Goal: Information Seeking & Learning: Compare options

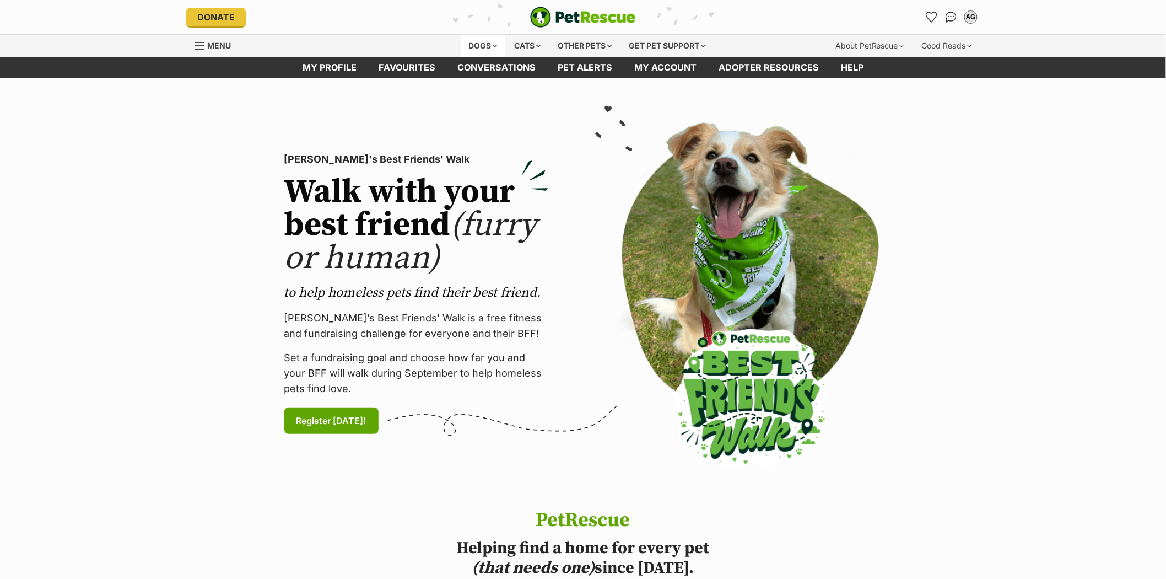
click at [467, 41] on div "Dogs" at bounding box center [483, 46] width 44 height 22
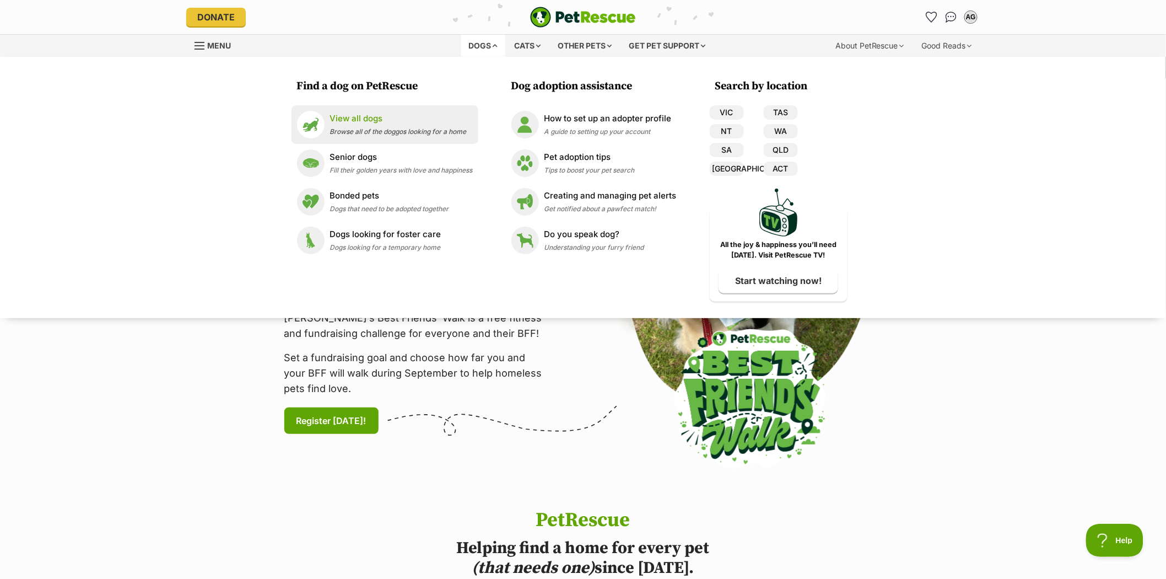
click at [362, 117] on p "View all dogs" at bounding box center [398, 118] width 137 height 13
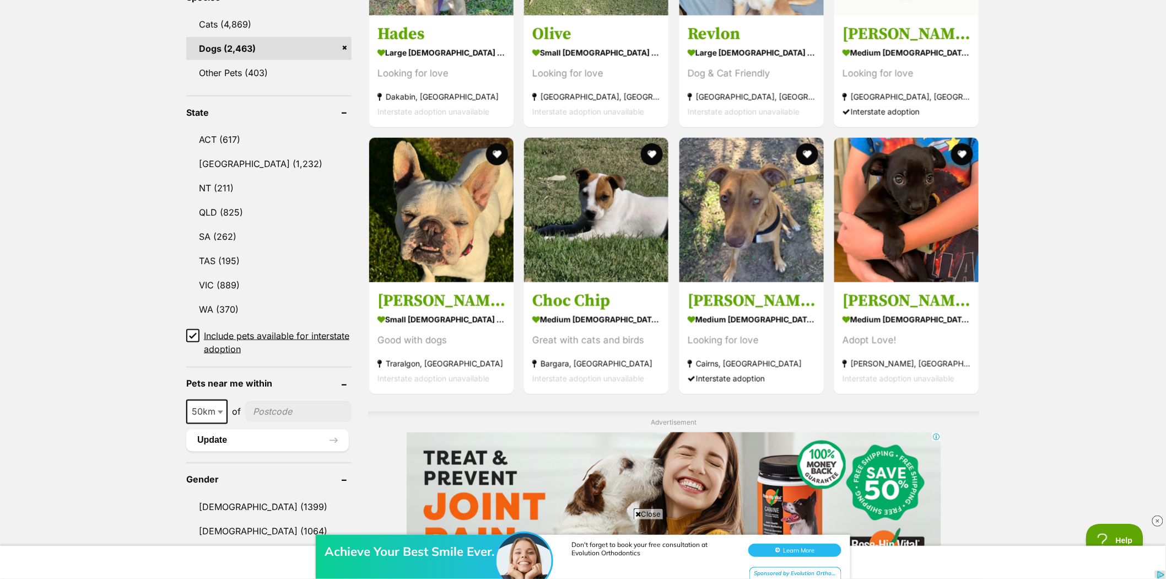
scroll to position [489, 0]
click at [212, 157] on link "NSW (1,232)" at bounding box center [268, 163] width 165 height 23
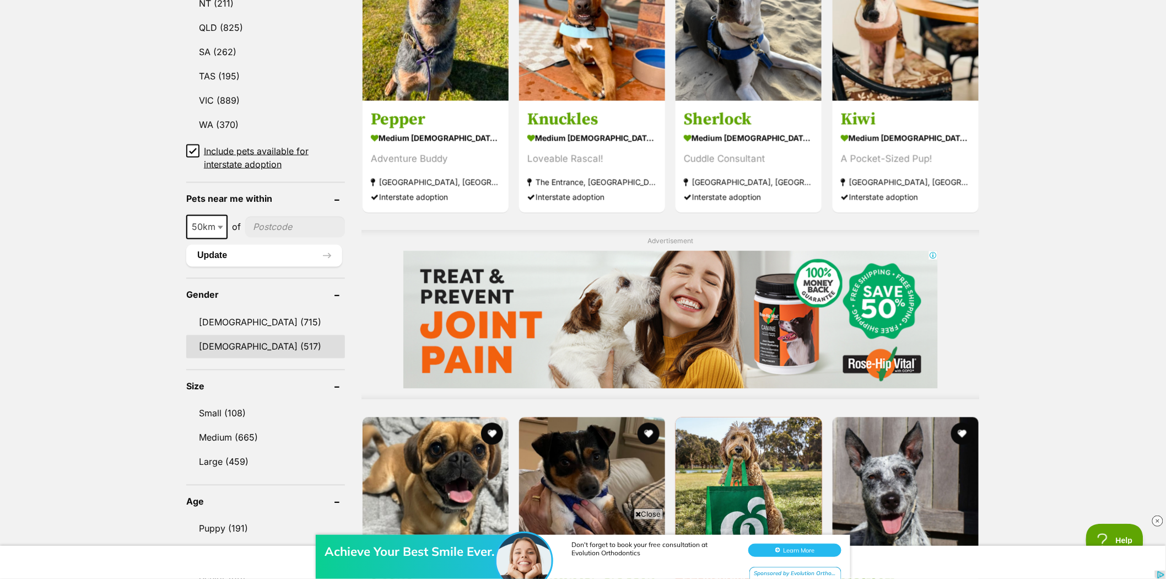
click at [203, 341] on link "Female (517)" at bounding box center [265, 346] width 159 height 23
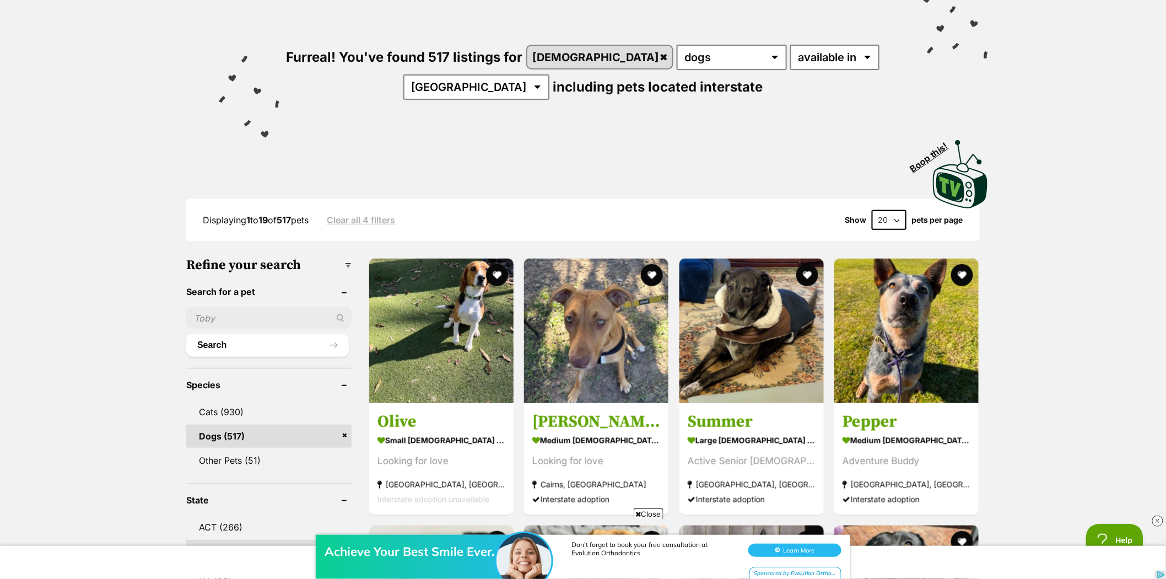
scroll to position [122, 0]
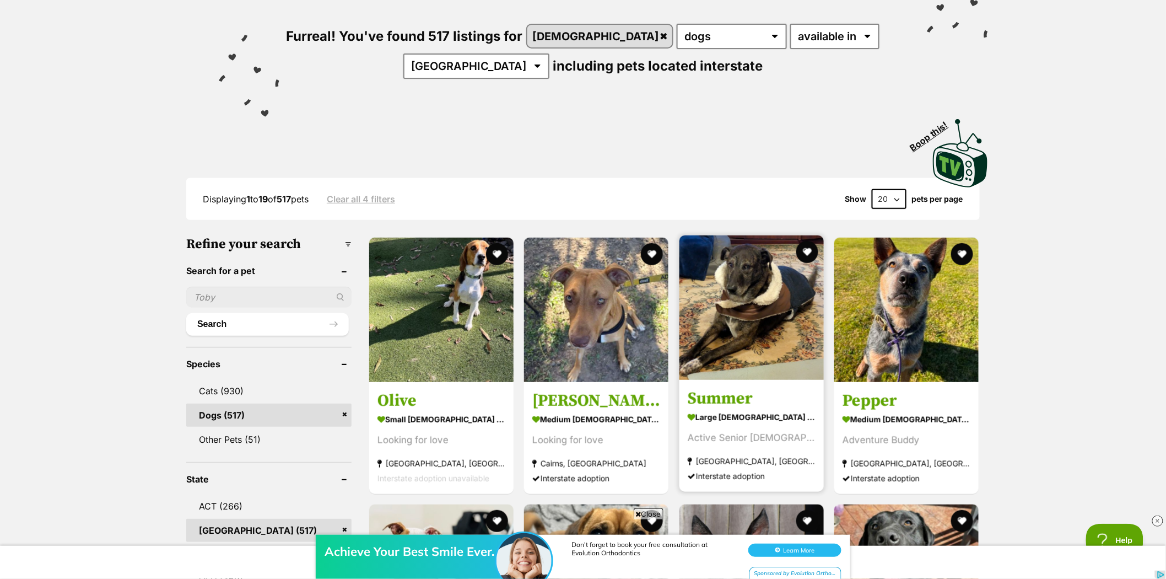
click at [757, 284] on img at bounding box center [751, 307] width 144 height 144
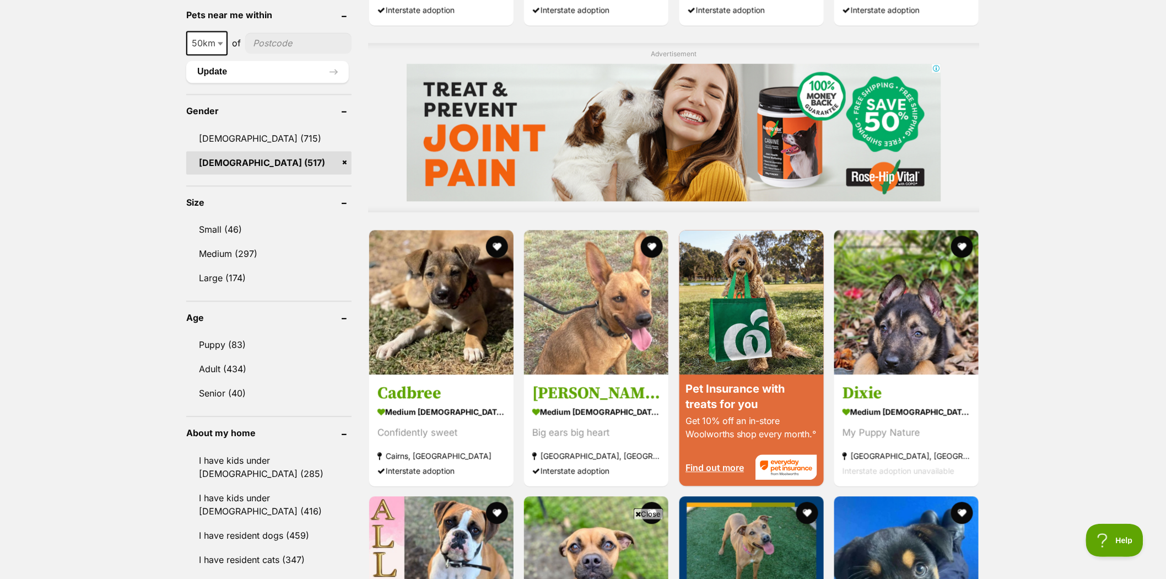
scroll to position [918, 0]
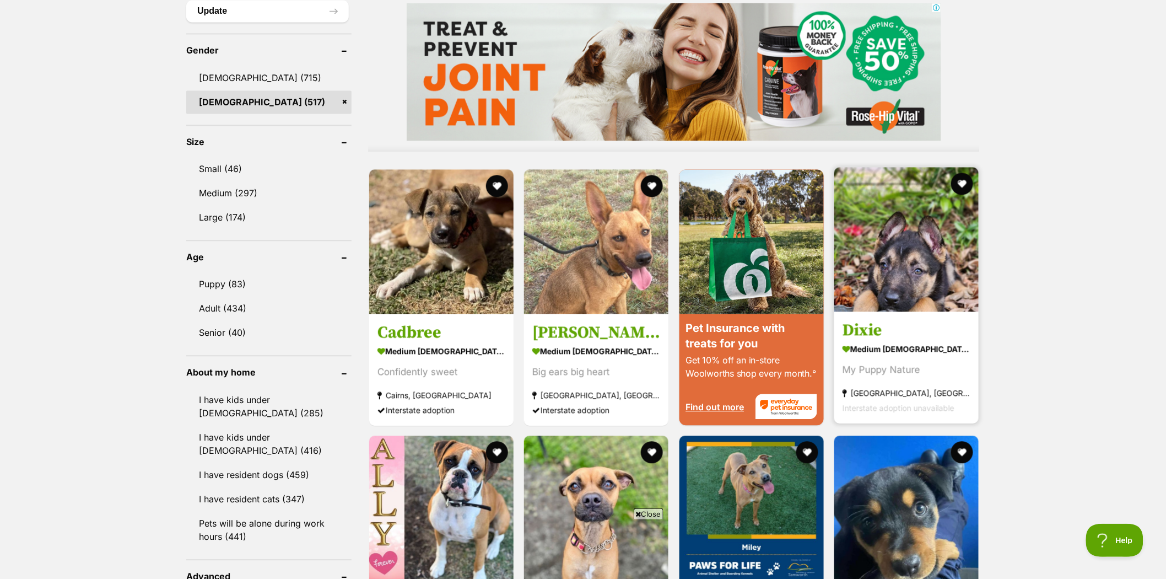
click at [926, 274] on img at bounding box center [906, 239] width 144 height 144
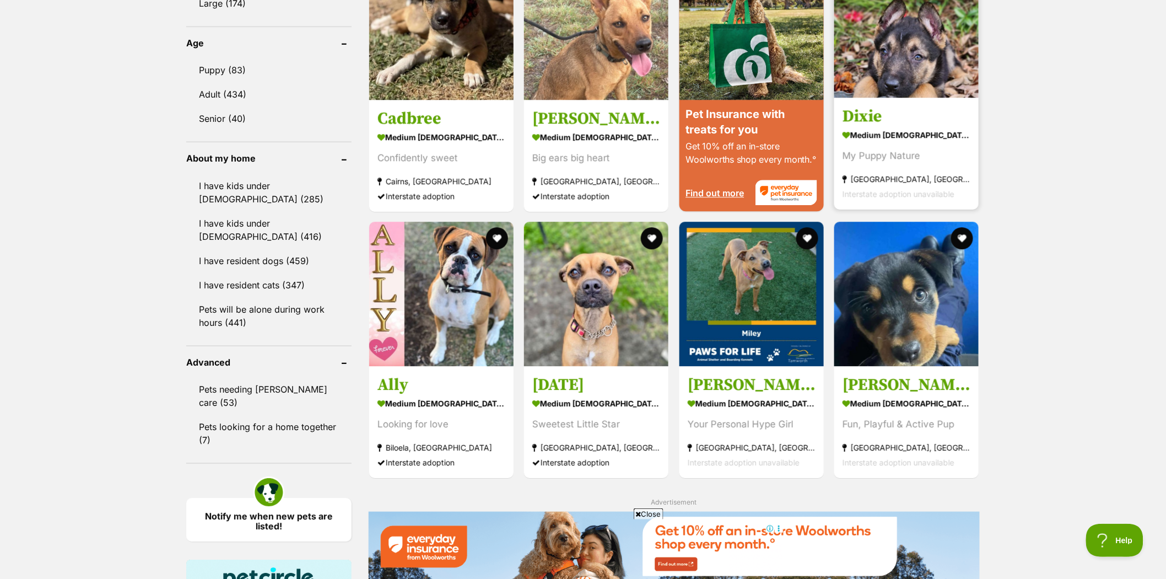
scroll to position [1163, 0]
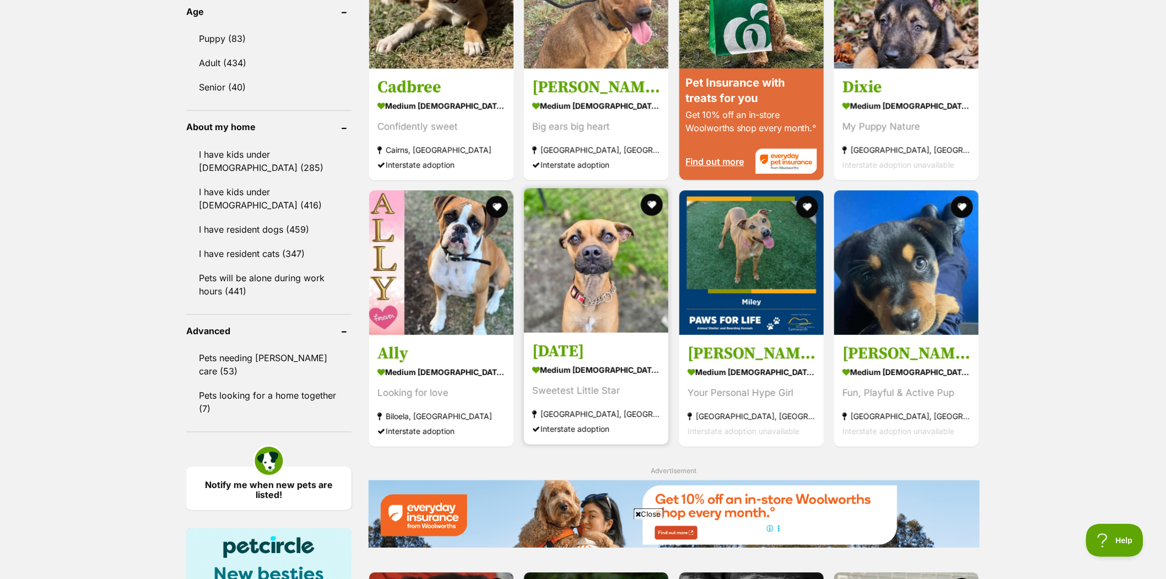
click at [593, 241] on img at bounding box center [596, 260] width 144 height 144
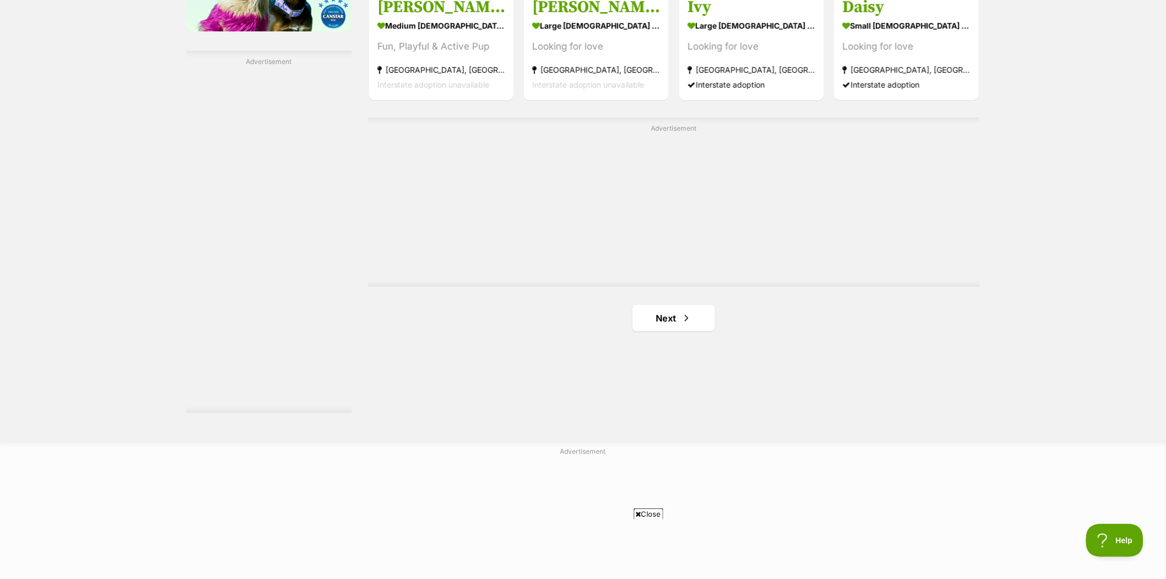
scroll to position [1898, 0]
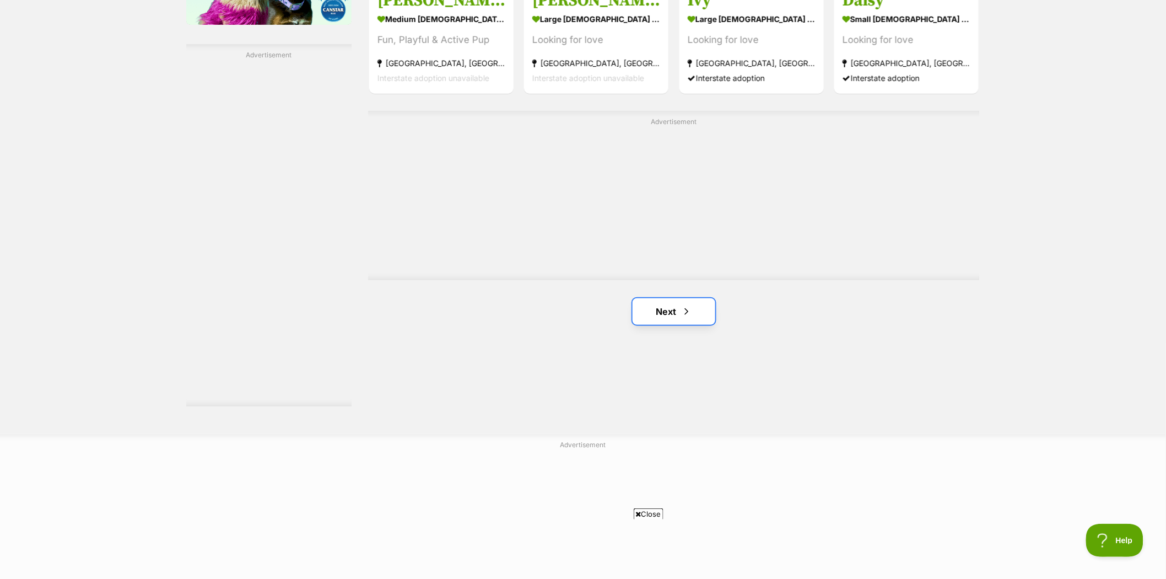
click at [662, 309] on link "Next" at bounding box center [674, 311] width 83 height 26
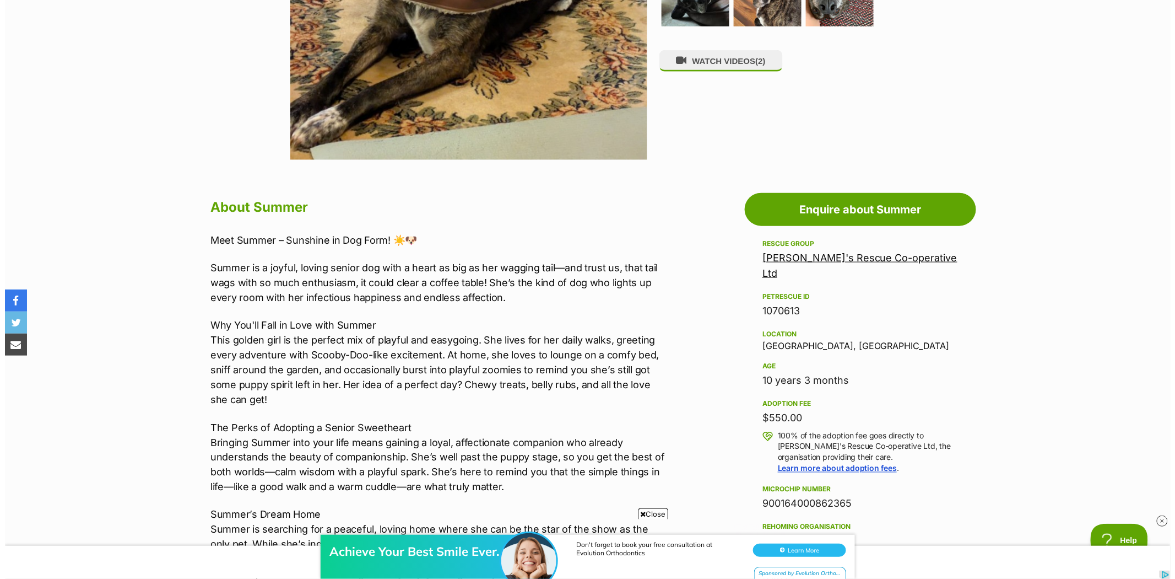
scroll to position [306, 0]
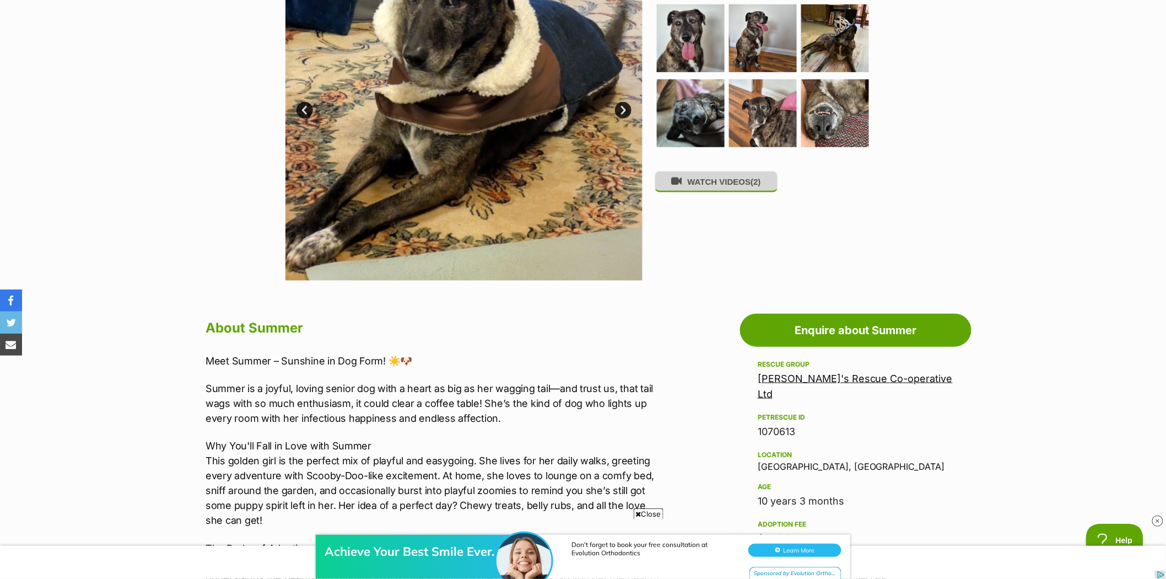
click at [699, 185] on button "WATCH VIDEOS (2)" at bounding box center [716, 181] width 123 height 21
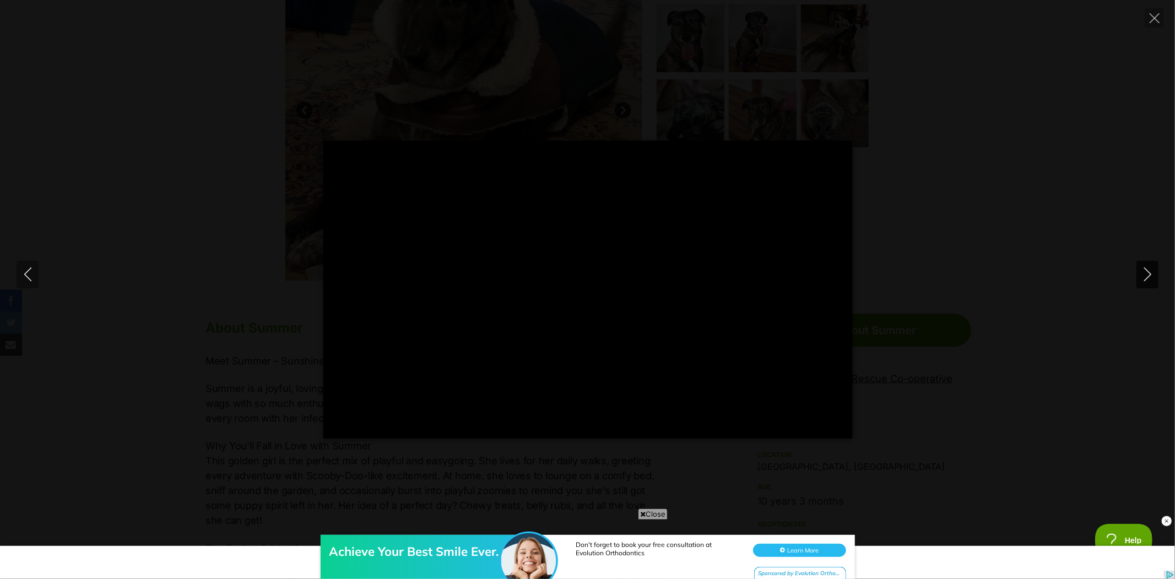
scroll to position [0, 0]
type input "100"
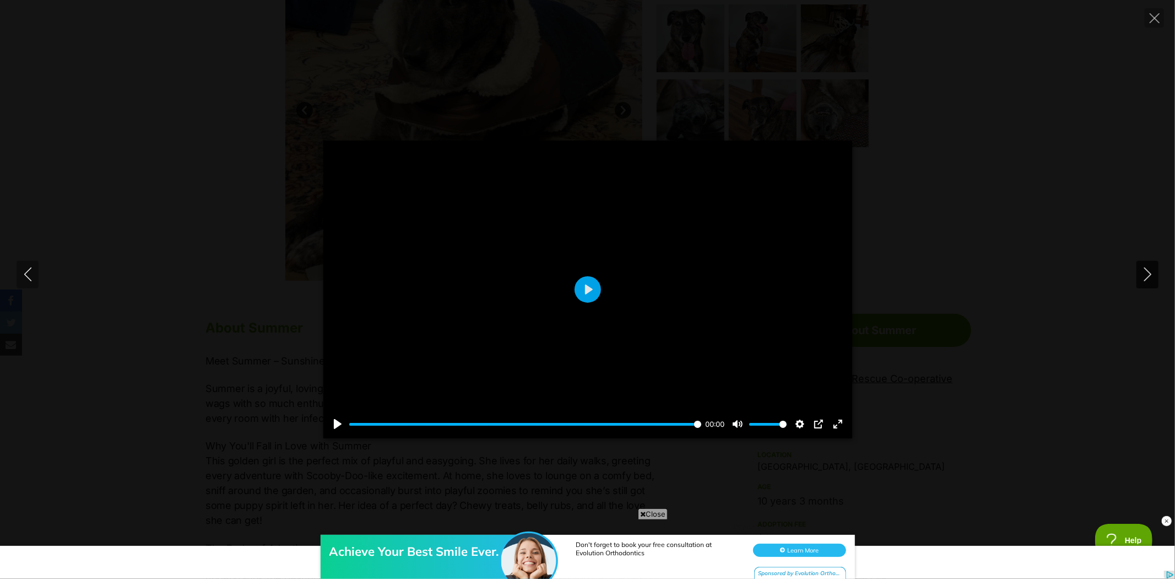
click at [1149, 272] on icon "Next" at bounding box center [1147, 274] width 7 height 14
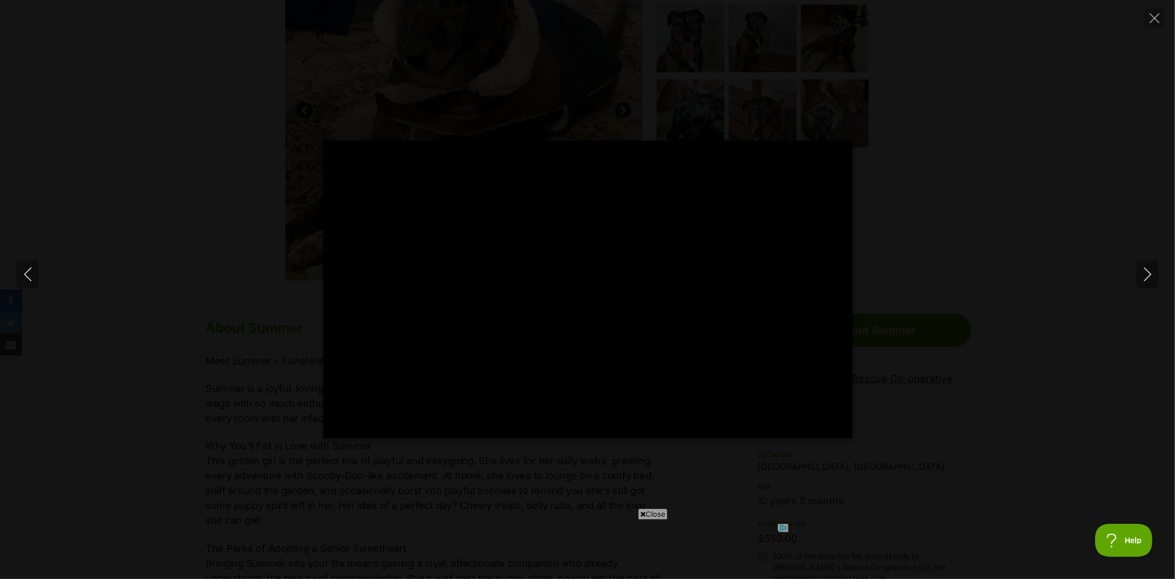
type input "100"
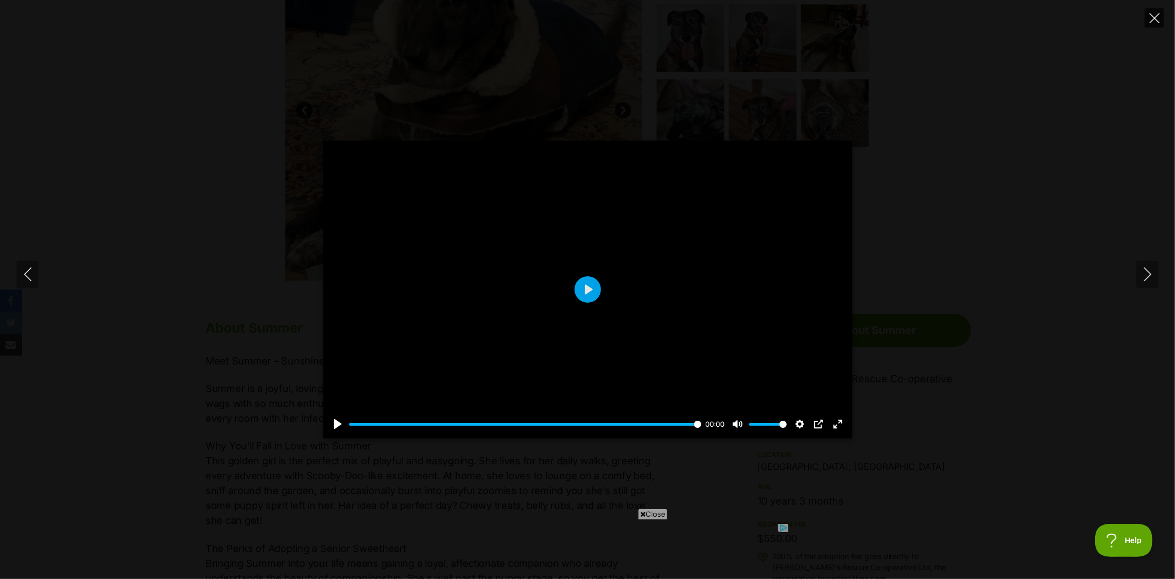
click at [1149, 19] on button "Close" at bounding box center [1154, 17] width 19 height 19
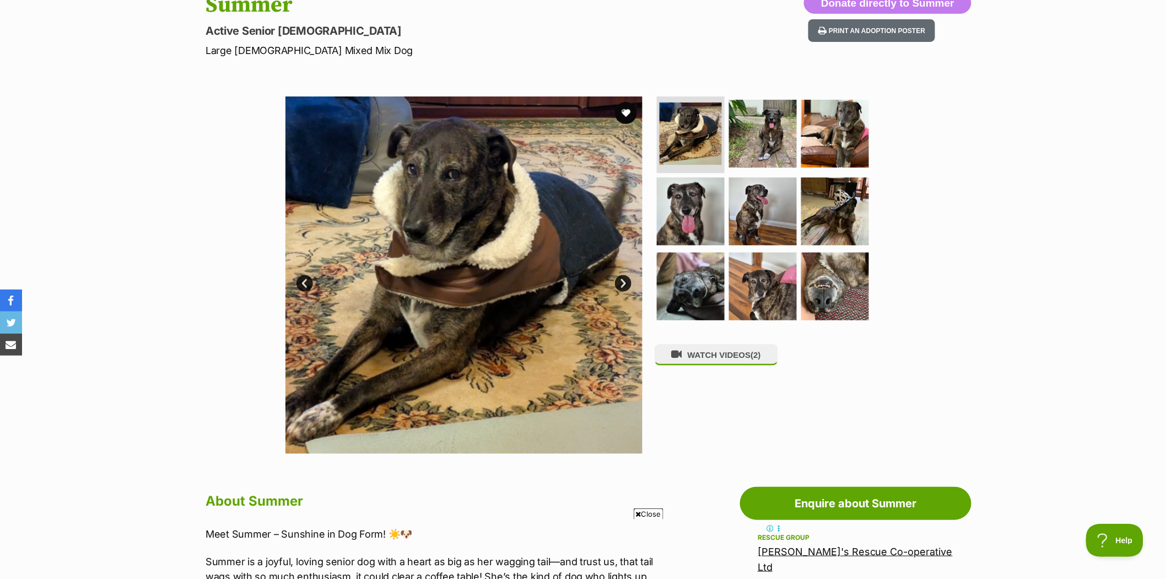
scroll to position [122, 0]
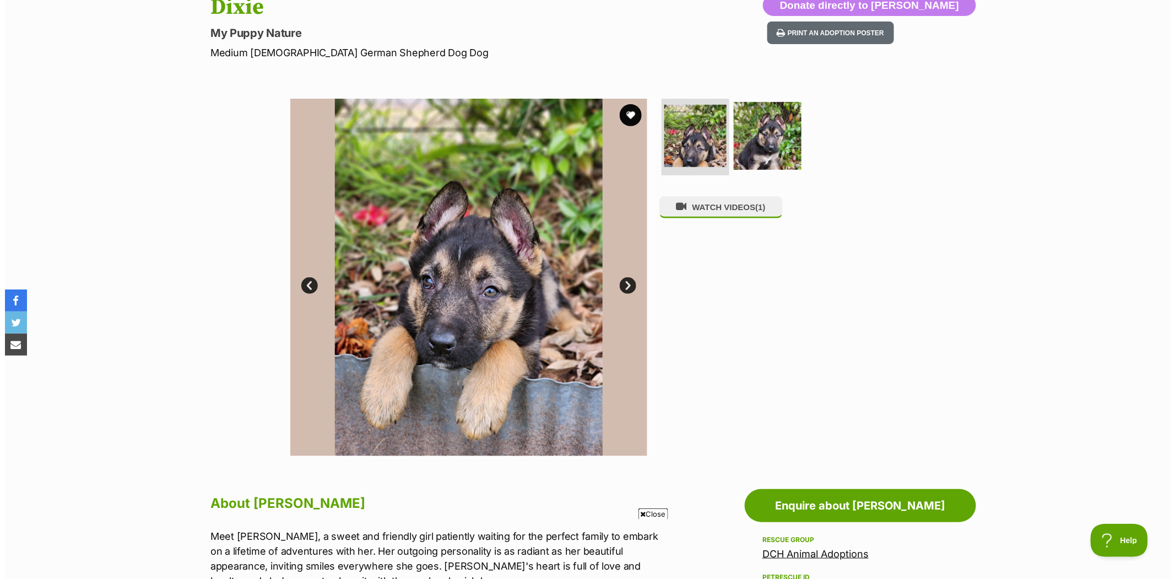
scroll to position [122, 0]
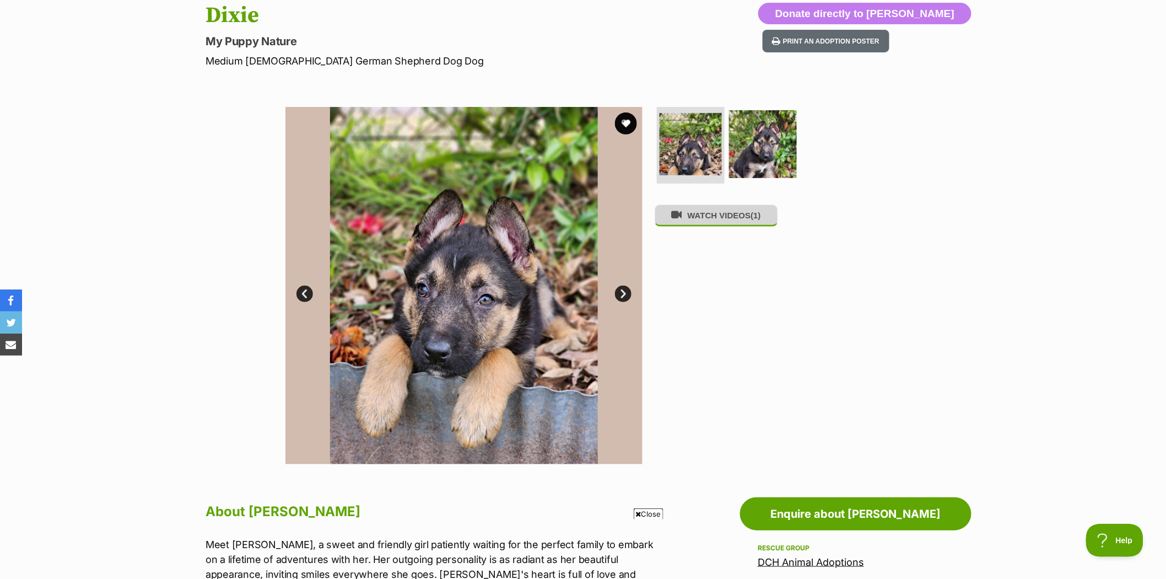
click at [734, 219] on button "WATCH VIDEOS (1)" at bounding box center [716, 214] width 123 height 21
click at [690, 213] on button "WATCH VIDEOS (1)" at bounding box center [716, 214] width 123 height 21
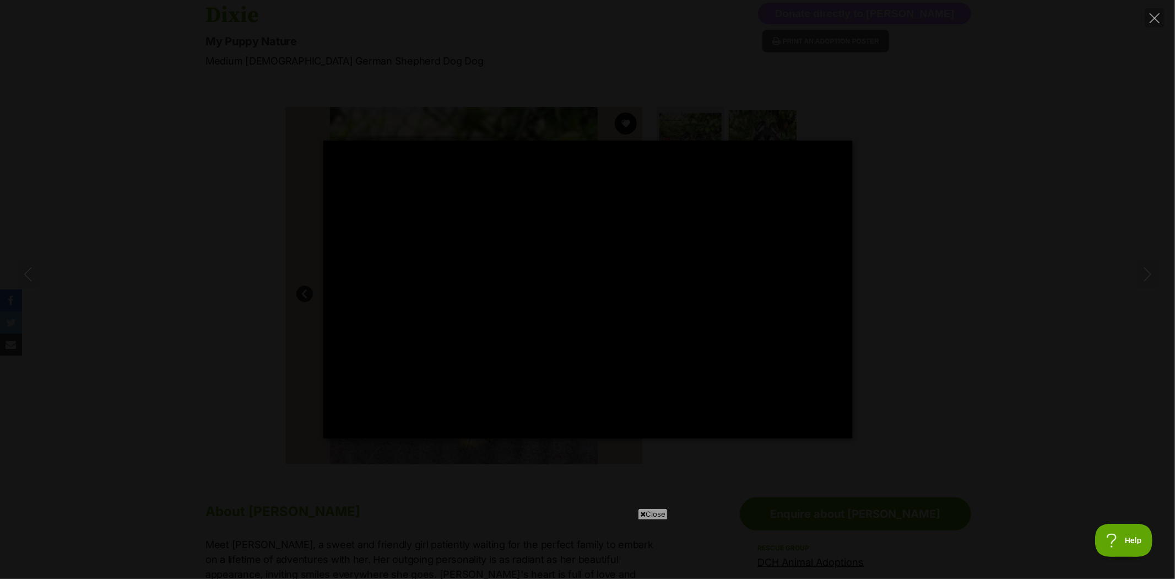
type input "100"
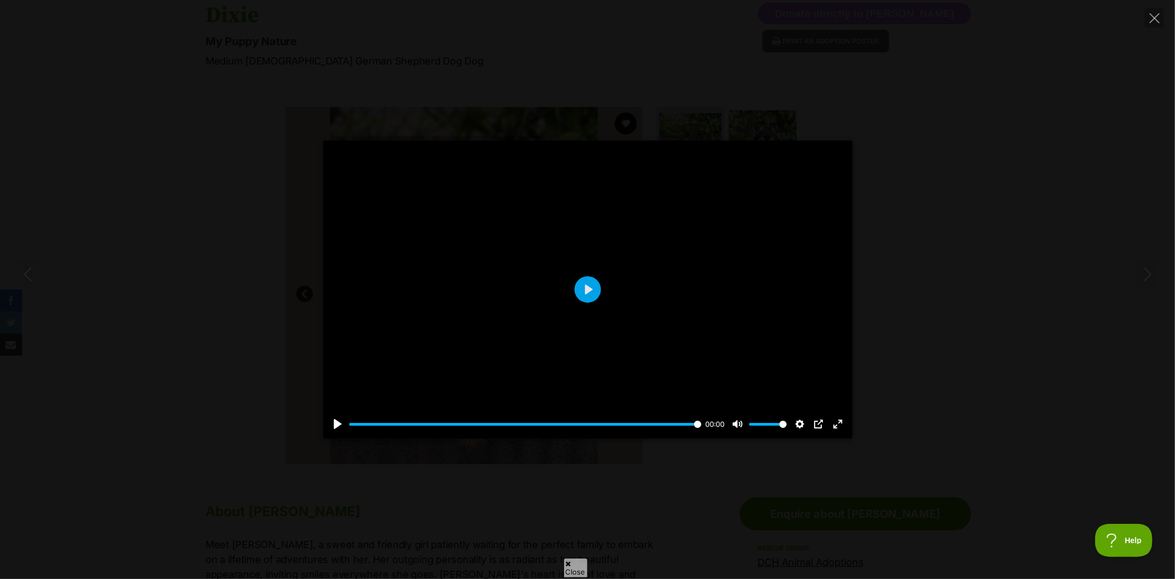
scroll to position [0, 0]
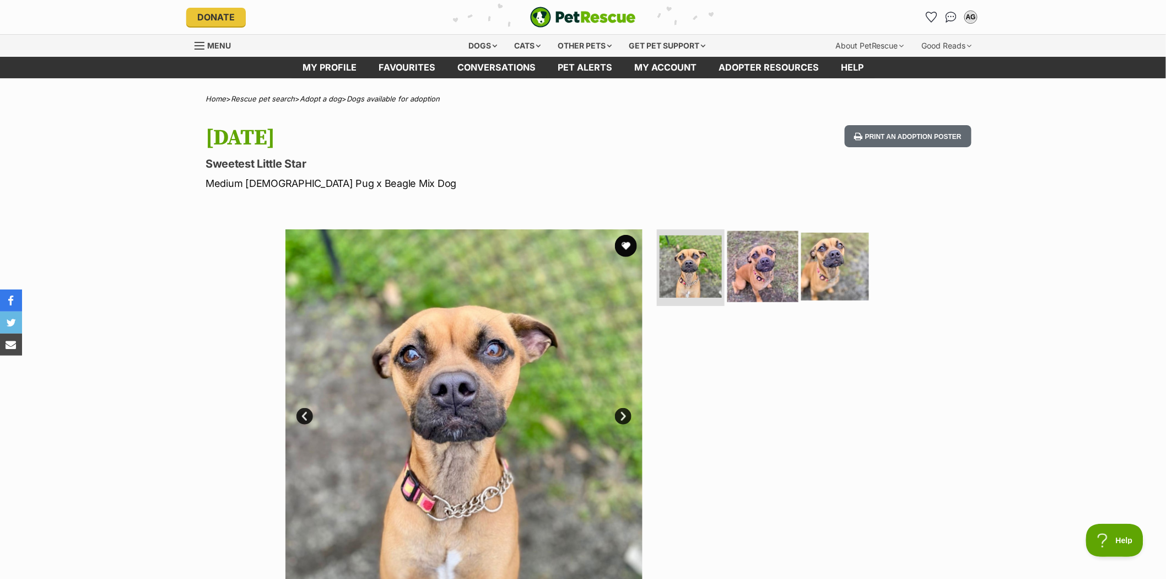
click at [766, 263] on img at bounding box center [762, 265] width 71 height 71
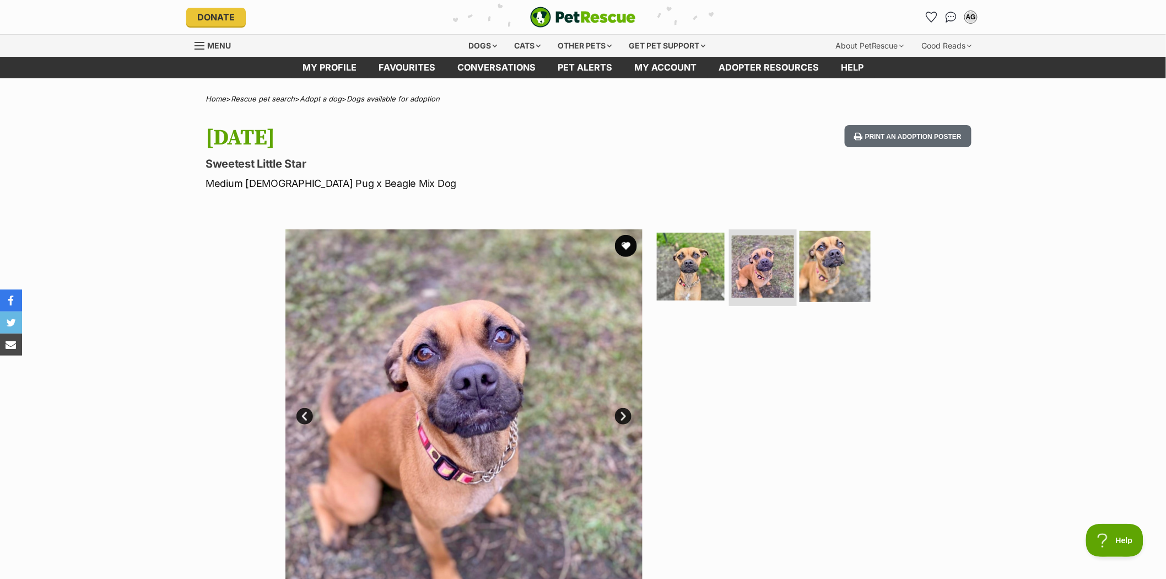
click at [829, 267] on img at bounding box center [835, 265] width 71 height 71
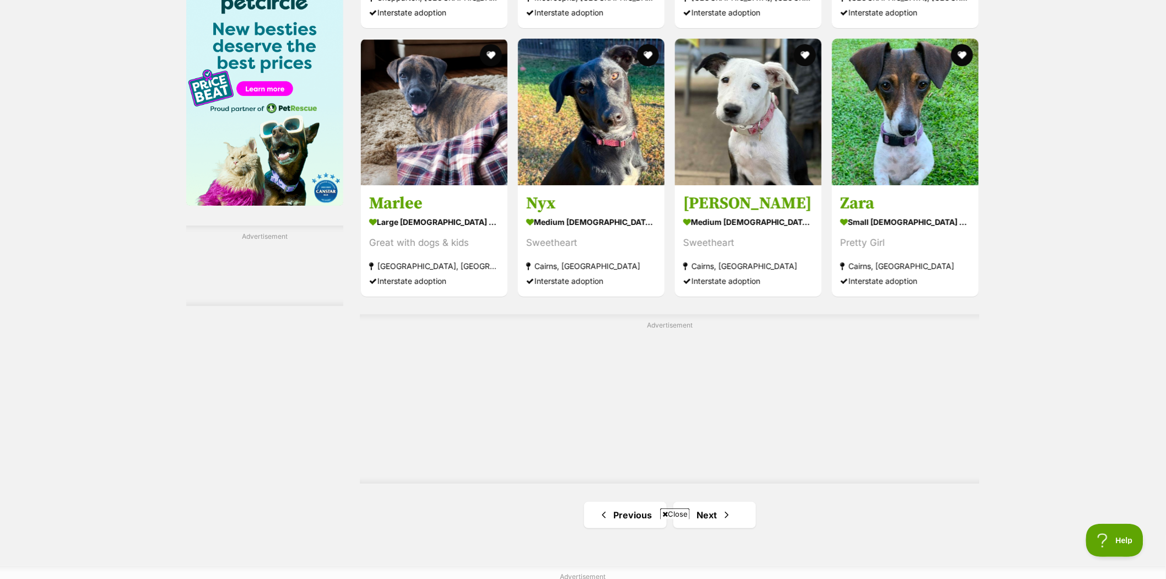
scroll to position [1959, 0]
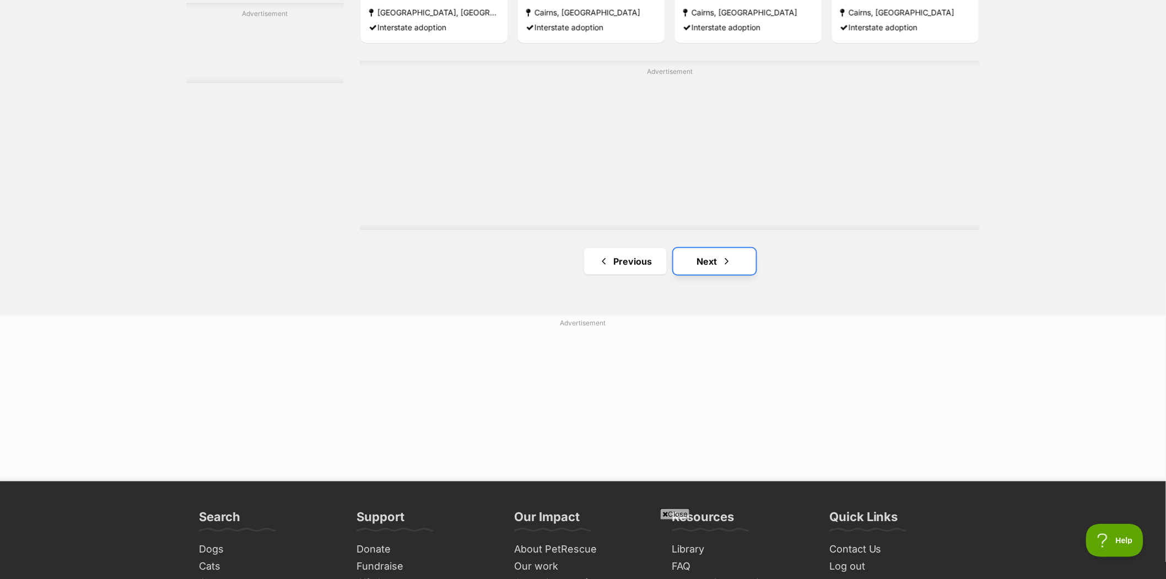
click at [704, 263] on link "Next" at bounding box center [714, 261] width 83 height 26
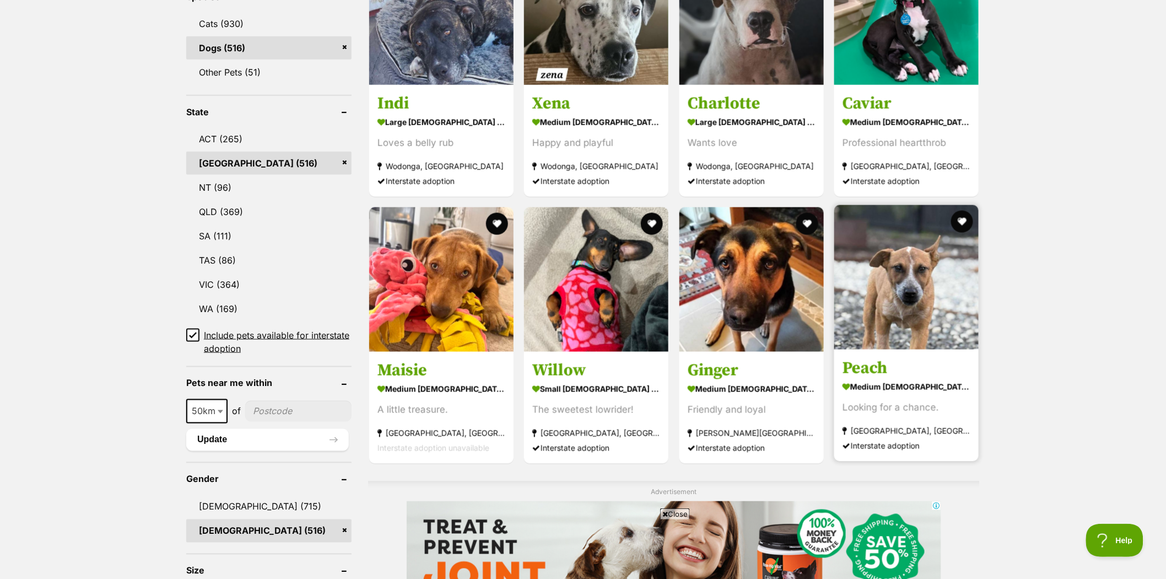
click at [909, 284] on img at bounding box center [906, 277] width 144 height 144
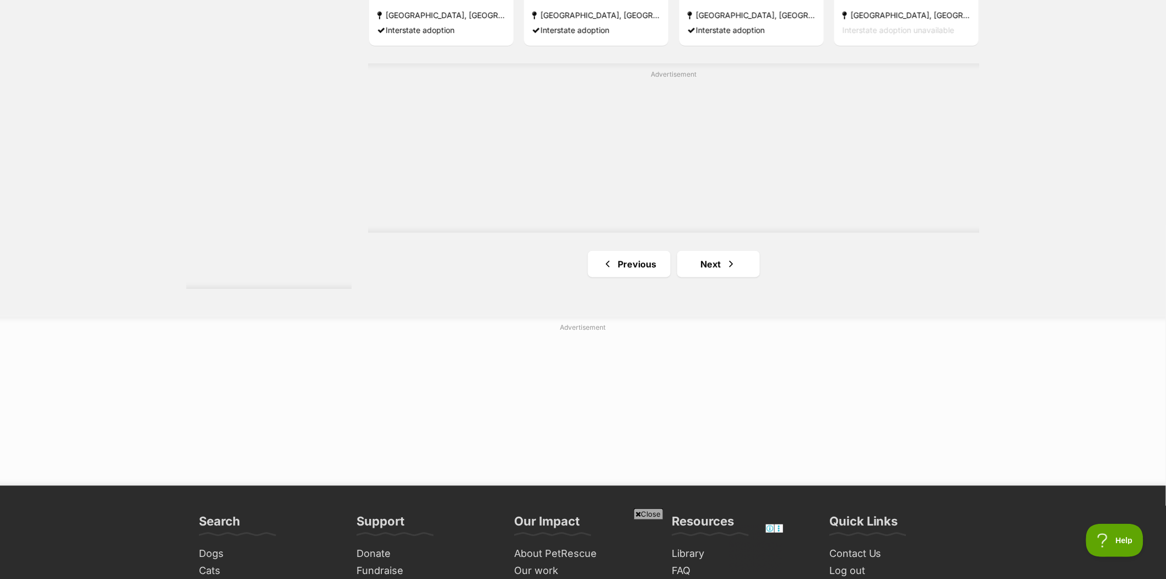
scroll to position [2020, 0]
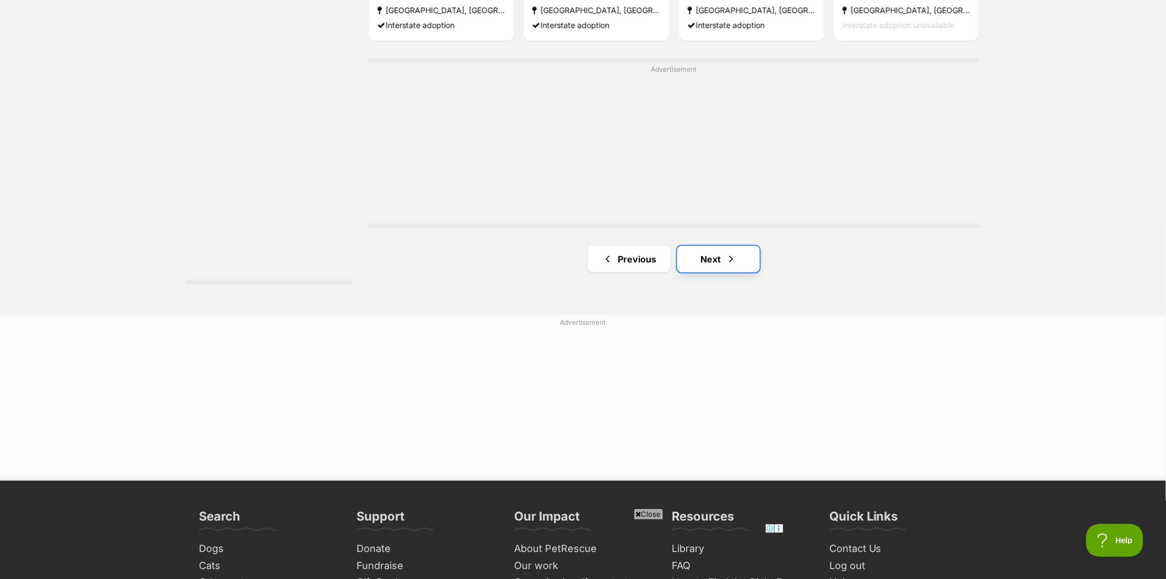
click at [716, 251] on link "Next" at bounding box center [718, 259] width 83 height 26
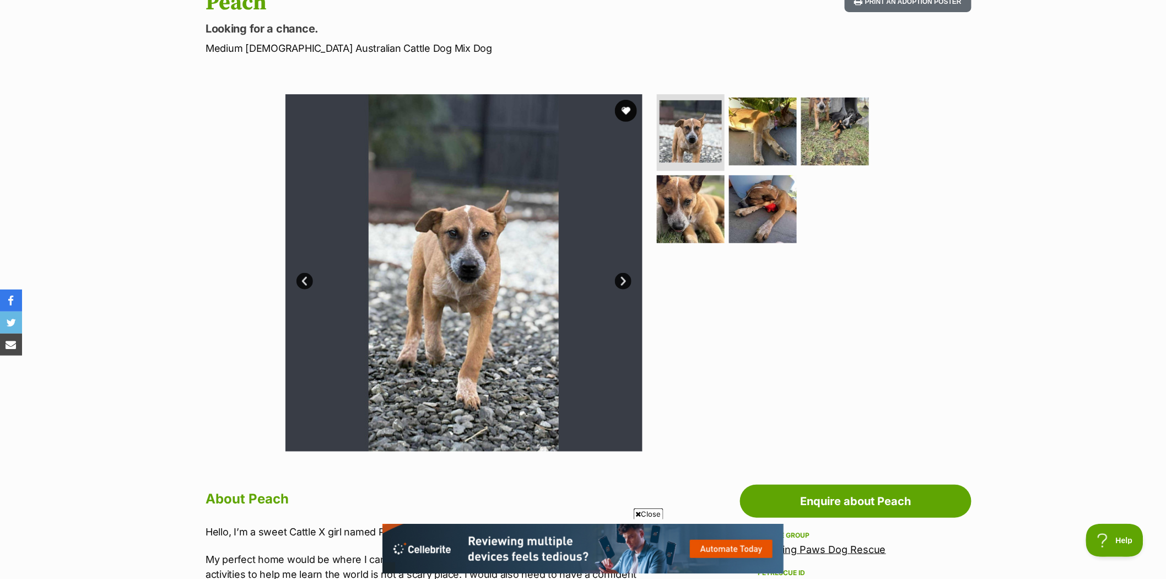
scroll to position [122, 0]
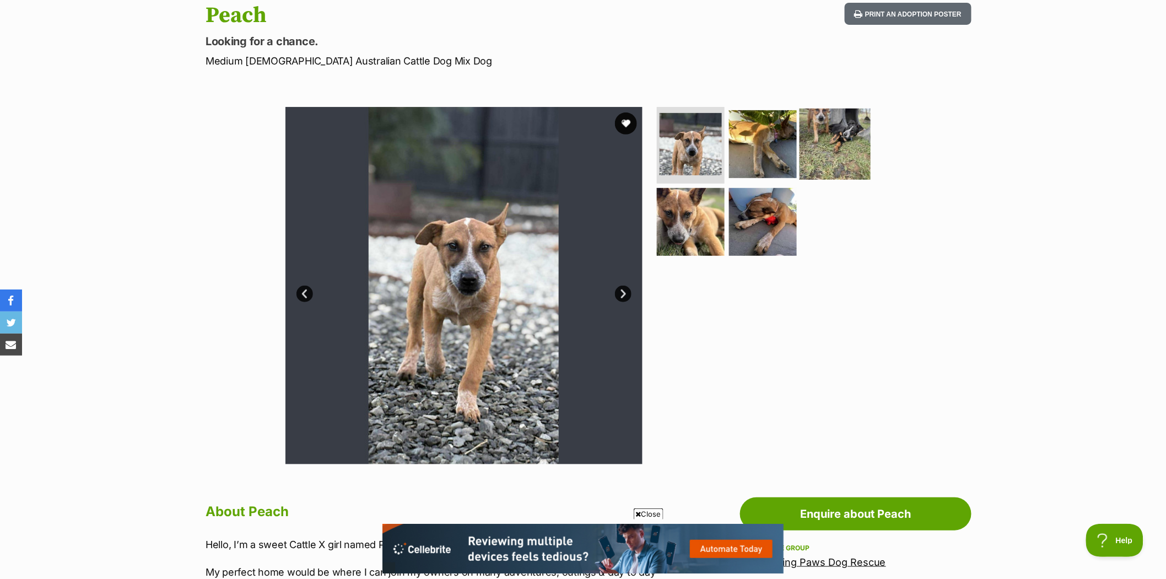
click at [823, 133] on img at bounding box center [835, 143] width 71 height 71
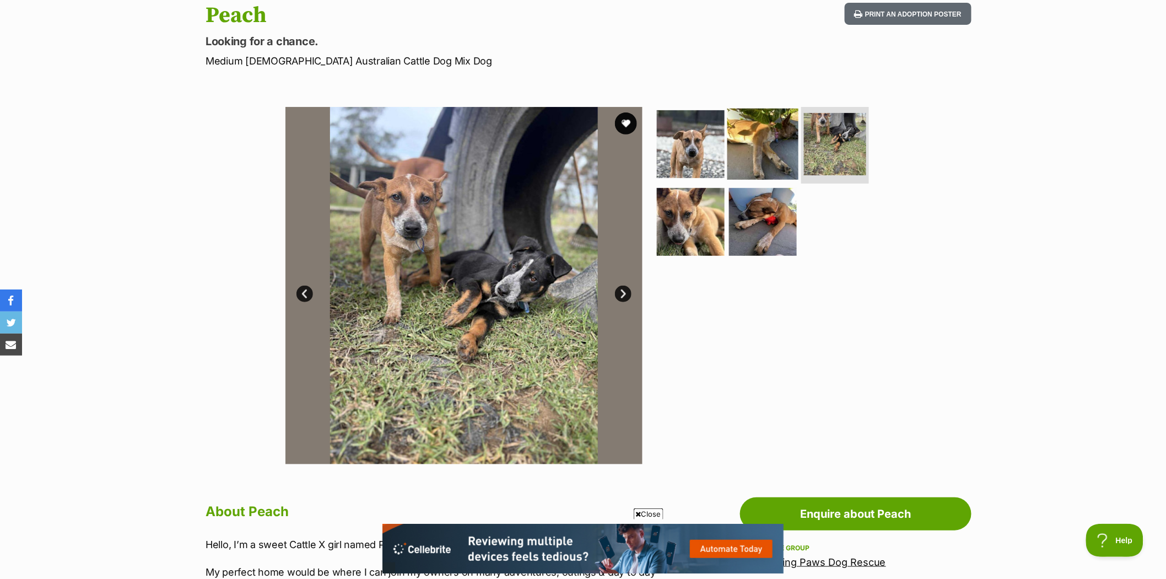
click at [759, 133] on img at bounding box center [762, 143] width 71 height 71
click at [759, 133] on img at bounding box center [763, 144] width 66 height 66
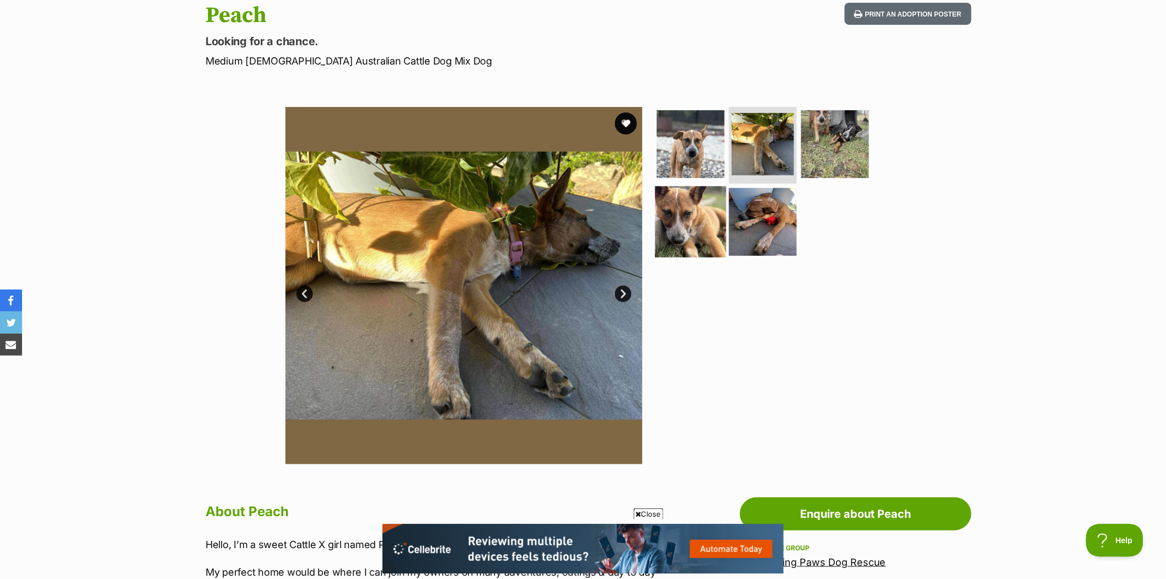
click at [695, 215] on img at bounding box center [690, 221] width 71 height 71
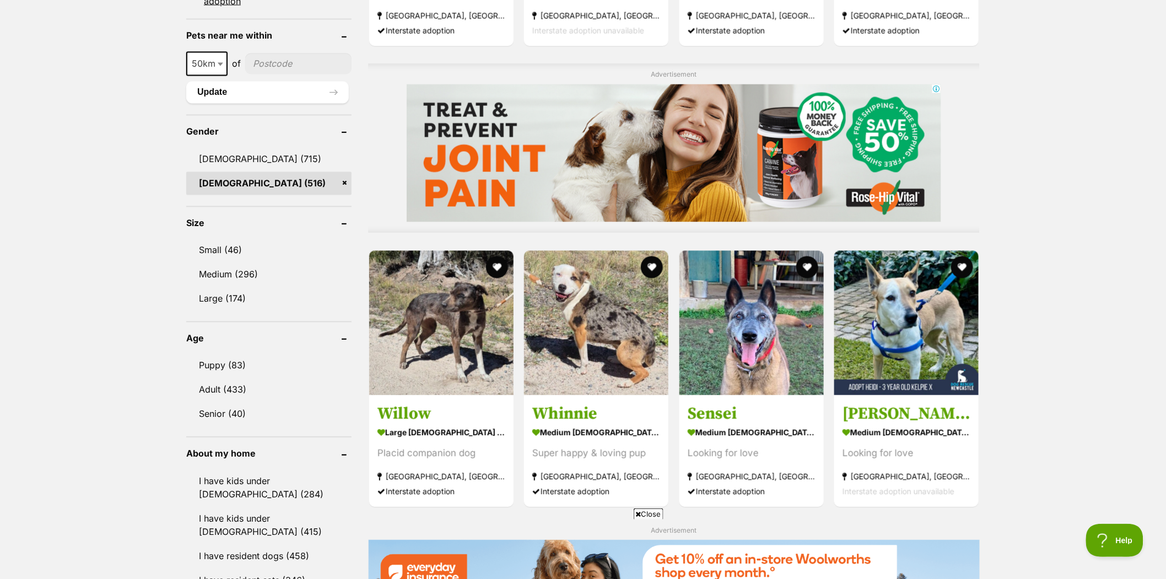
scroll to position [857, 0]
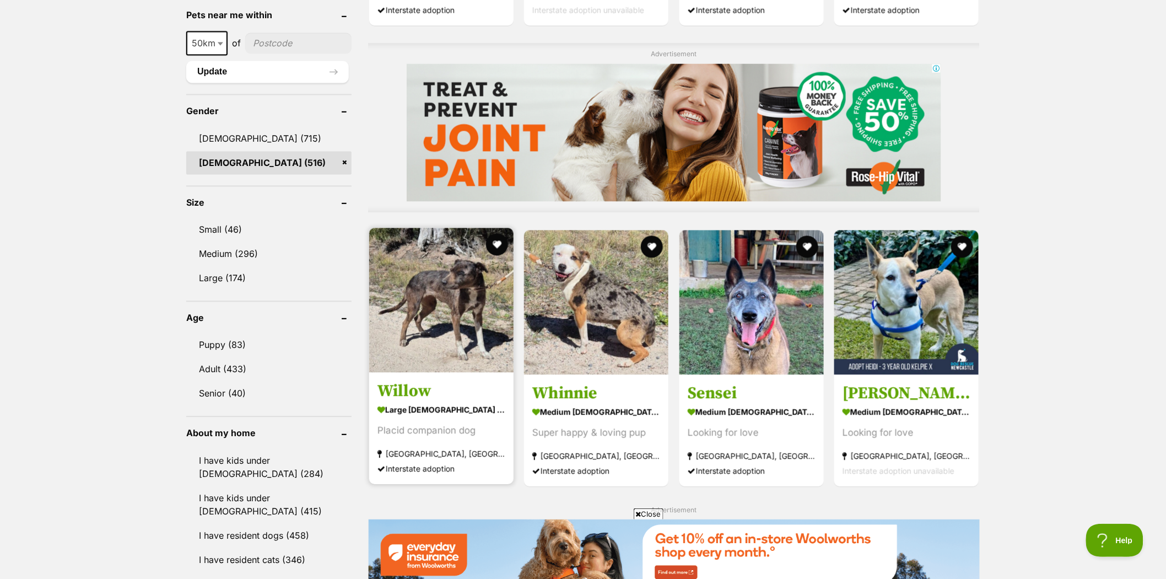
click at [460, 294] on img at bounding box center [441, 300] width 144 height 144
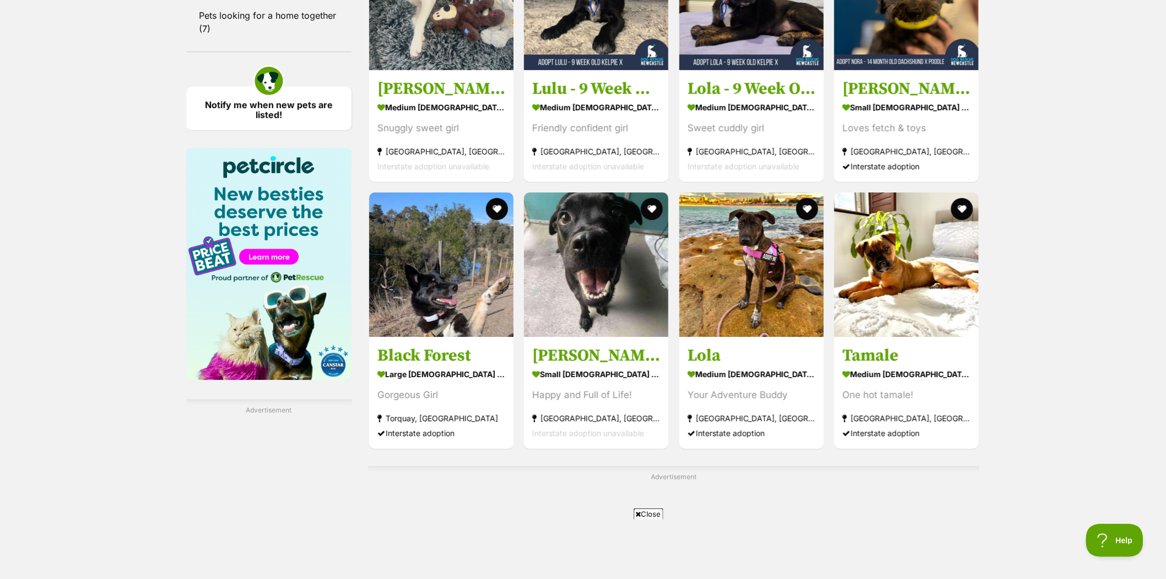
scroll to position [1591, 0]
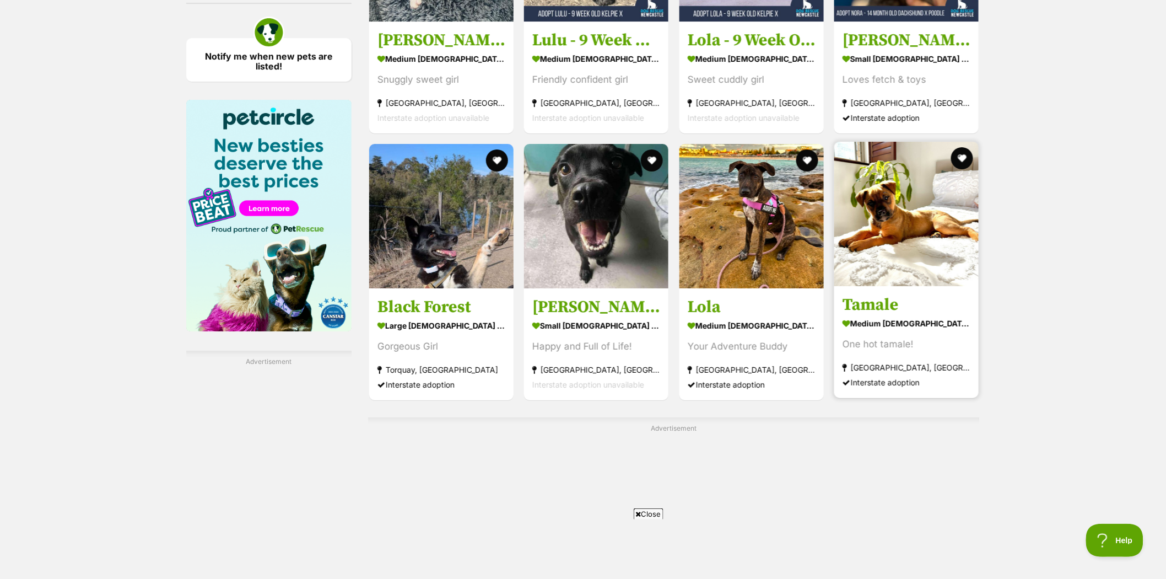
click at [925, 211] on img at bounding box center [906, 214] width 144 height 144
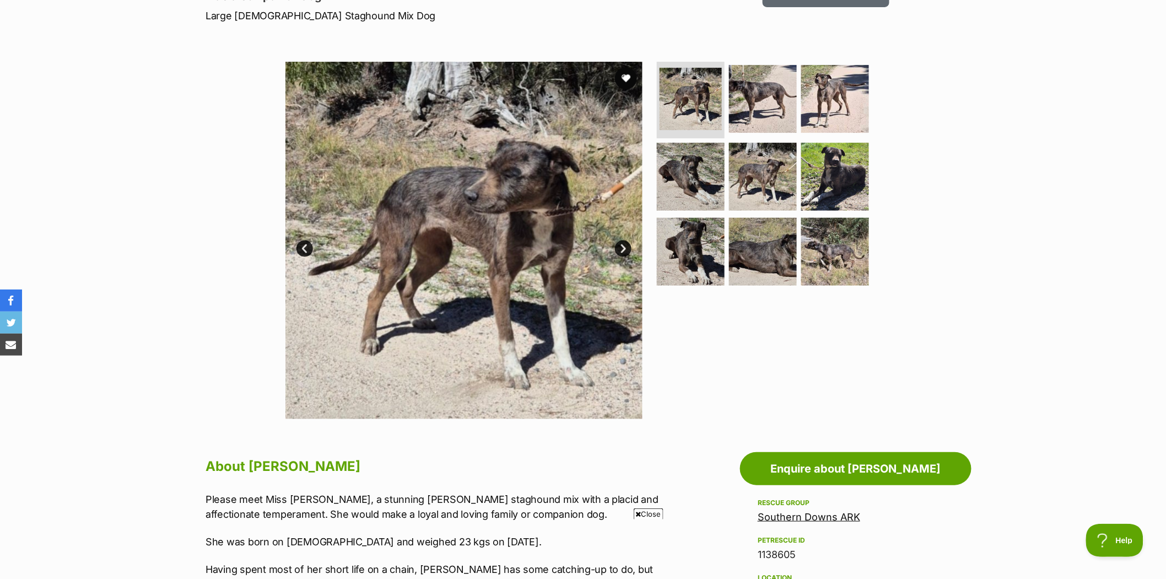
scroll to position [122, 0]
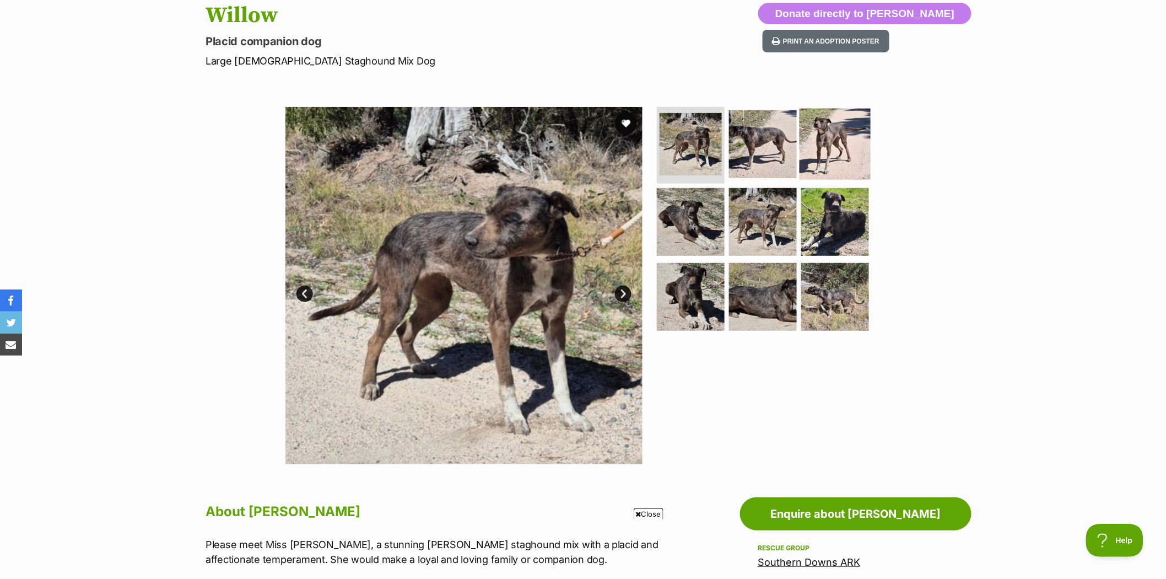
click at [843, 139] on img at bounding box center [835, 143] width 71 height 71
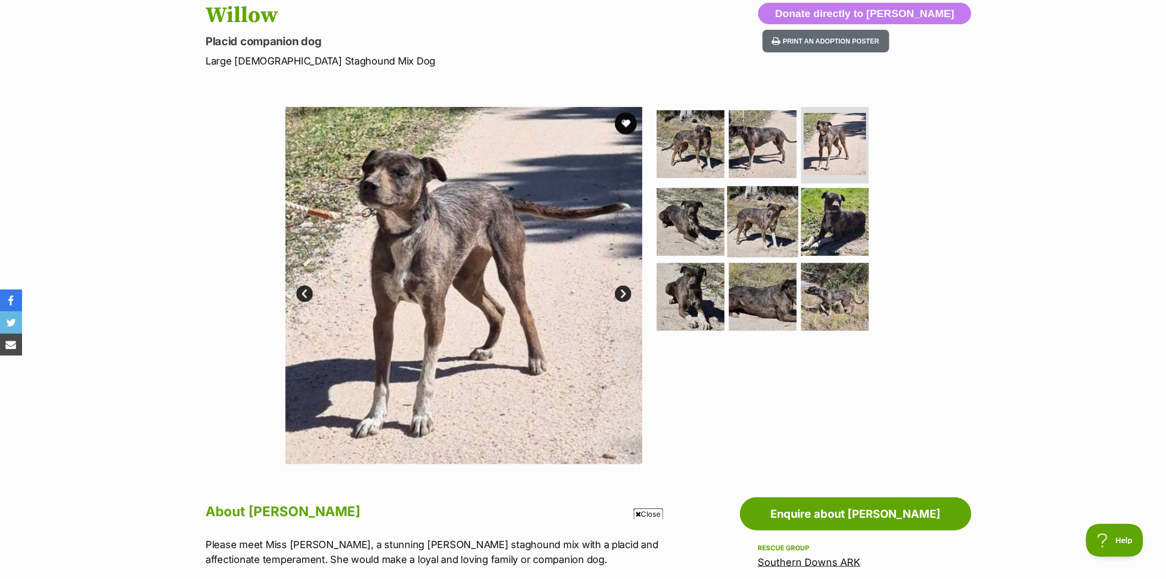
click at [750, 216] on img at bounding box center [762, 221] width 71 height 71
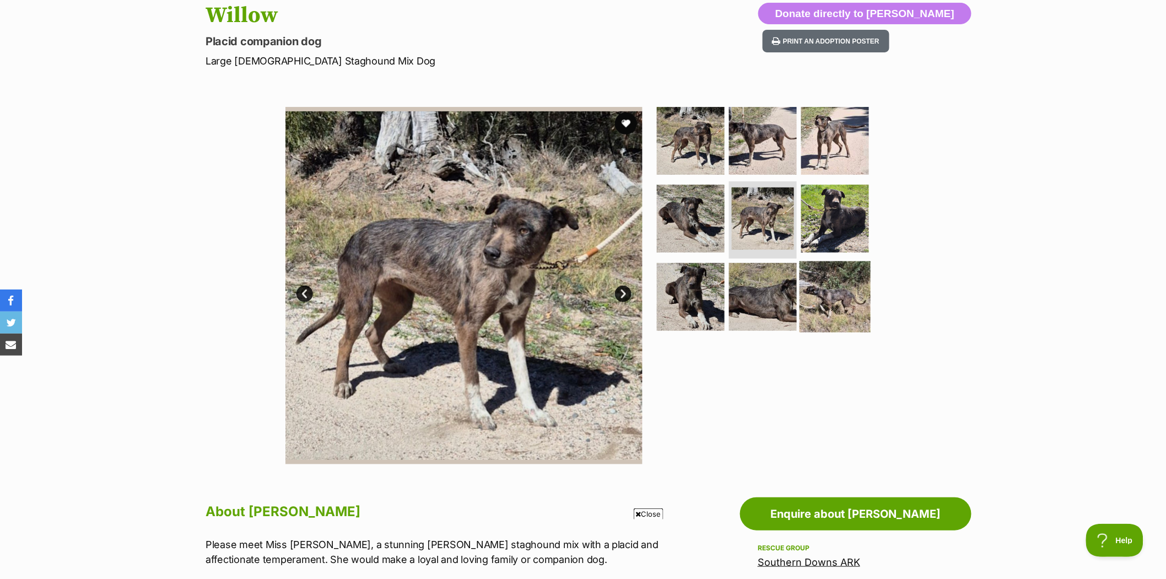
click at [820, 283] on img at bounding box center [835, 296] width 71 height 71
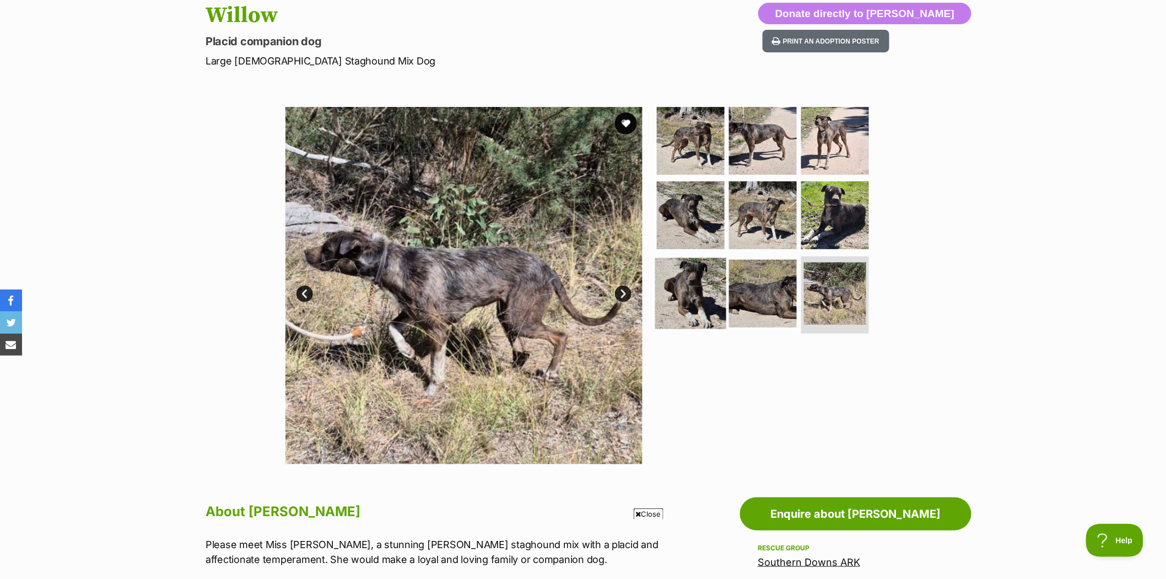
click at [683, 285] on img at bounding box center [690, 293] width 71 height 71
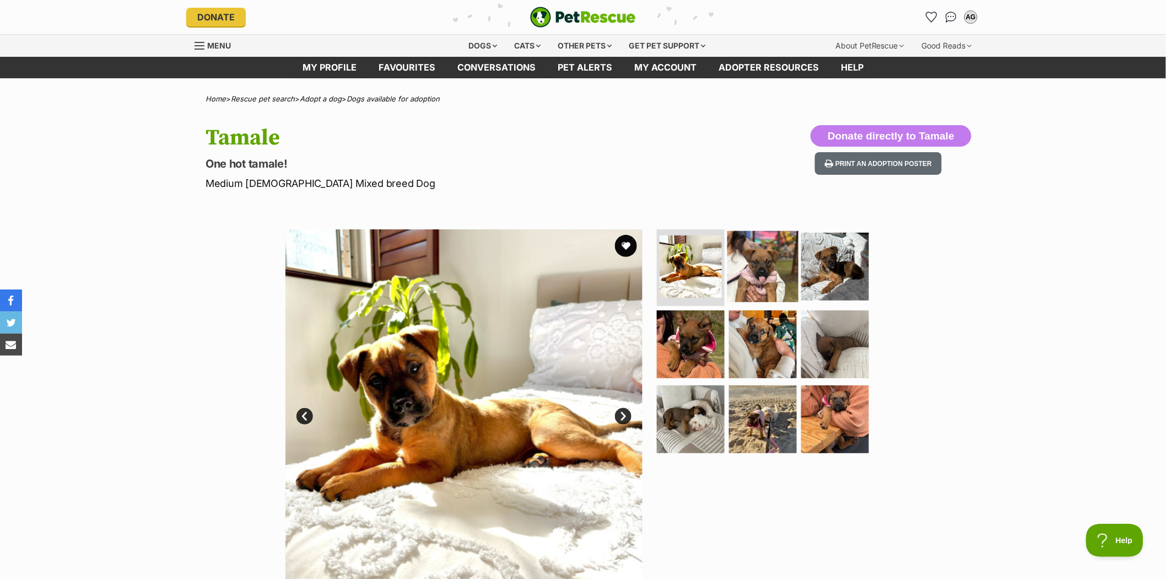
click at [752, 257] on img at bounding box center [762, 265] width 71 height 71
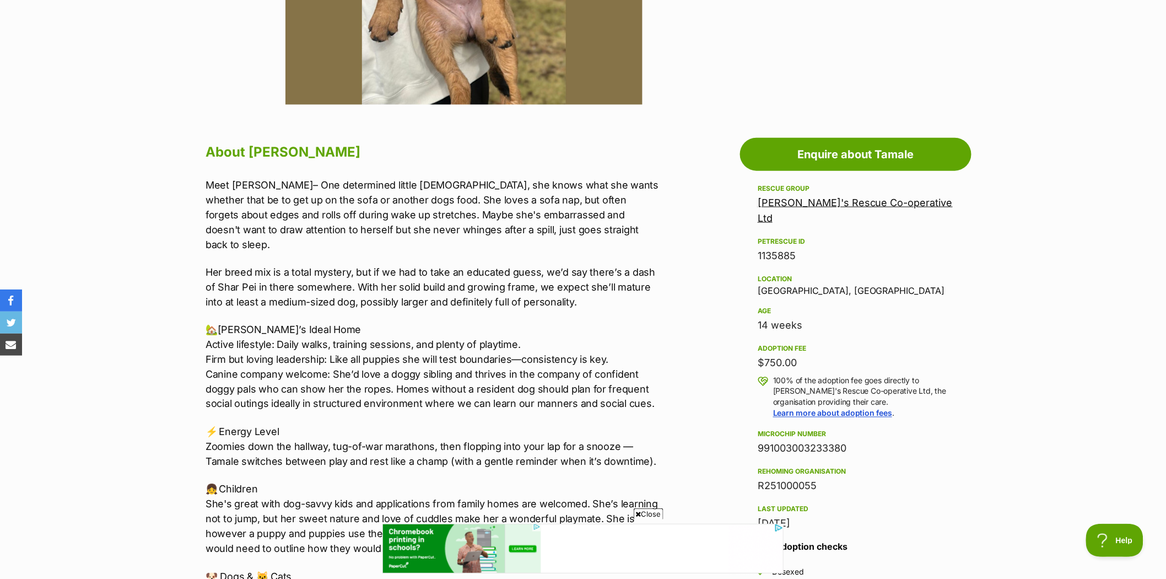
scroll to position [489, 0]
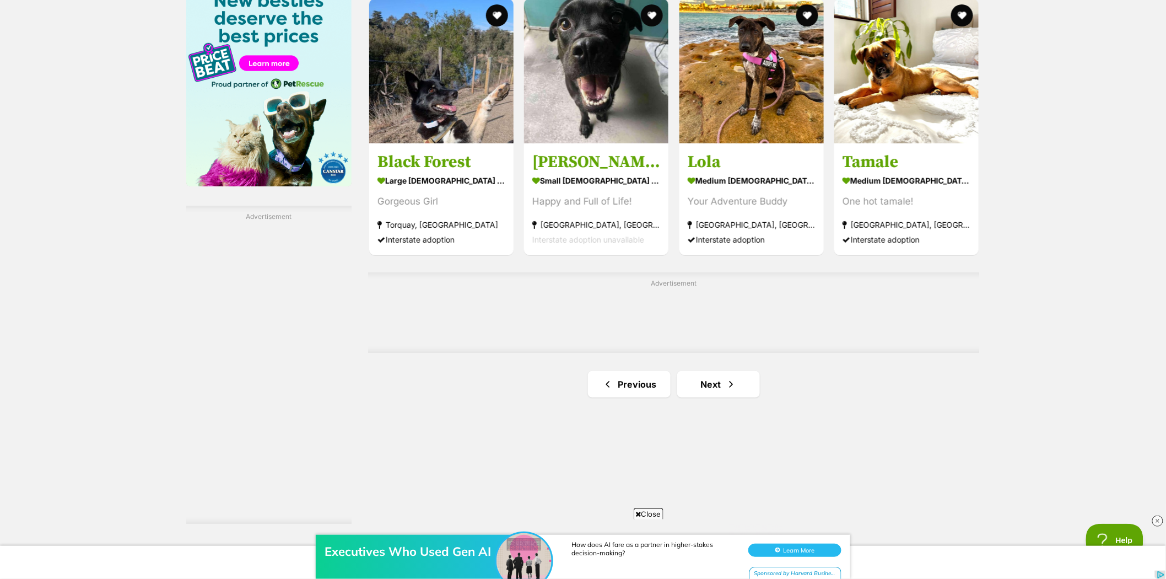
scroll to position [1775, 0]
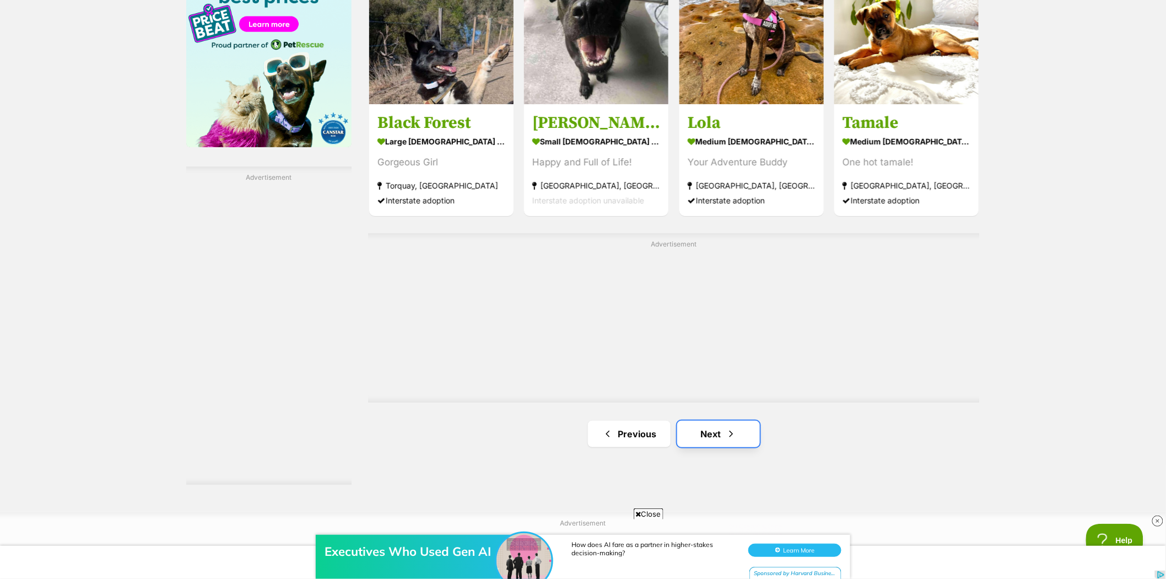
click at [704, 430] on link "Next" at bounding box center [718, 433] width 83 height 26
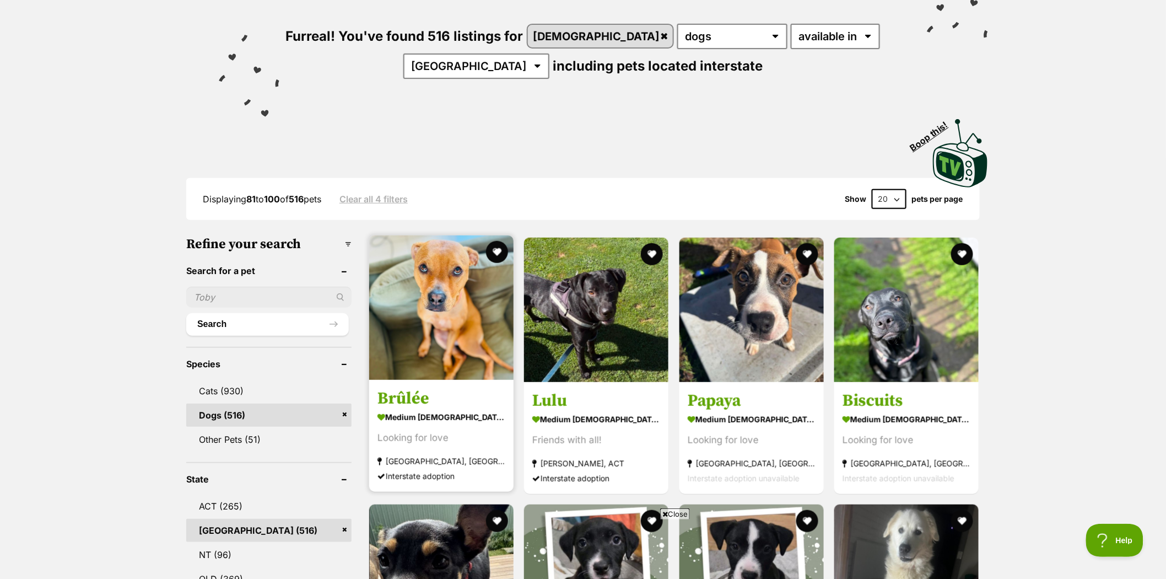
click at [415, 283] on img at bounding box center [441, 307] width 144 height 144
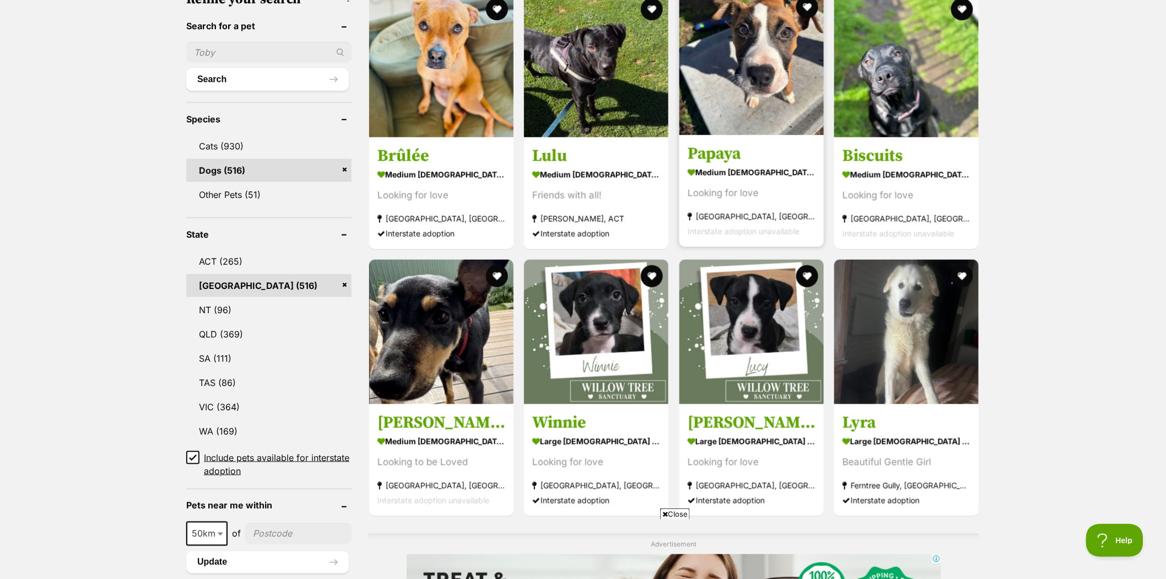
scroll to position [306, 0]
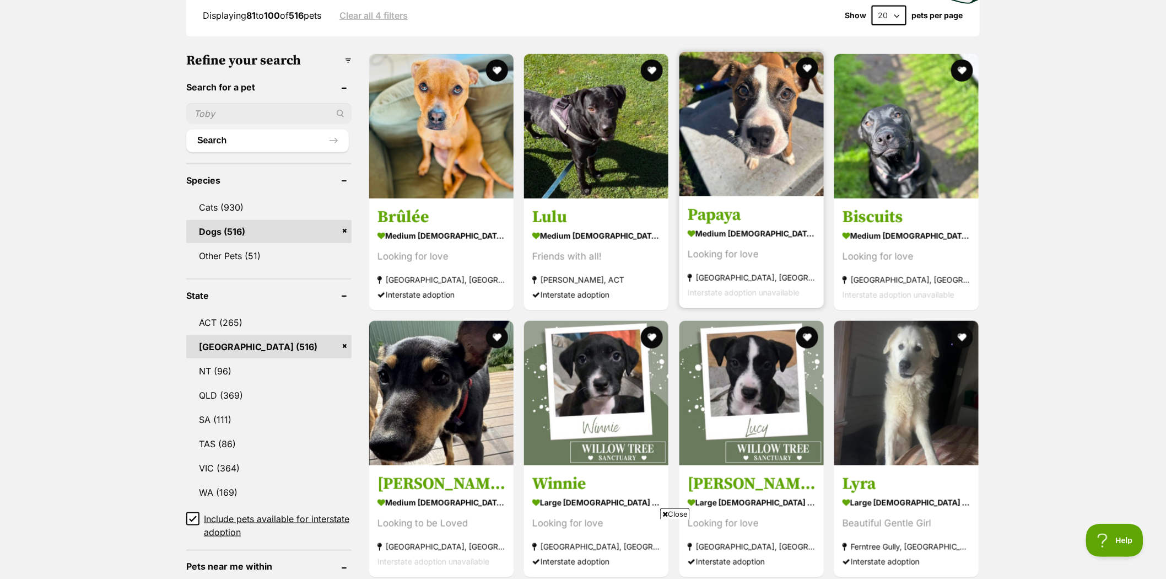
click at [747, 127] on img at bounding box center [751, 124] width 144 height 144
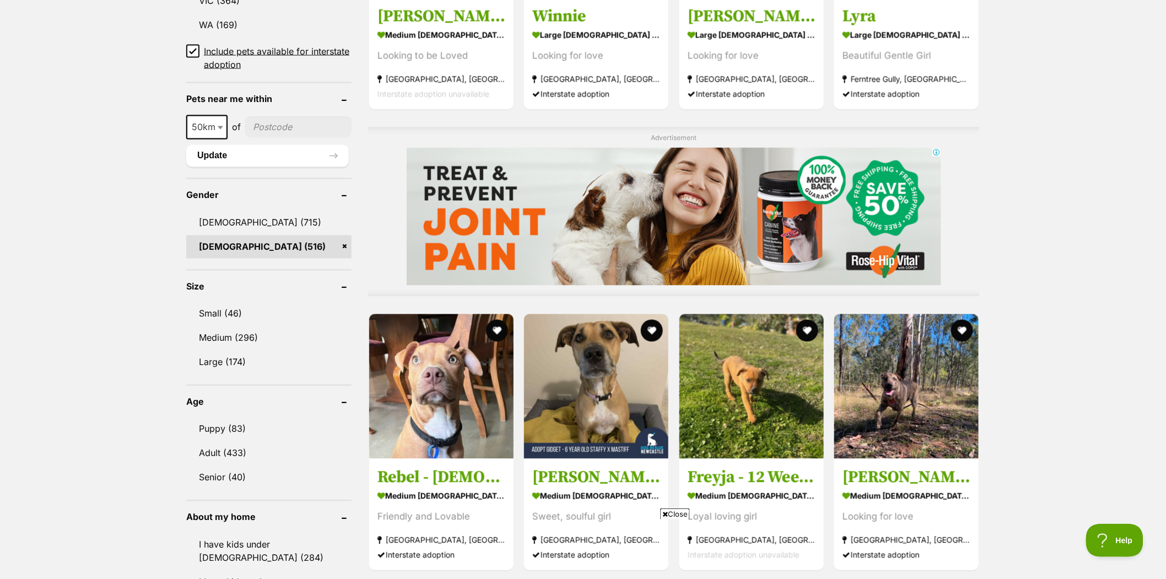
scroll to position [857, 0]
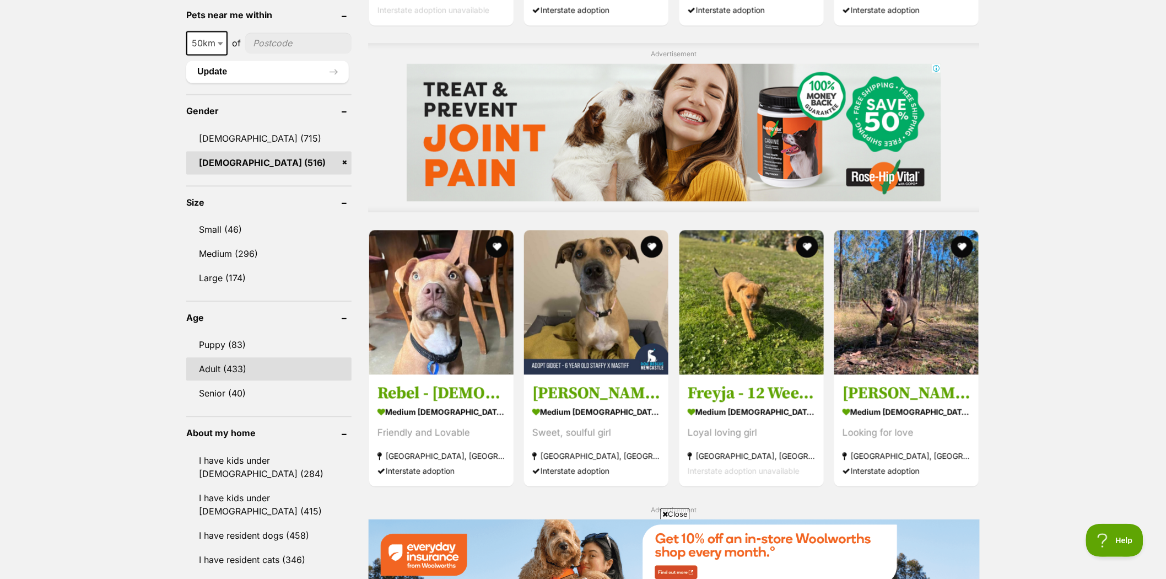
click at [215, 363] on link "Adult (433)" at bounding box center [268, 369] width 165 height 23
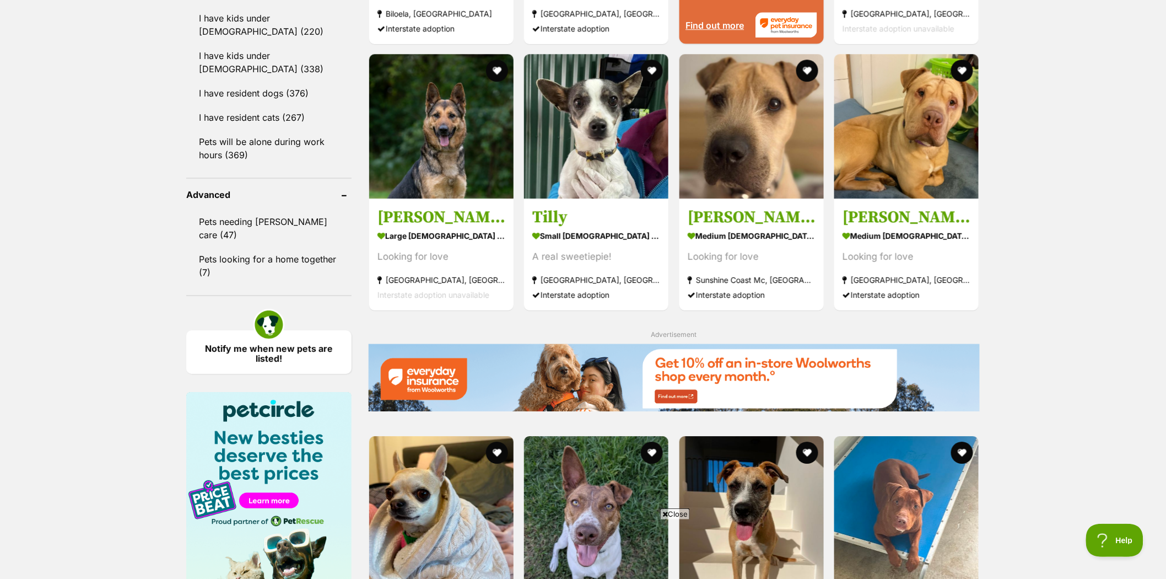
scroll to position [1285, 0]
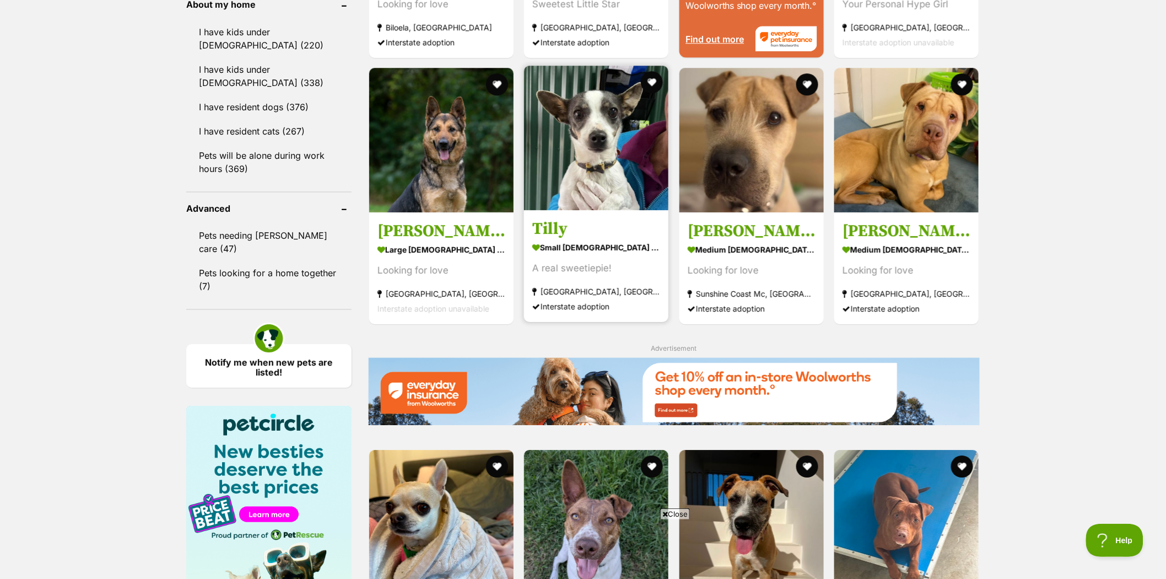
click at [608, 128] on img at bounding box center [596, 138] width 144 height 144
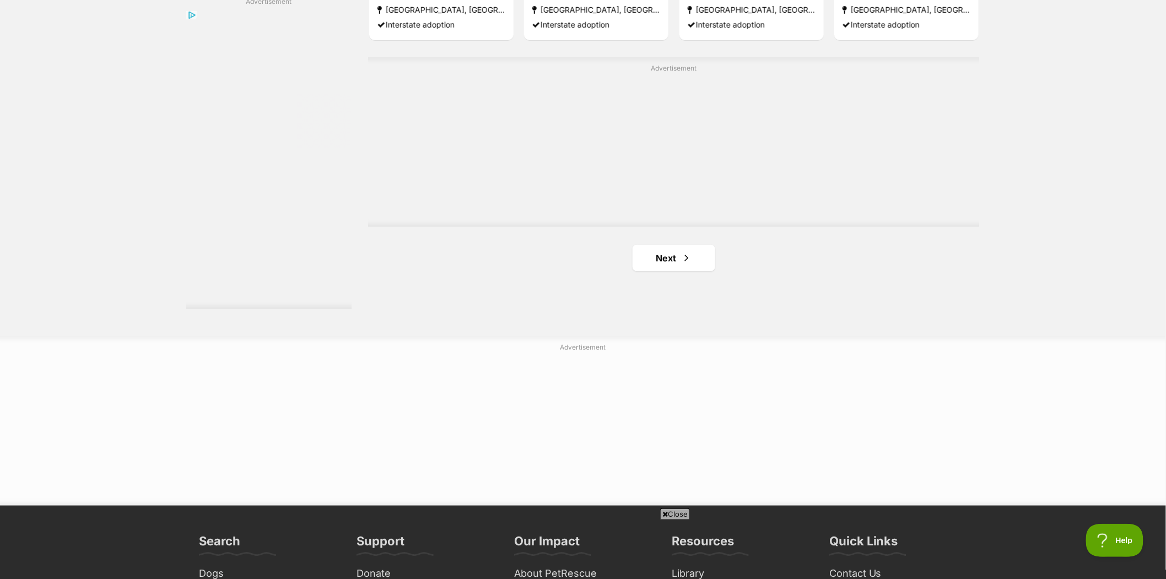
scroll to position [1959, 0]
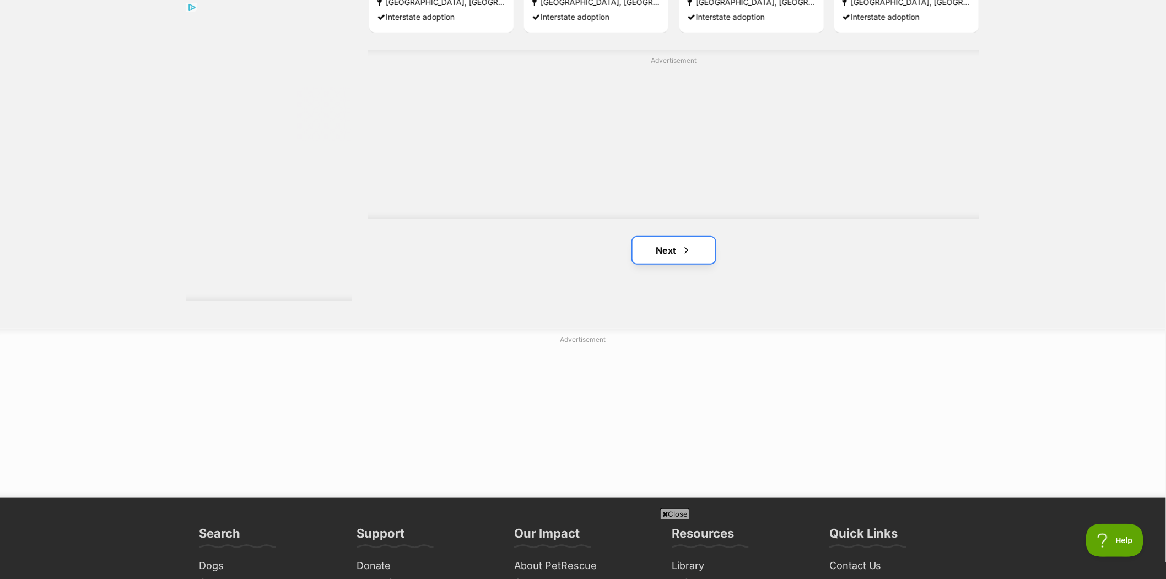
click at [658, 247] on link "Next" at bounding box center [674, 250] width 83 height 26
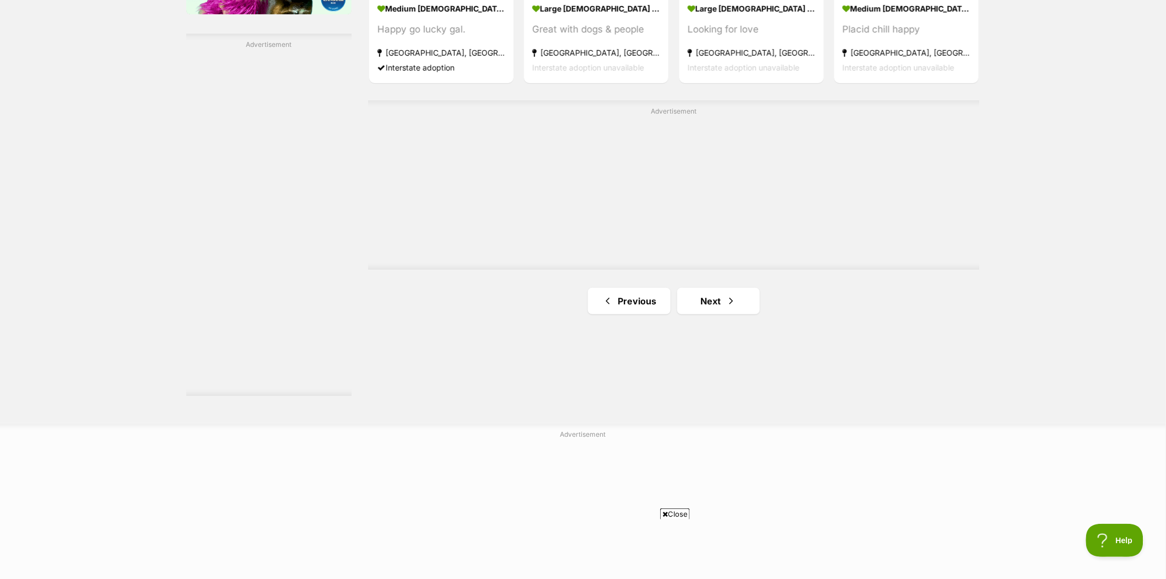
scroll to position [2081, 0]
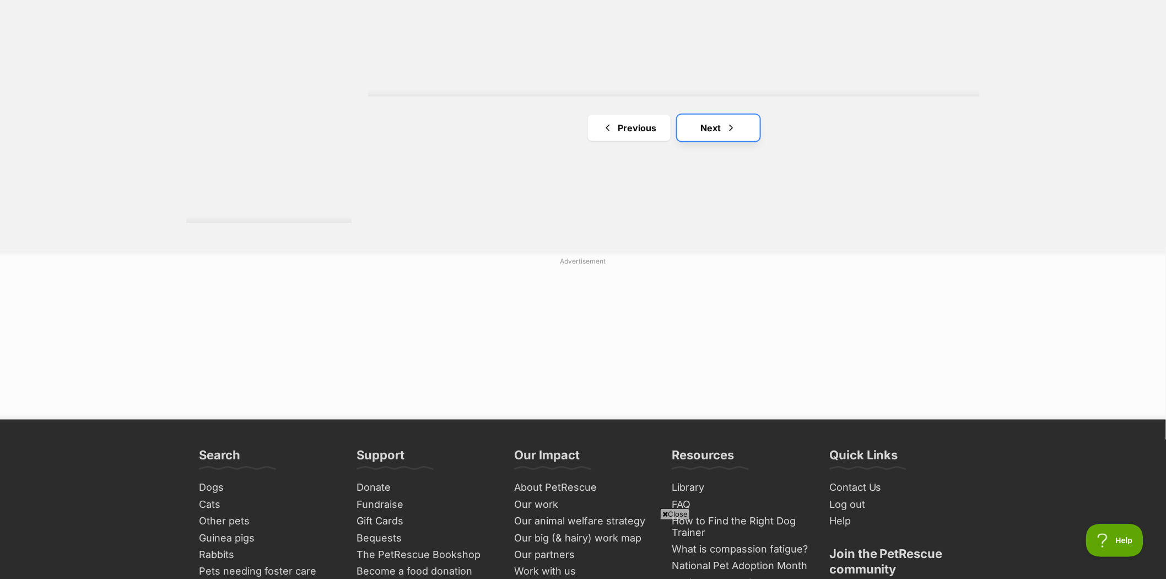
click at [710, 128] on link "Next" at bounding box center [718, 128] width 83 height 26
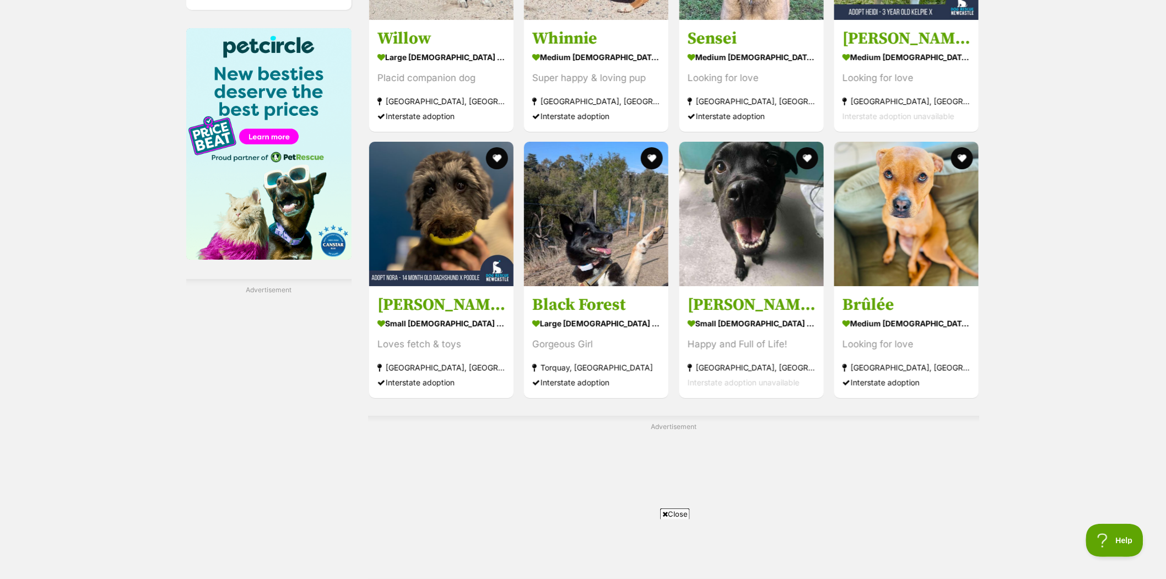
scroll to position [1959, 0]
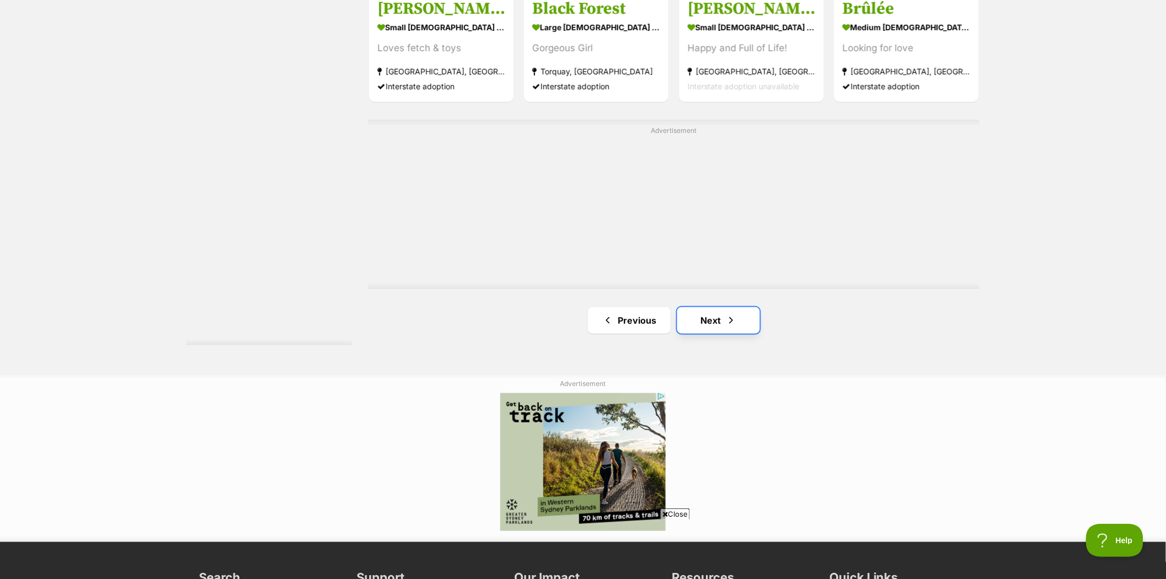
click at [701, 318] on link "Next" at bounding box center [718, 320] width 83 height 26
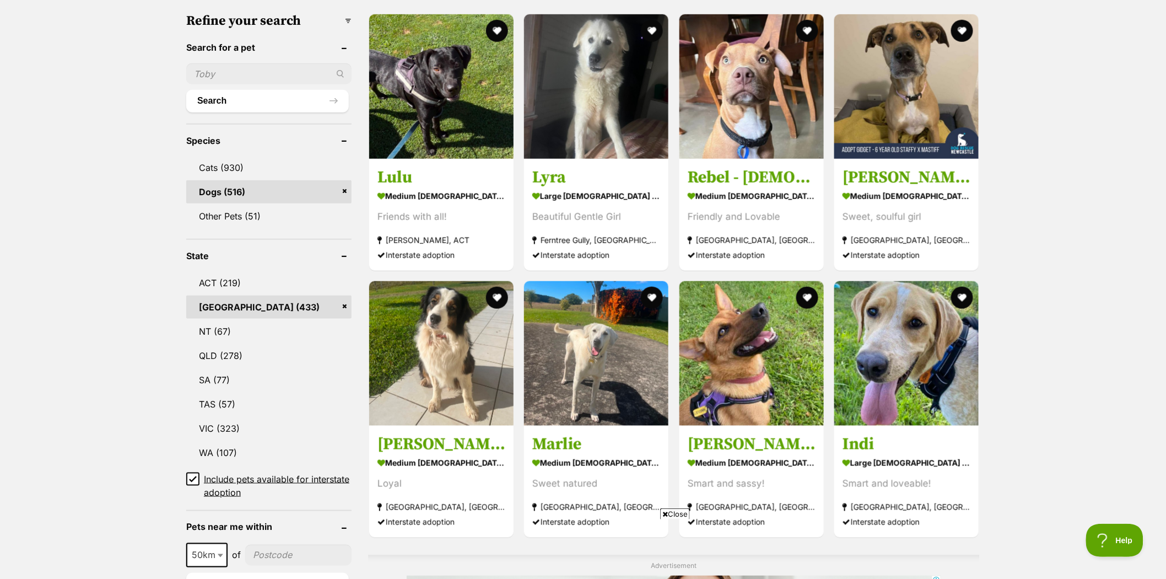
scroll to position [367, 0]
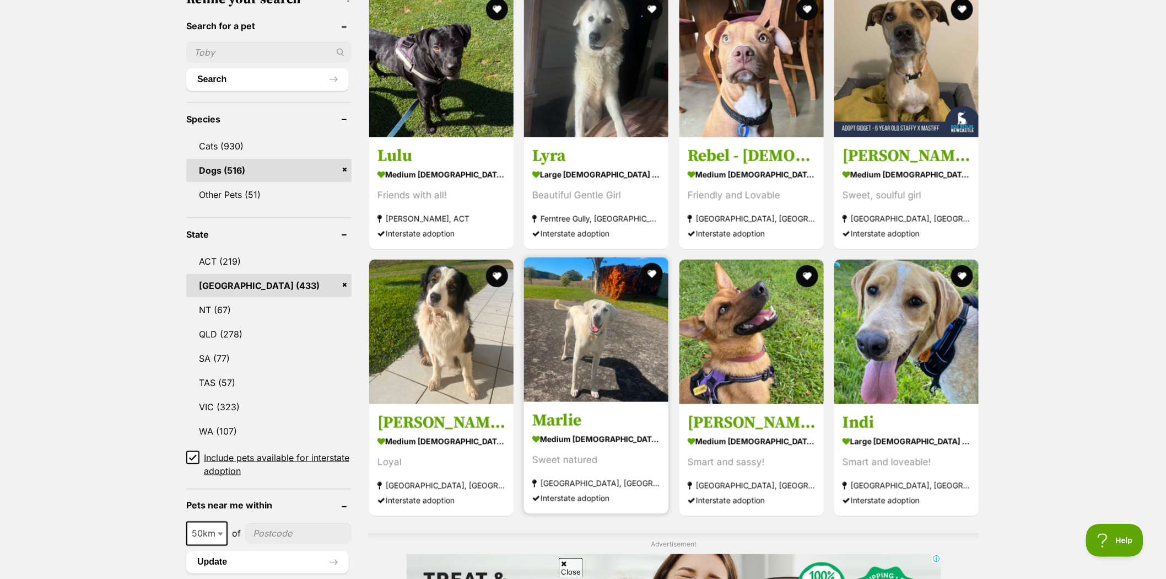
click at [585, 320] on img at bounding box center [596, 329] width 144 height 144
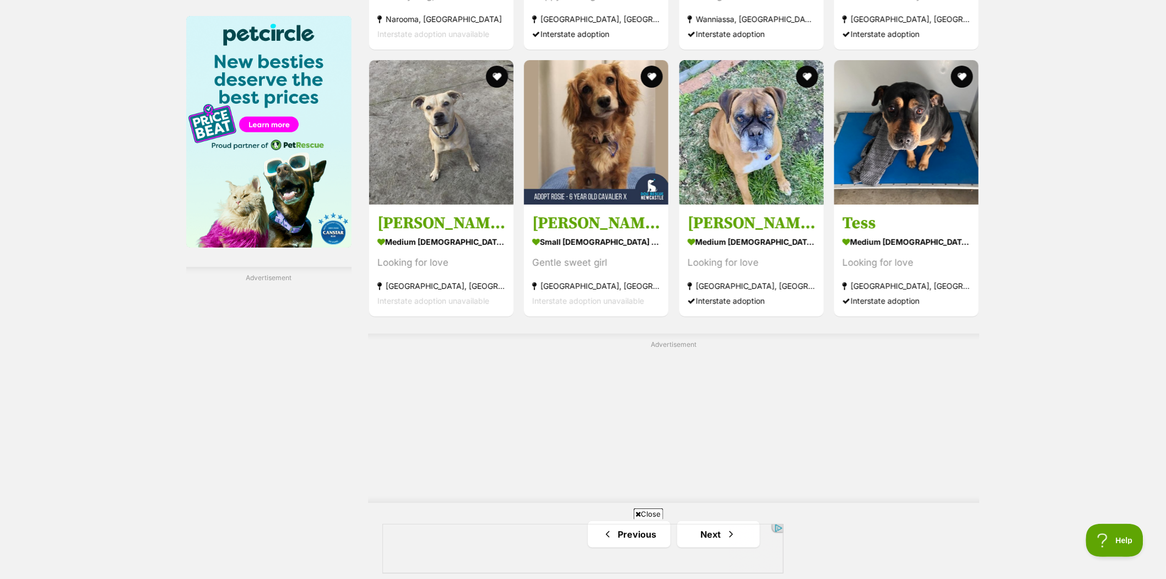
scroll to position [1836, 0]
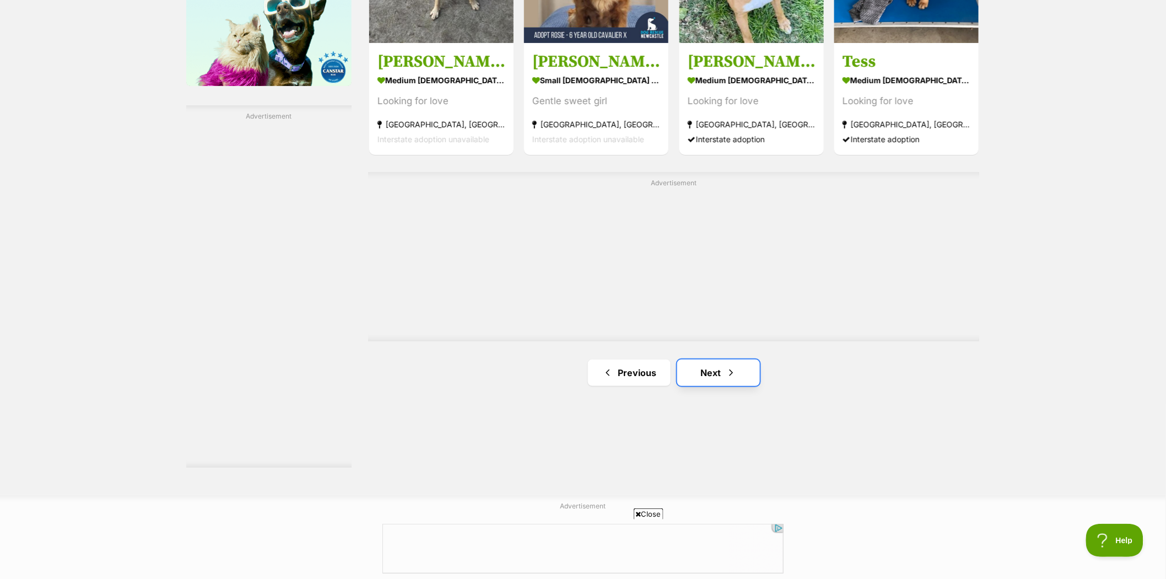
click at [712, 376] on link "Next" at bounding box center [718, 372] width 83 height 26
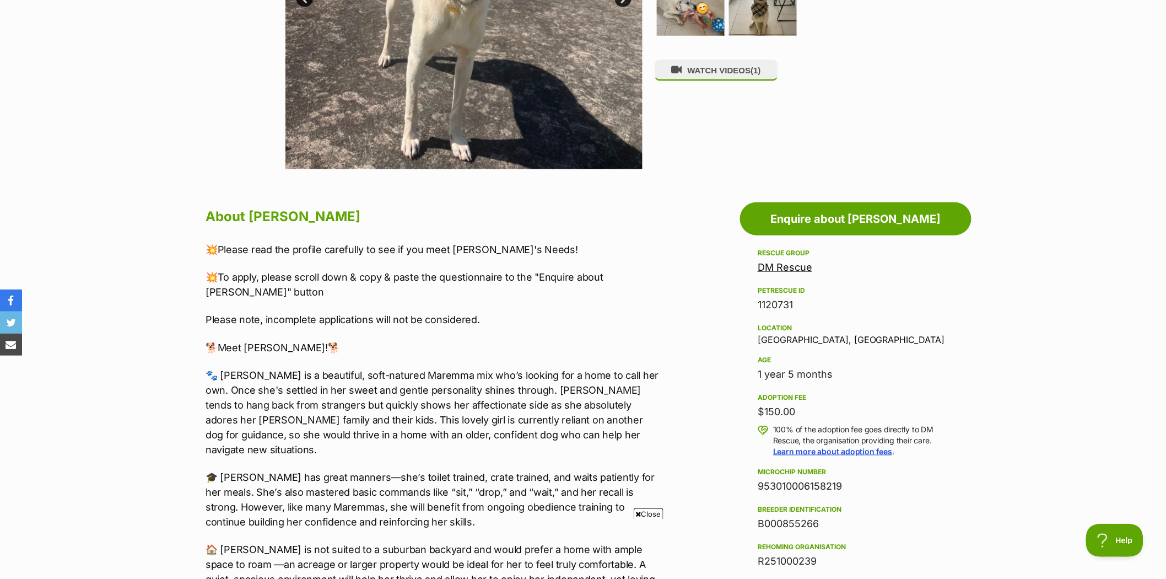
scroll to position [428, 0]
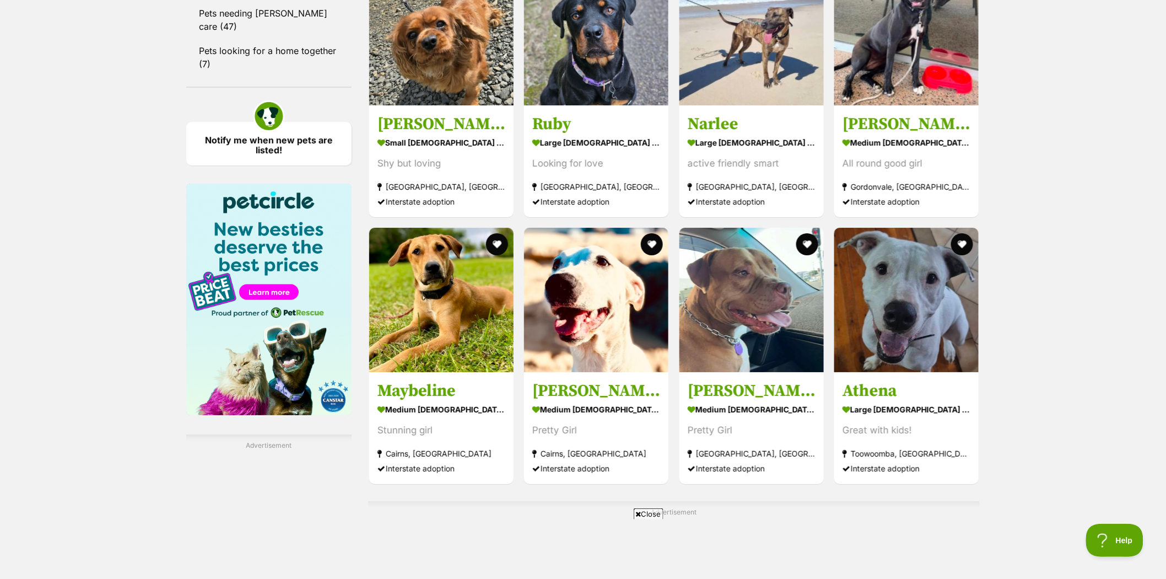
scroll to position [1591, 0]
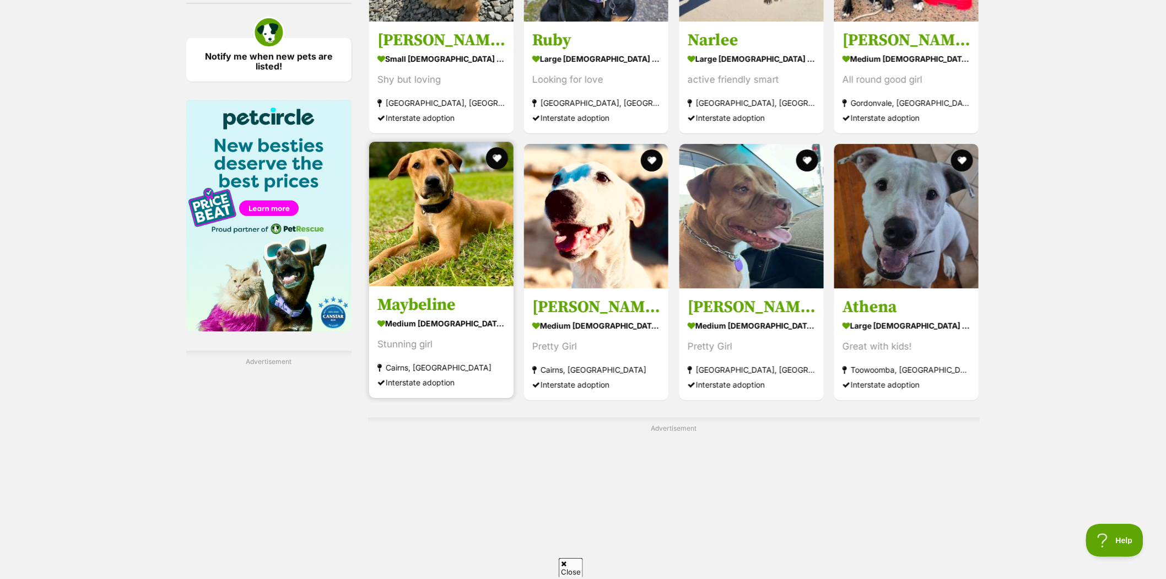
click at [453, 218] on img at bounding box center [441, 214] width 144 height 144
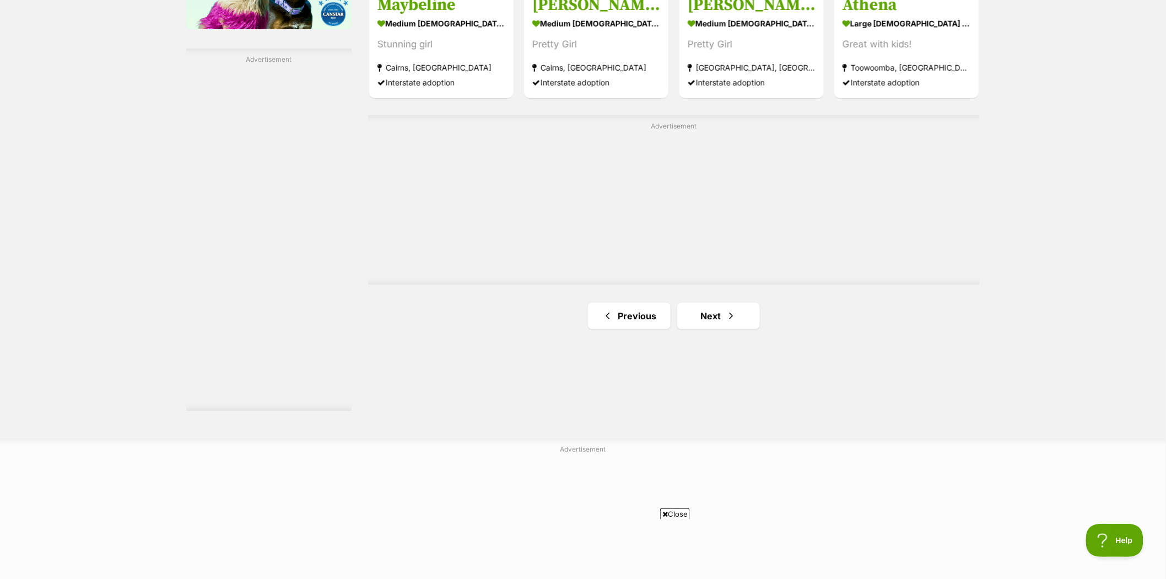
scroll to position [1898, 0]
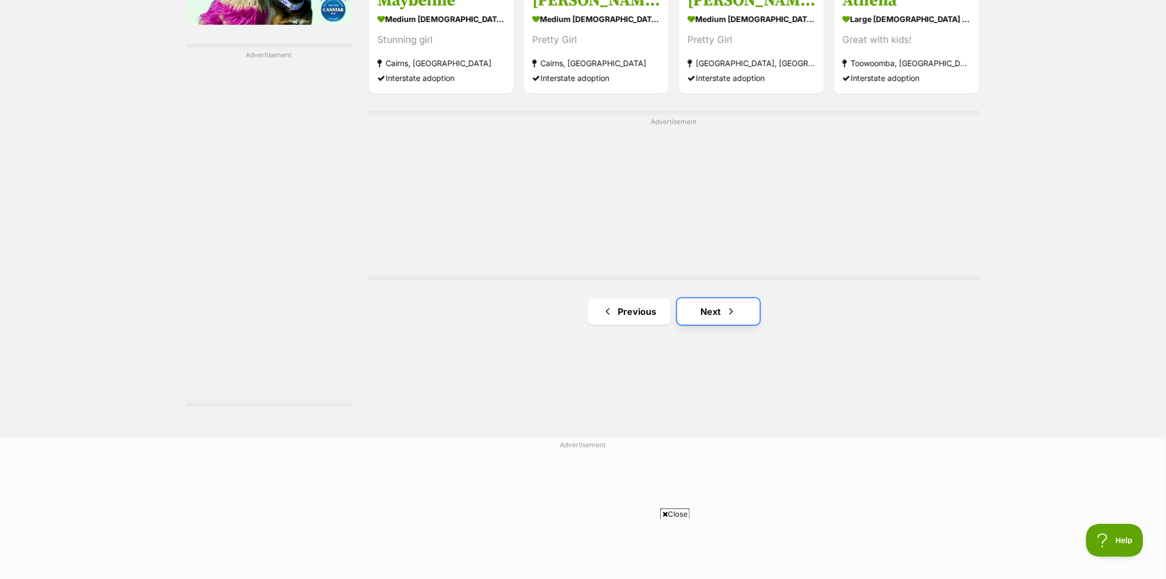
click at [711, 311] on link "Next" at bounding box center [718, 311] width 83 height 26
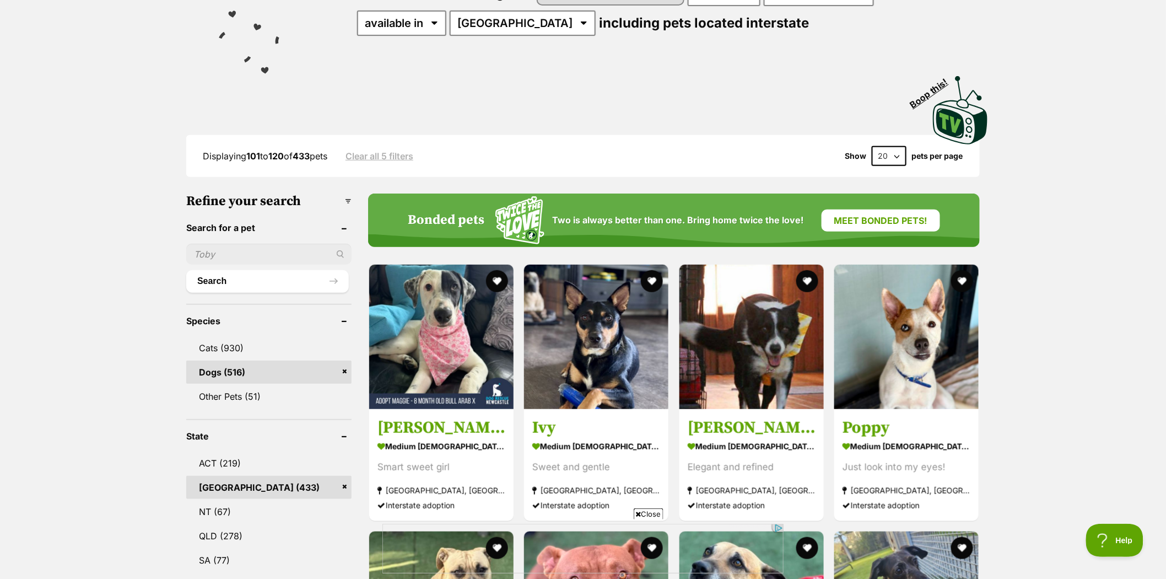
scroll to position [183, 0]
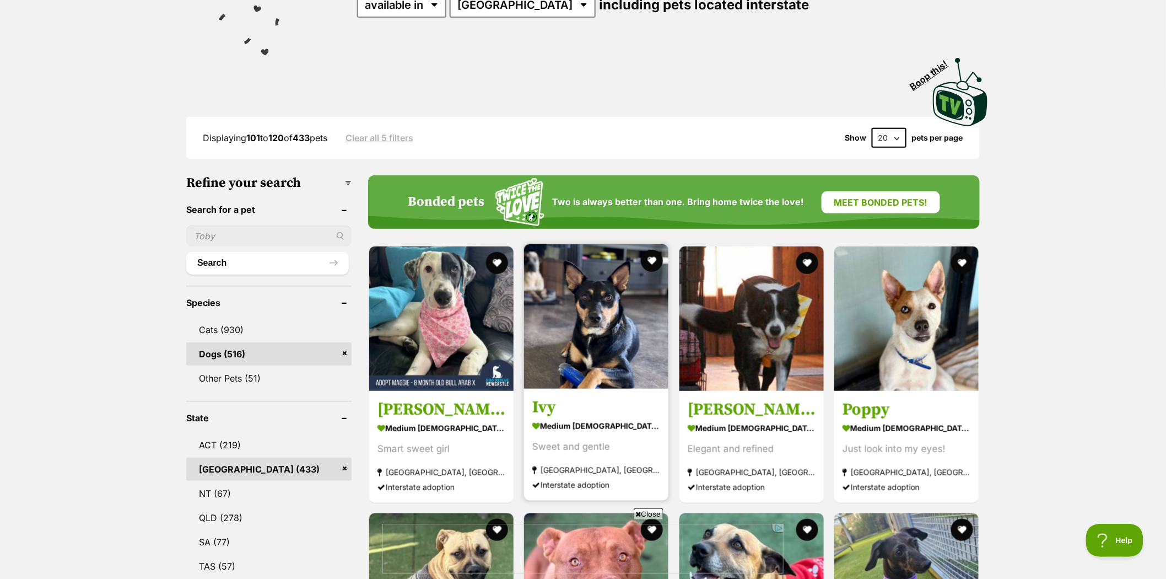
click at [592, 326] on img at bounding box center [596, 316] width 144 height 144
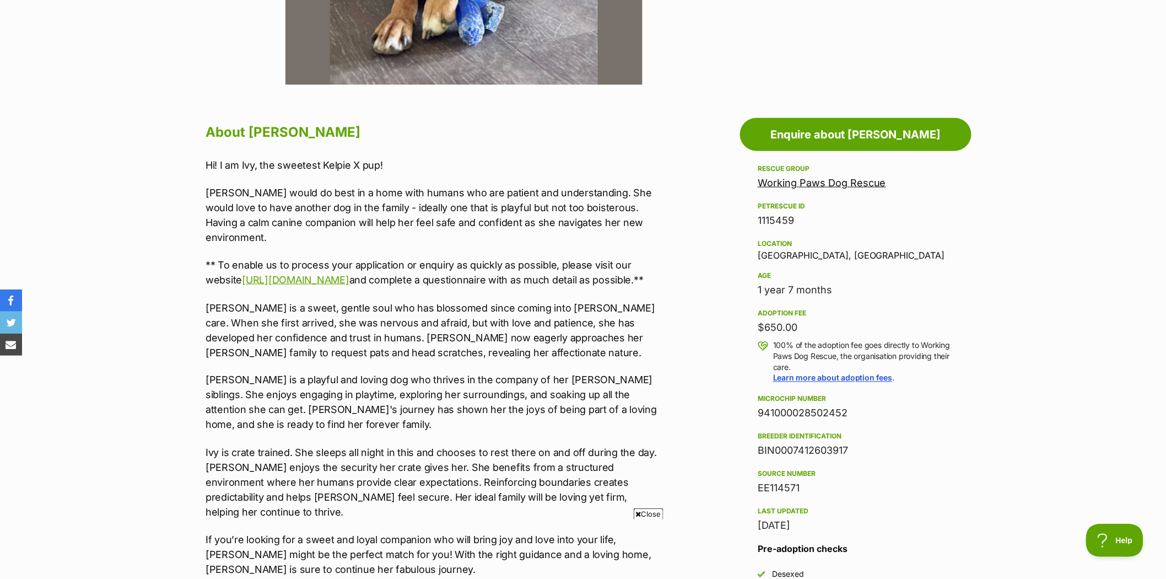
scroll to position [489, 0]
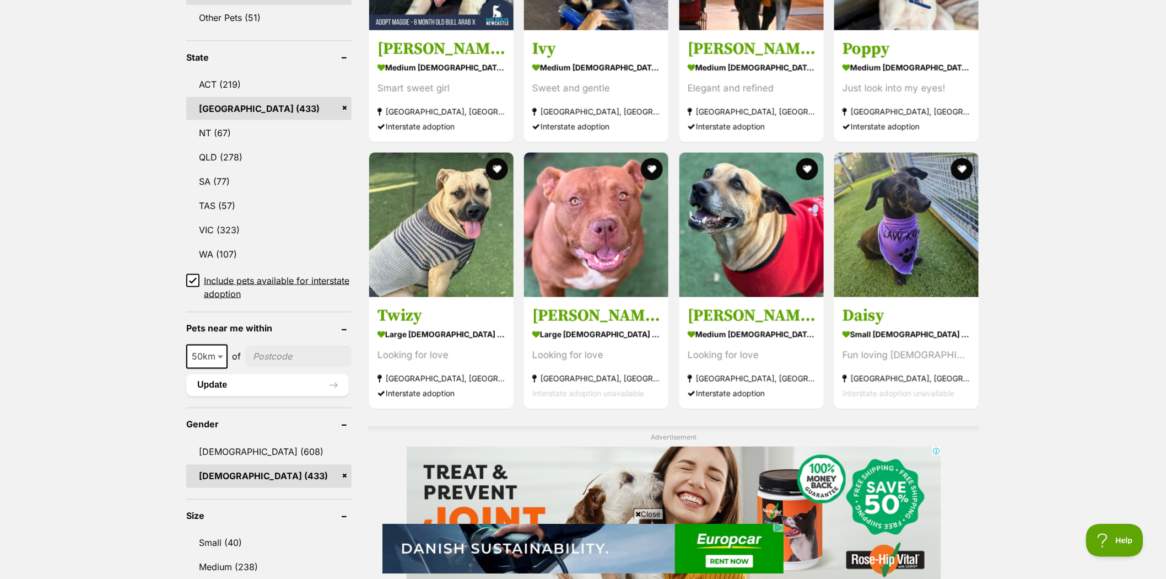
scroll to position [551, 0]
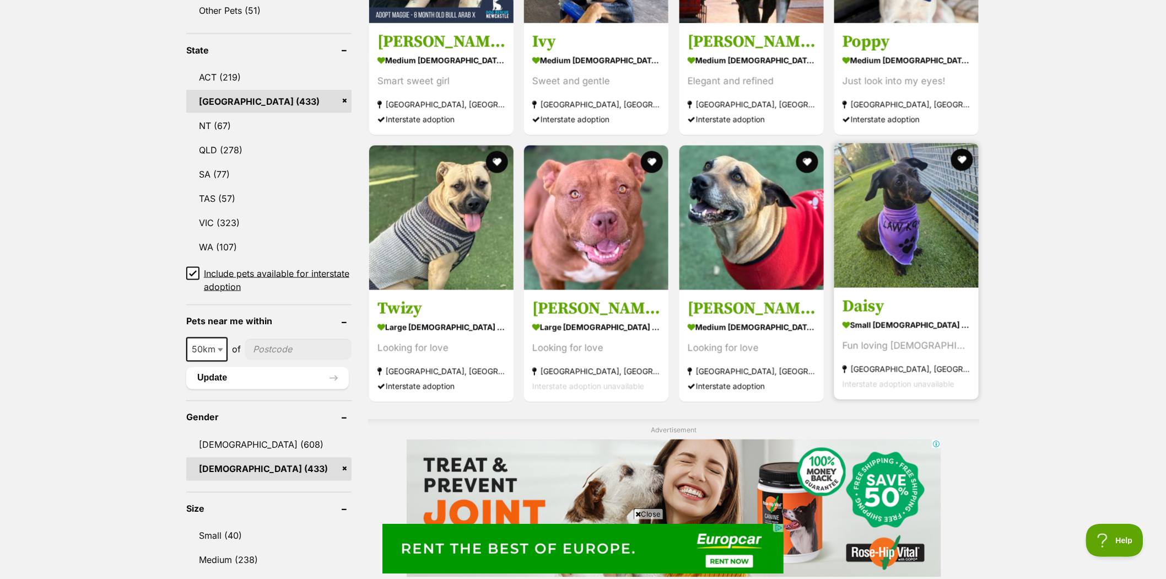
click at [910, 174] on img at bounding box center [906, 215] width 144 height 144
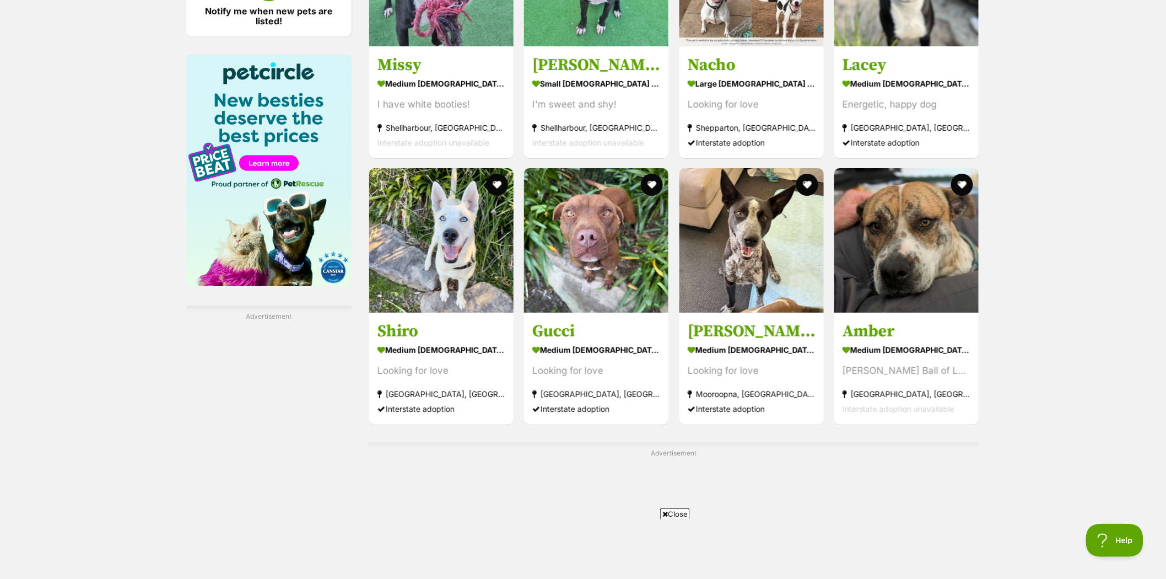
scroll to position [1653, 0]
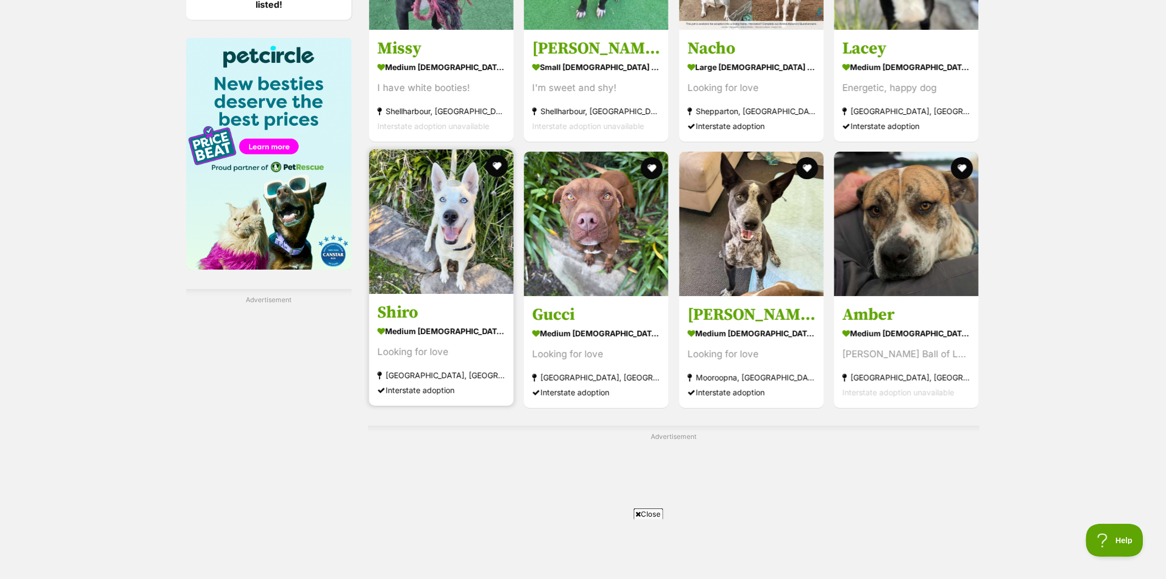
click at [450, 202] on img at bounding box center [441, 221] width 144 height 144
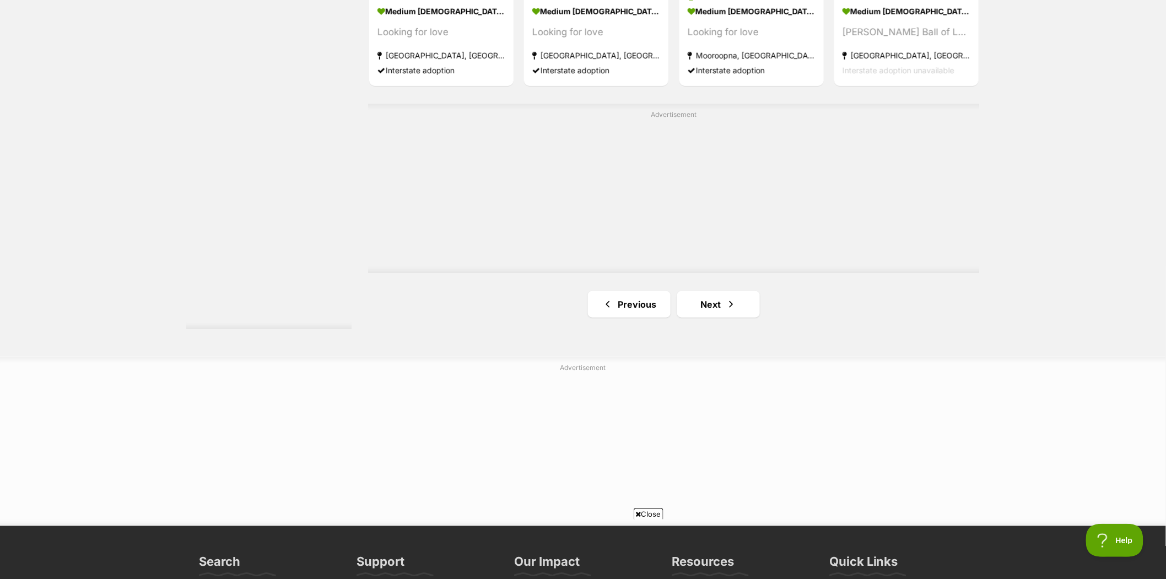
scroll to position [2020, 0]
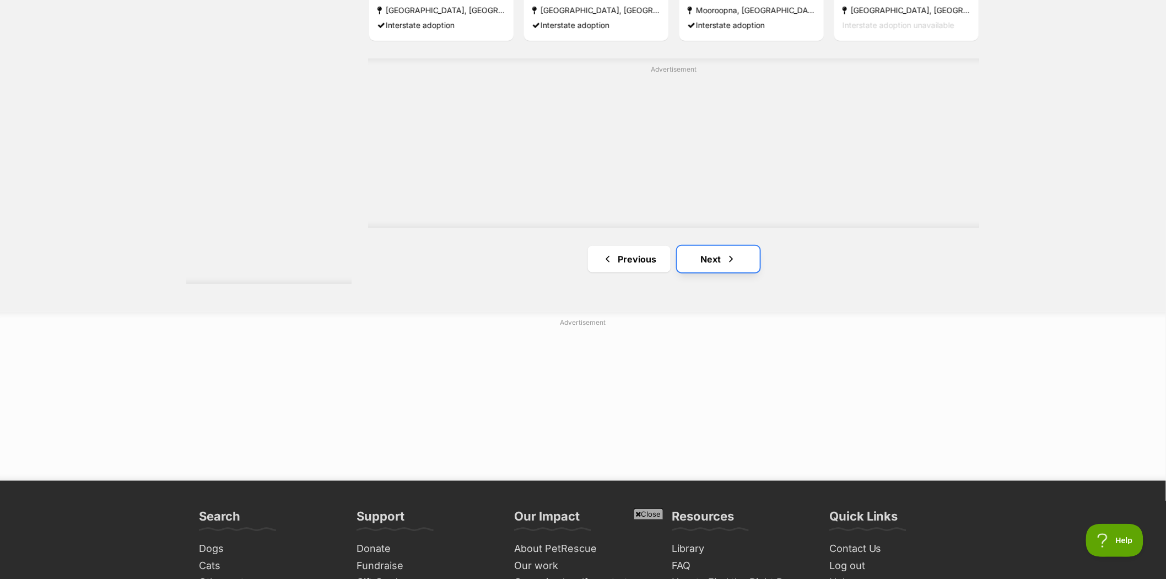
click at [718, 257] on link "Next" at bounding box center [718, 259] width 83 height 26
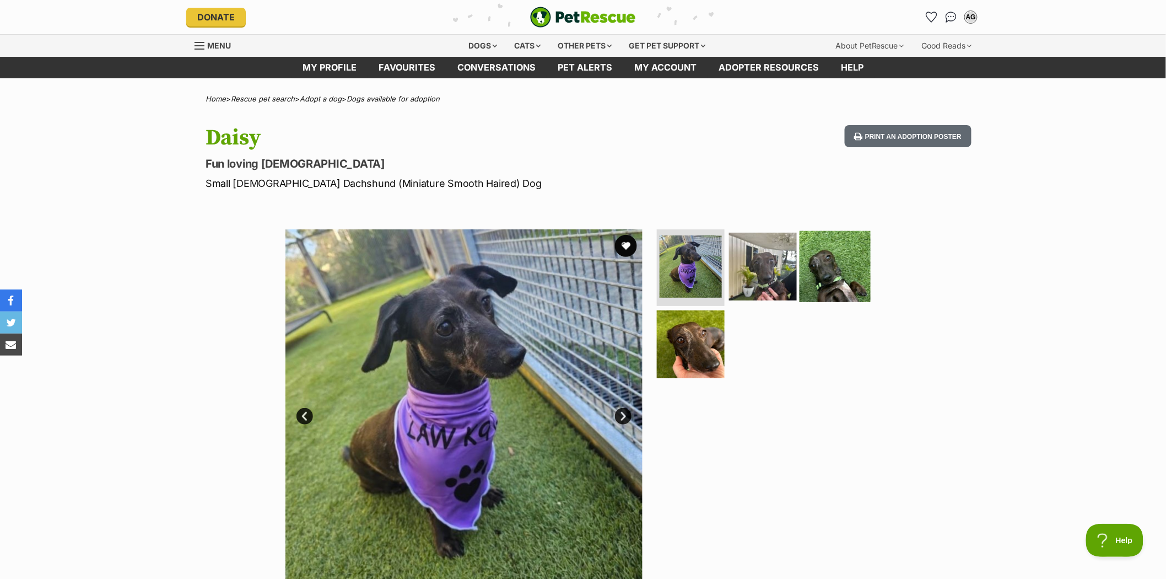
click at [817, 279] on img at bounding box center [835, 265] width 71 height 71
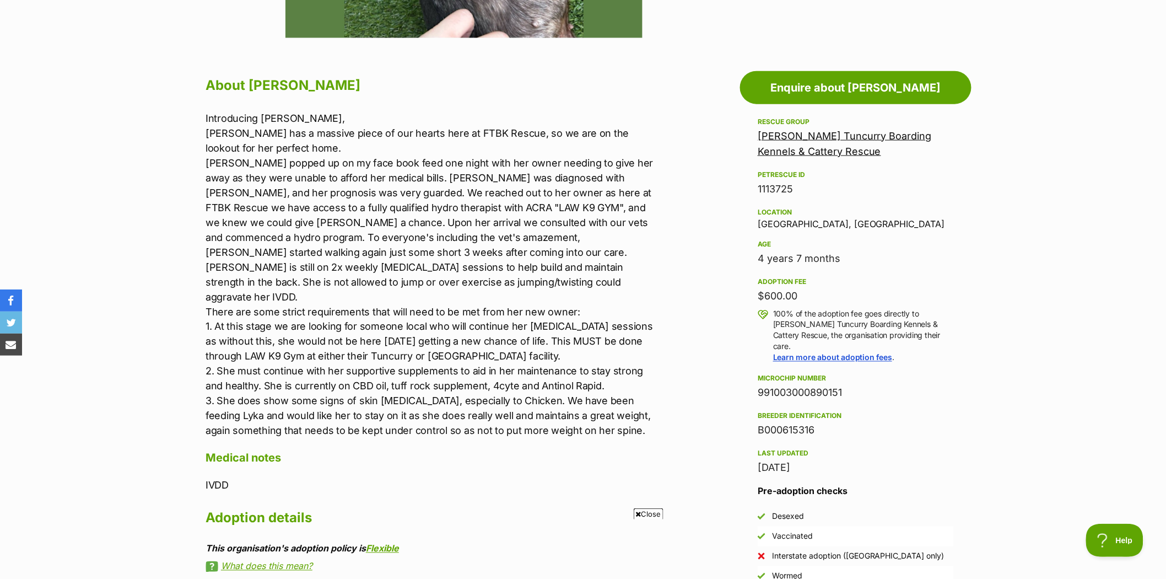
scroll to position [551, 0]
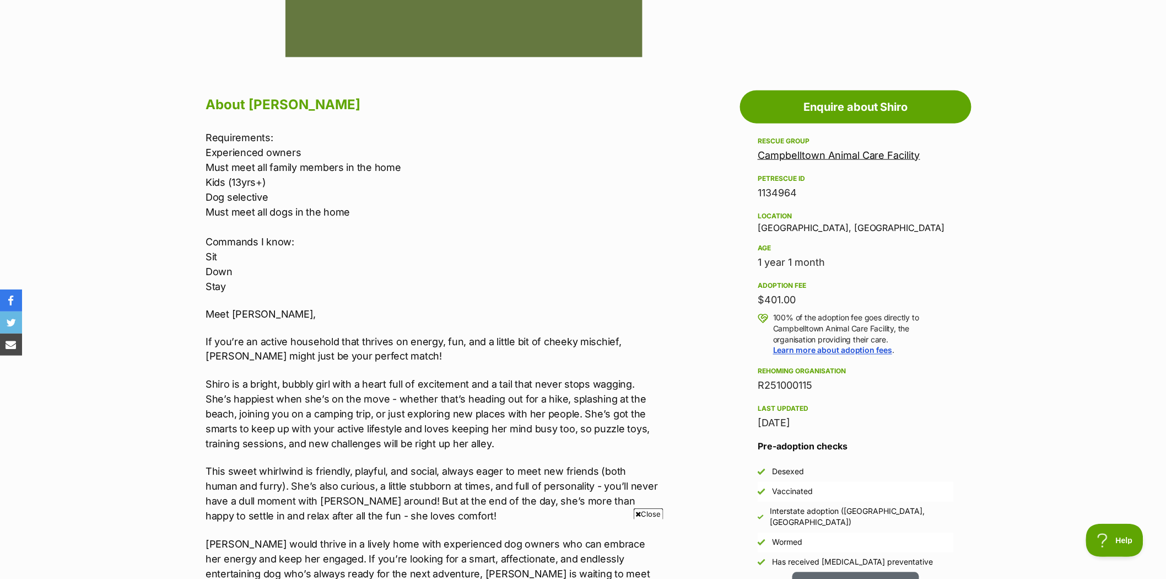
scroll to position [551, 0]
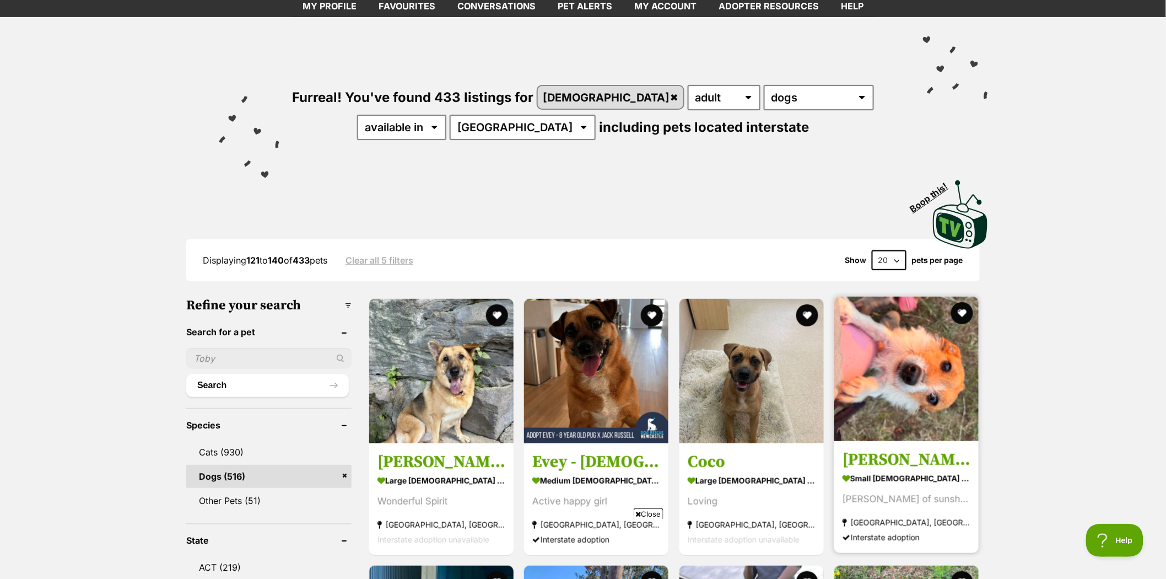
click at [894, 353] on img at bounding box center [906, 368] width 144 height 144
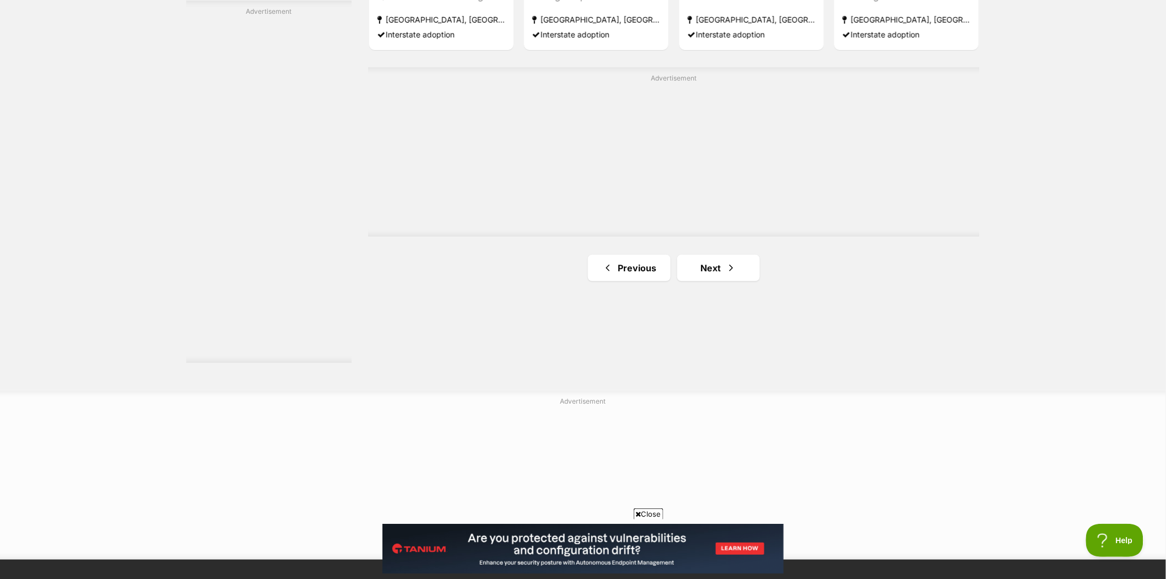
scroll to position [1959, 0]
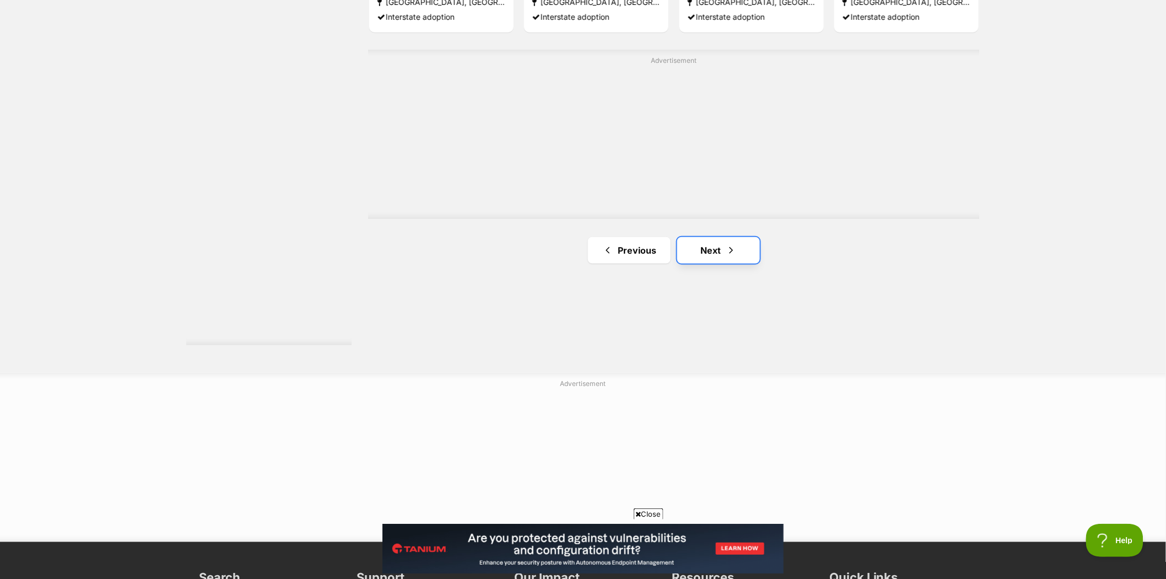
click at [707, 249] on link "Next" at bounding box center [718, 250] width 83 height 26
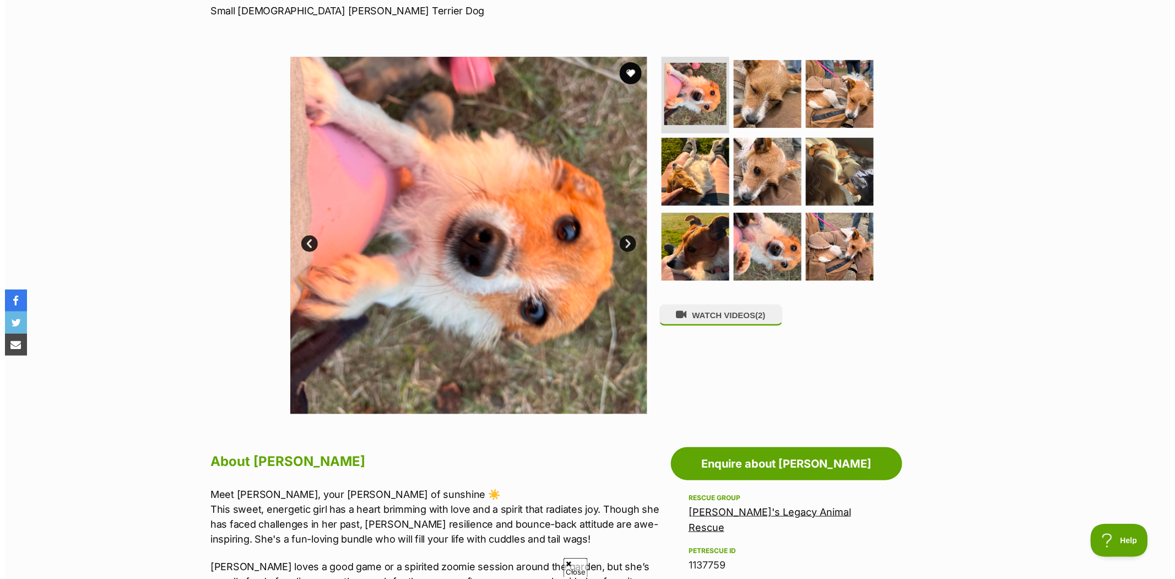
scroll to position [183, 0]
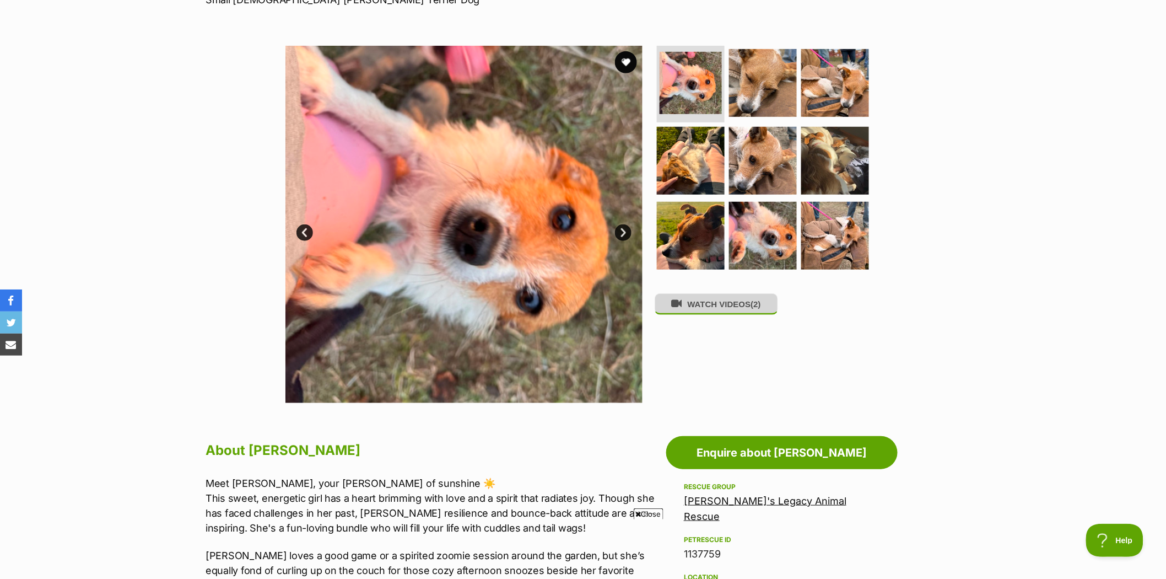
click at [735, 311] on button "WATCH VIDEOS (2)" at bounding box center [716, 303] width 123 height 21
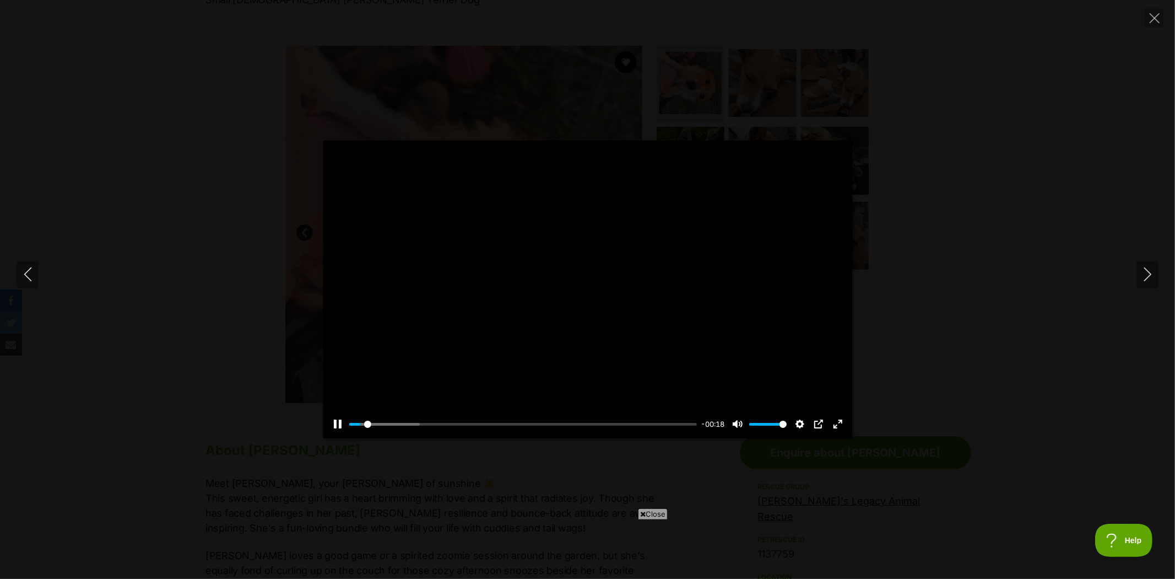
scroll to position [0, 0]
type input "100"
click at [1152, 272] on icon "Next" at bounding box center [1148, 274] width 14 height 14
type input "100"
click at [1162, 15] on button "Close" at bounding box center [1154, 17] width 19 height 19
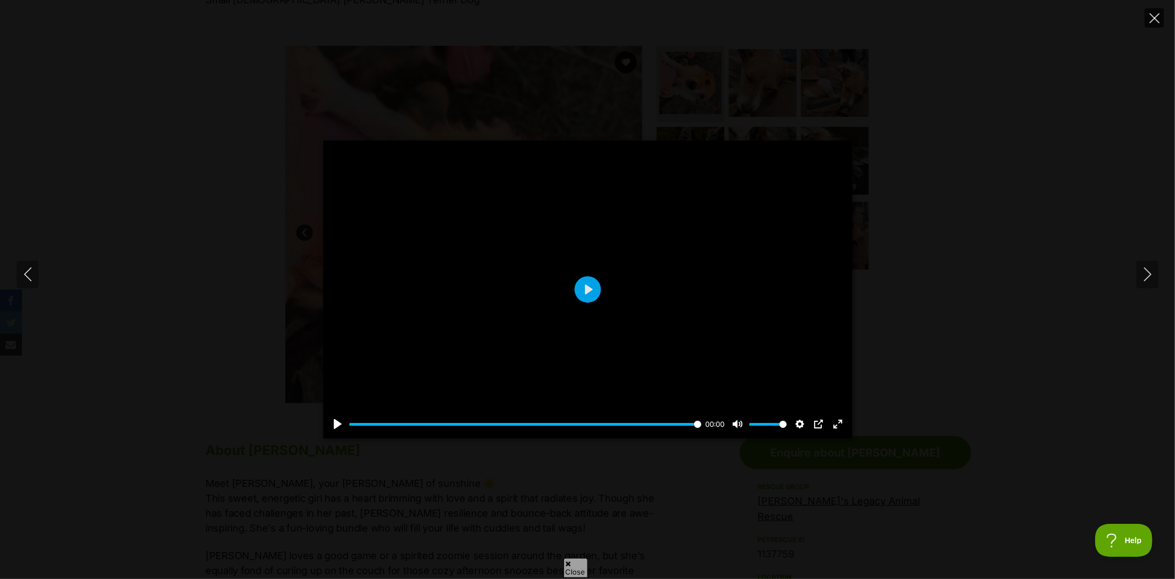
click at [1162, 15] on button "Close" at bounding box center [1154, 17] width 19 height 19
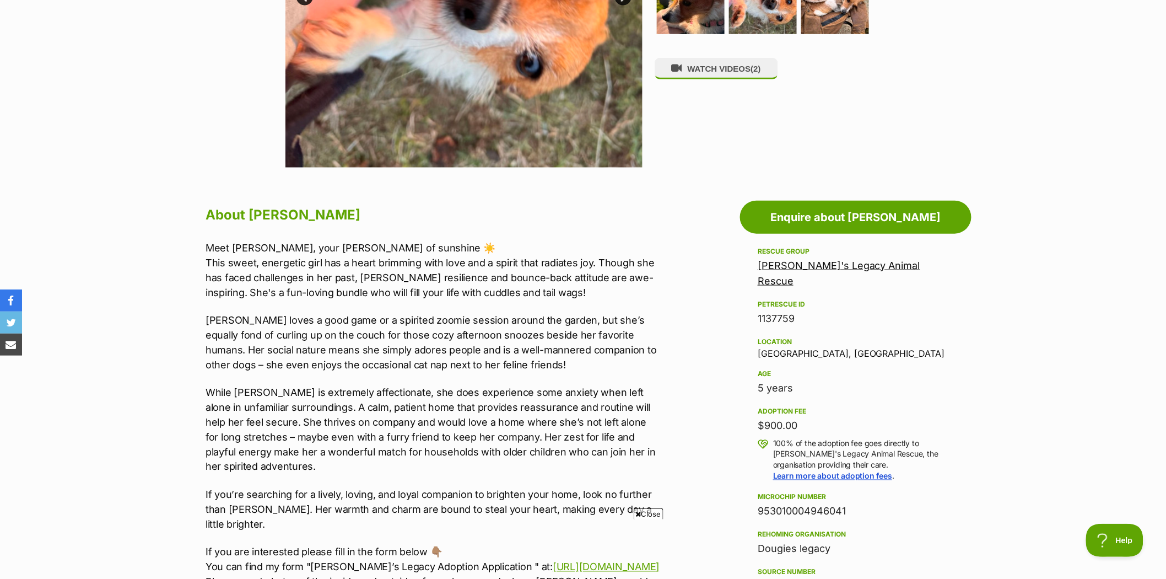
scroll to position [428, 0]
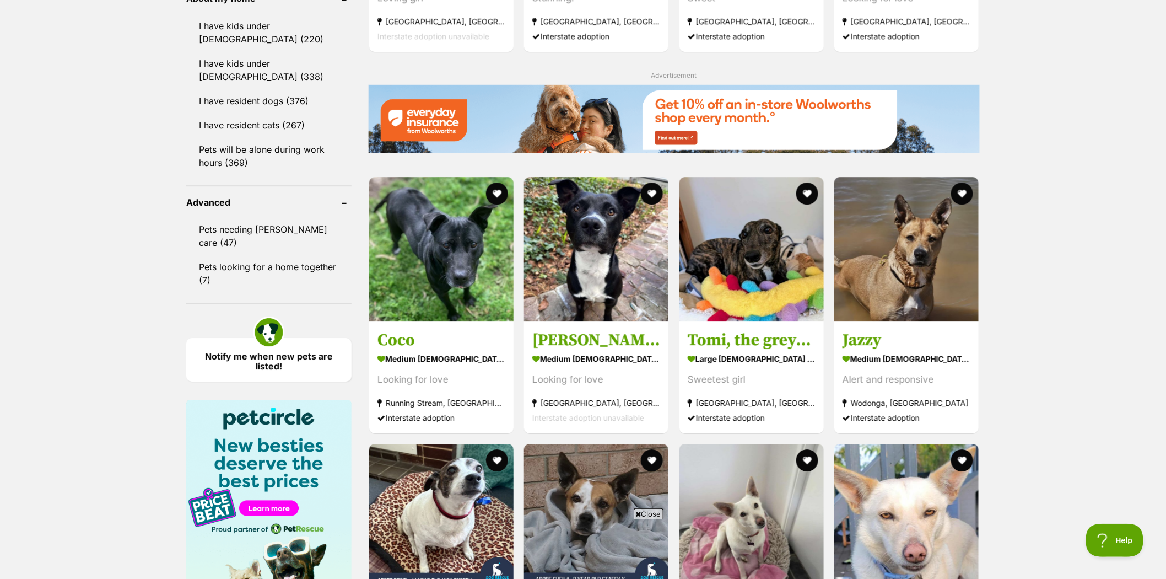
scroll to position [1347, 0]
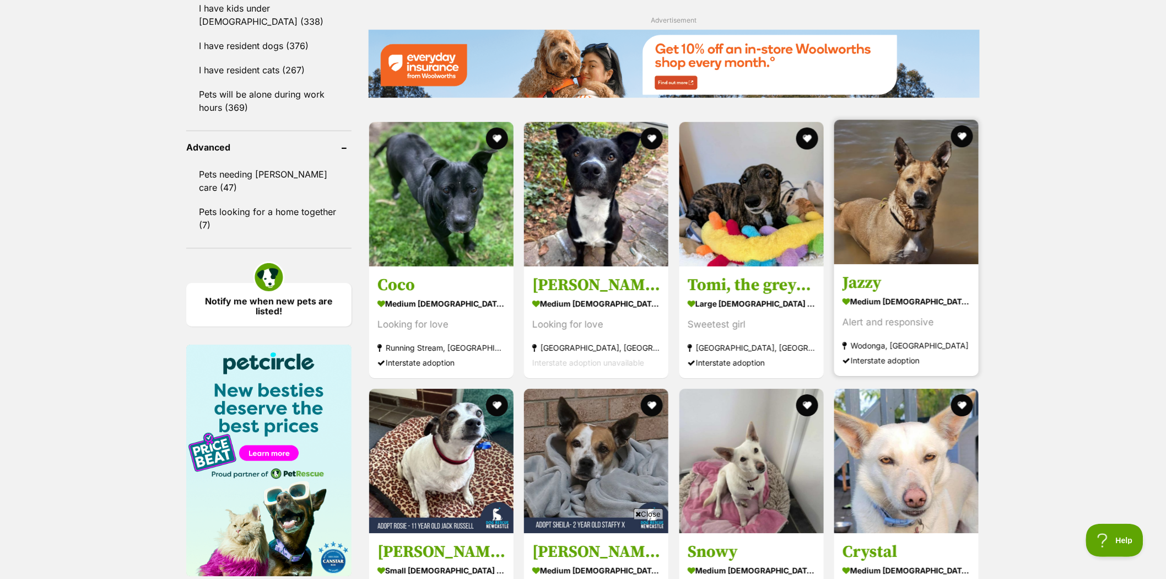
click at [875, 213] on img at bounding box center [906, 192] width 144 height 144
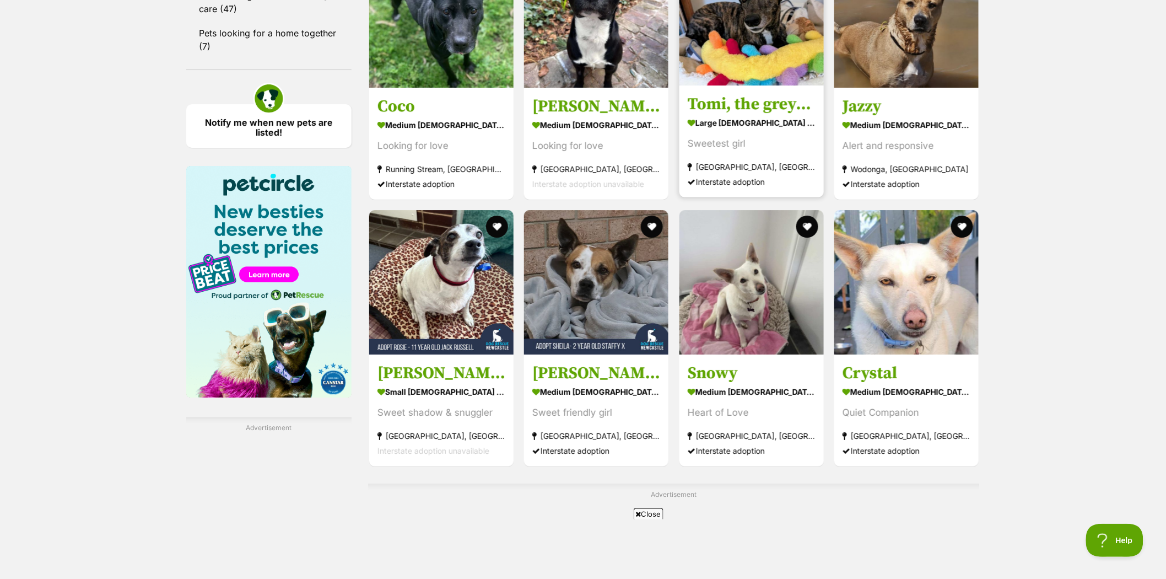
scroll to position [1591, 0]
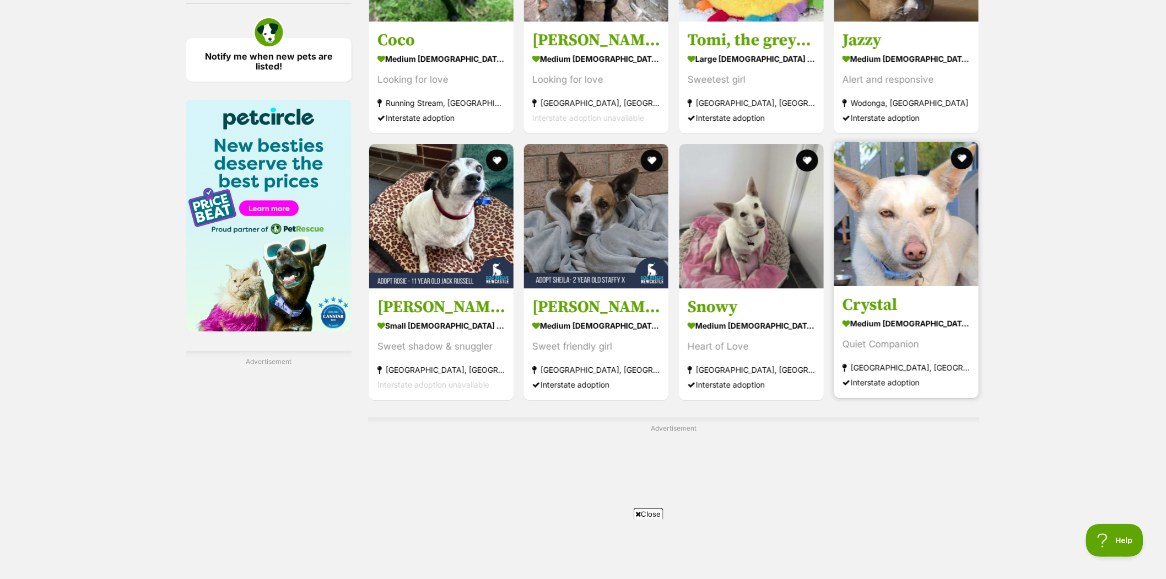
click at [919, 222] on img at bounding box center [906, 214] width 144 height 144
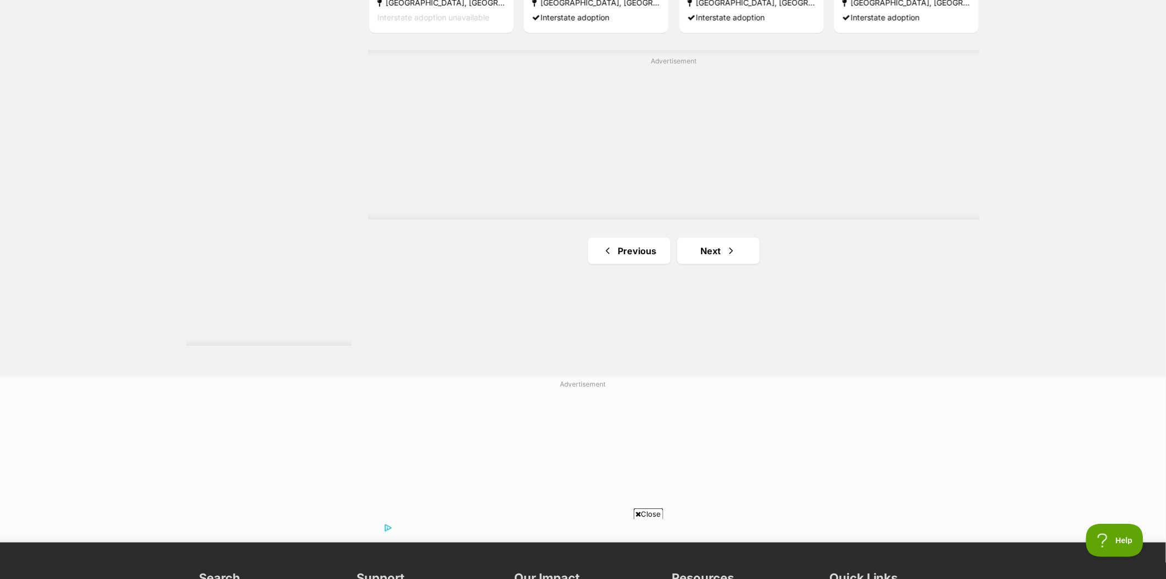
scroll to position [1959, 0]
click at [715, 243] on link "Next" at bounding box center [718, 250] width 83 height 26
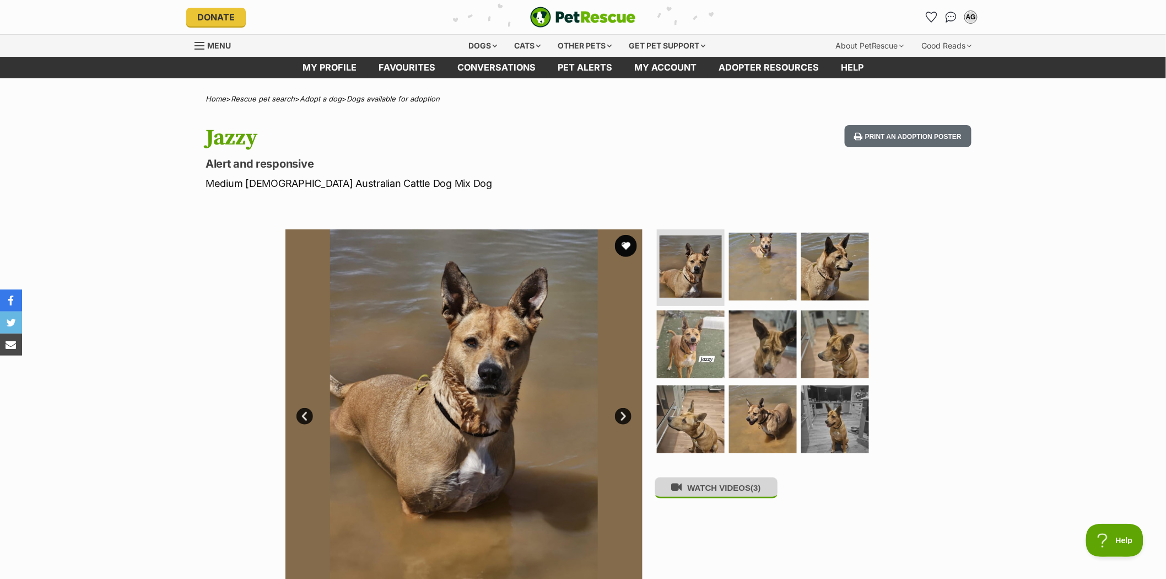
click at [742, 492] on button "WATCH VIDEOS (3)" at bounding box center [716, 487] width 123 height 21
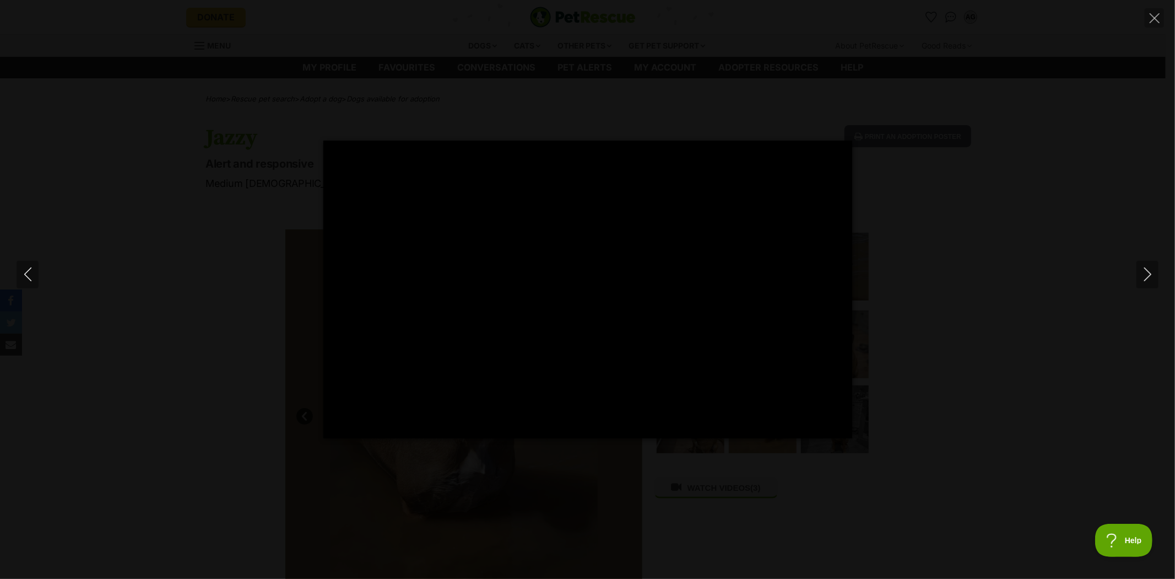
type input "100"
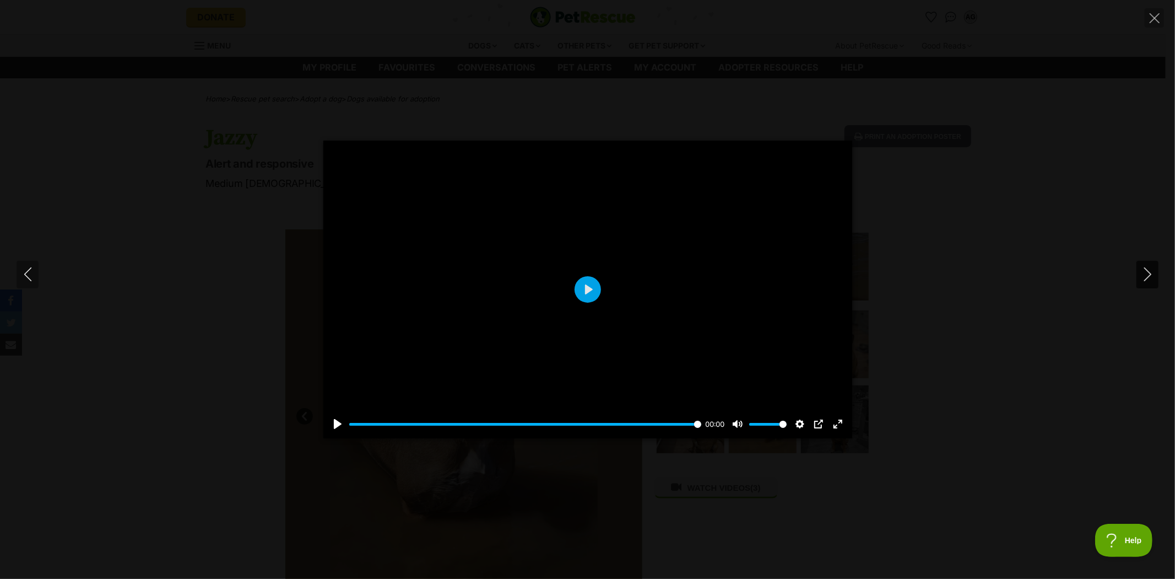
click at [1144, 276] on icon "Next" at bounding box center [1148, 274] width 14 height 14
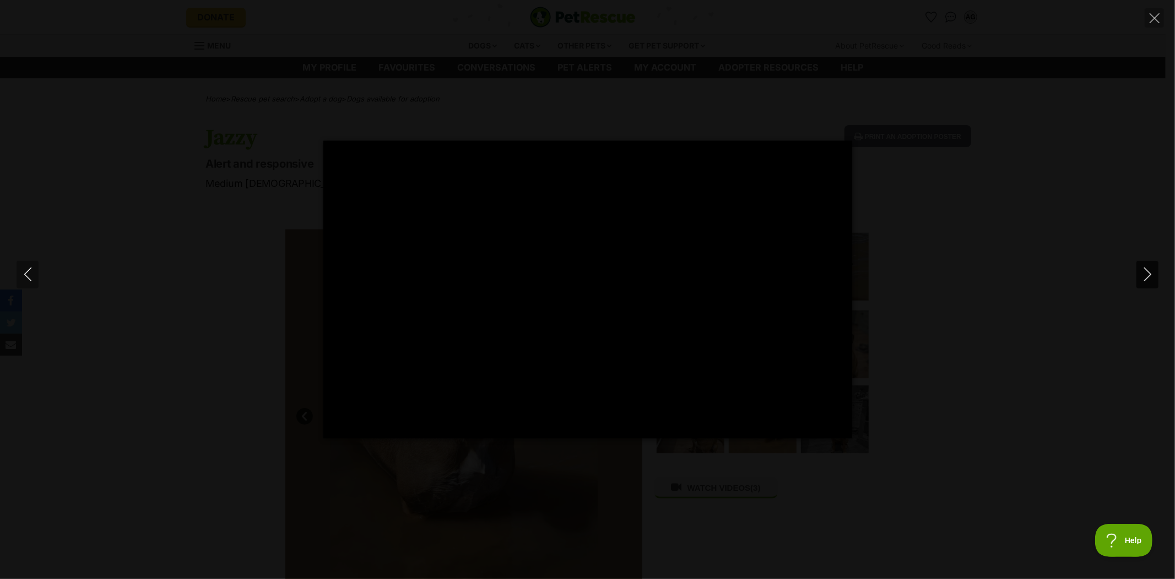
click at [1144, 276] on icon "Next" at bounding box center [1148, 274] width 14 height 14
type input "32.03"
type input "30.77"
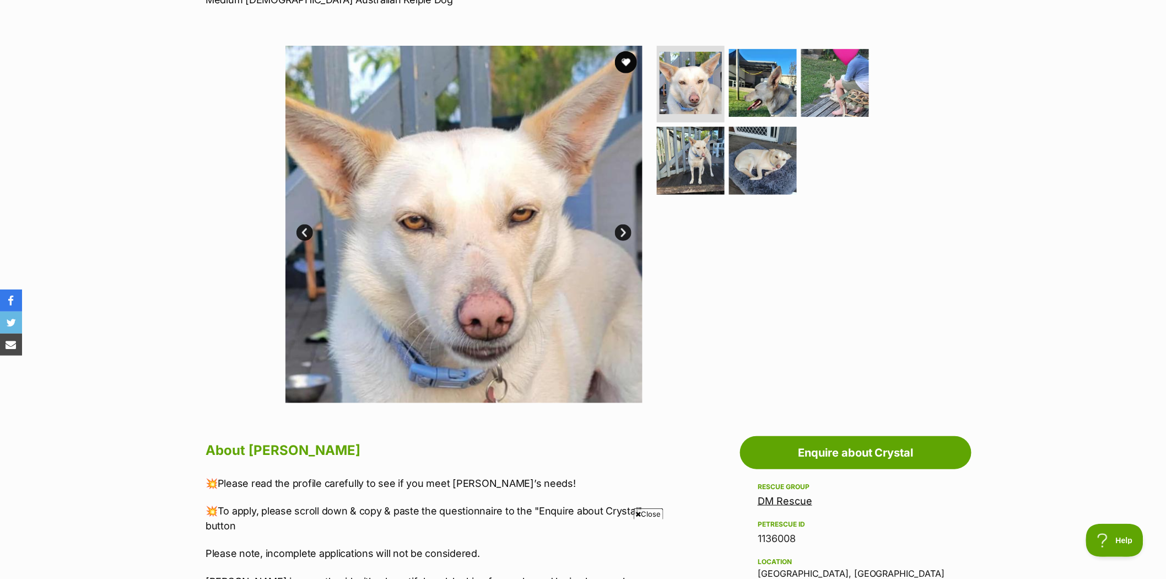
scroll to position [61, 0]
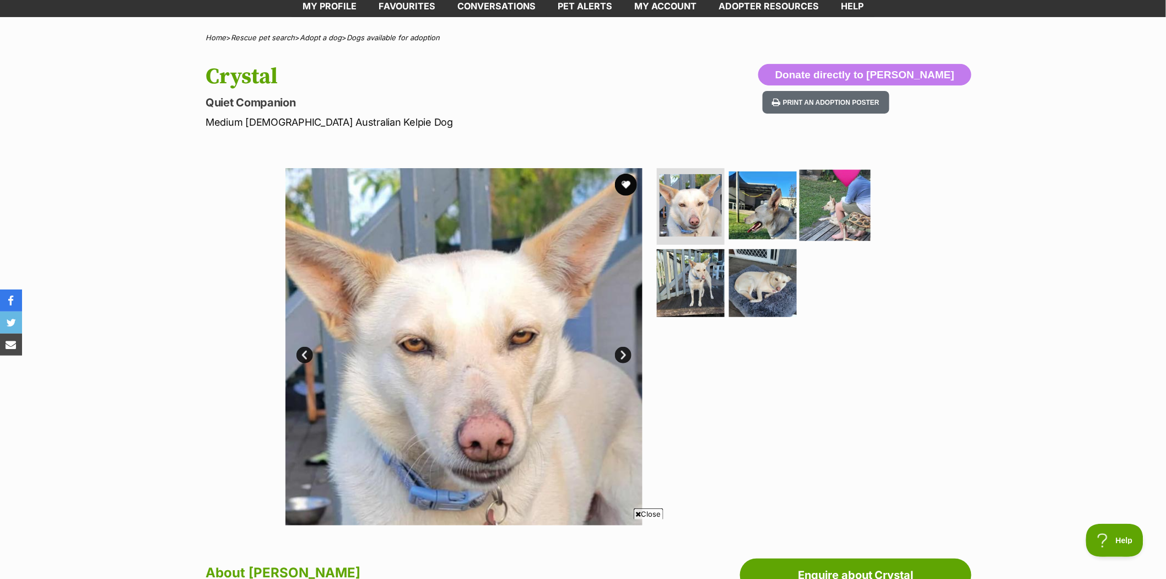
click at [842, 208] on img at bounding box center [835, 204] width 71 height 71
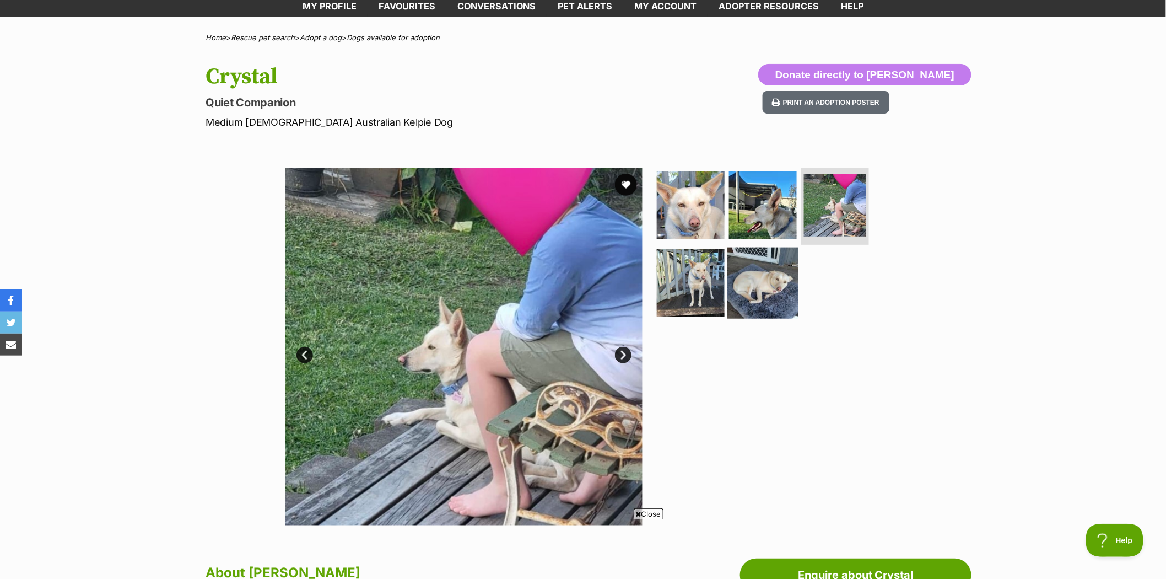
click at [746, 279] on img at bounding box center [762, 282] width 71 height 71
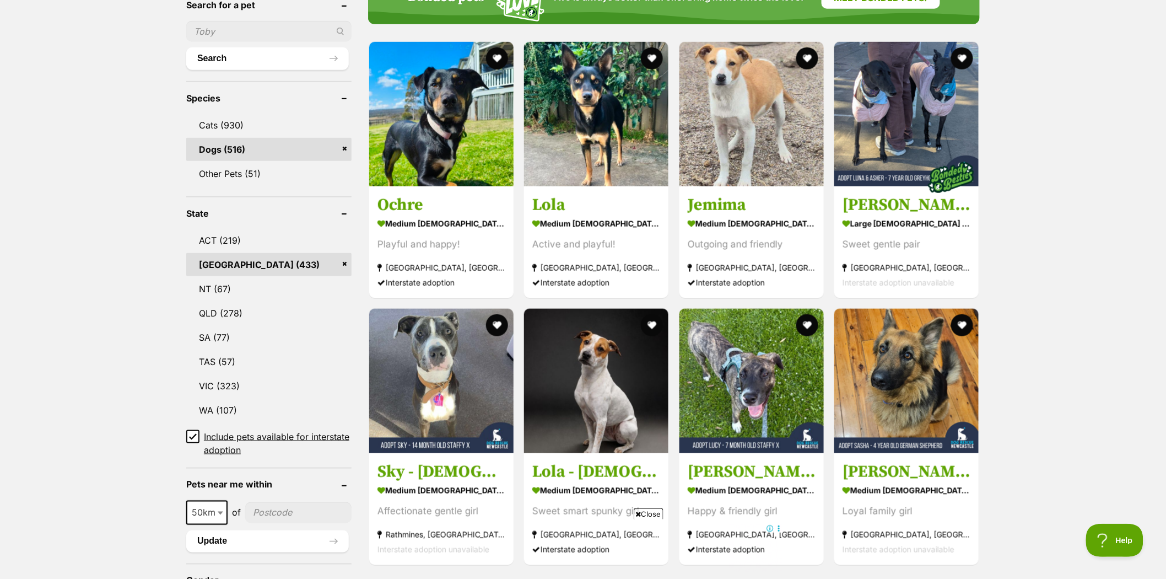
scroll to position [367, 0]
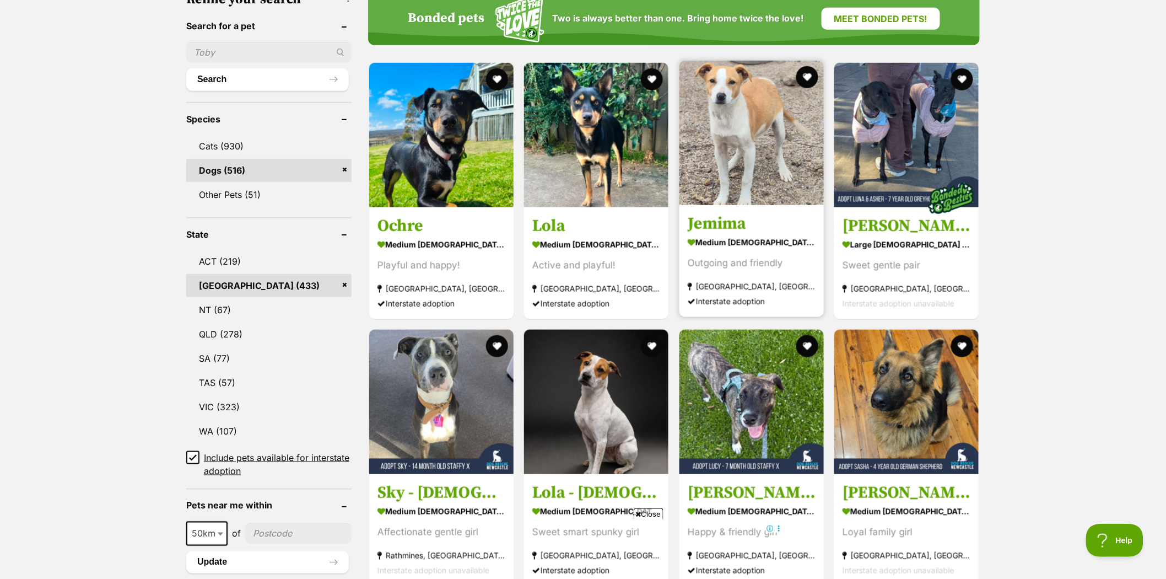
click at [768, 133] on img at bounding box center [751, 133] width 144 height 144
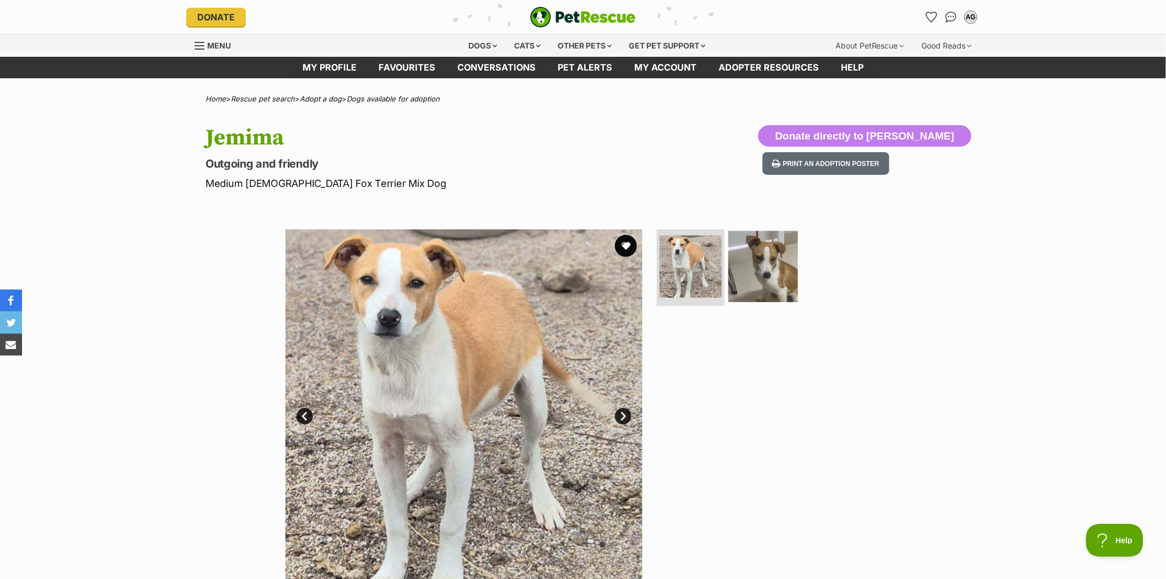
click at [755, 267] on img at bounding box center [762, 265] width 71 height 71
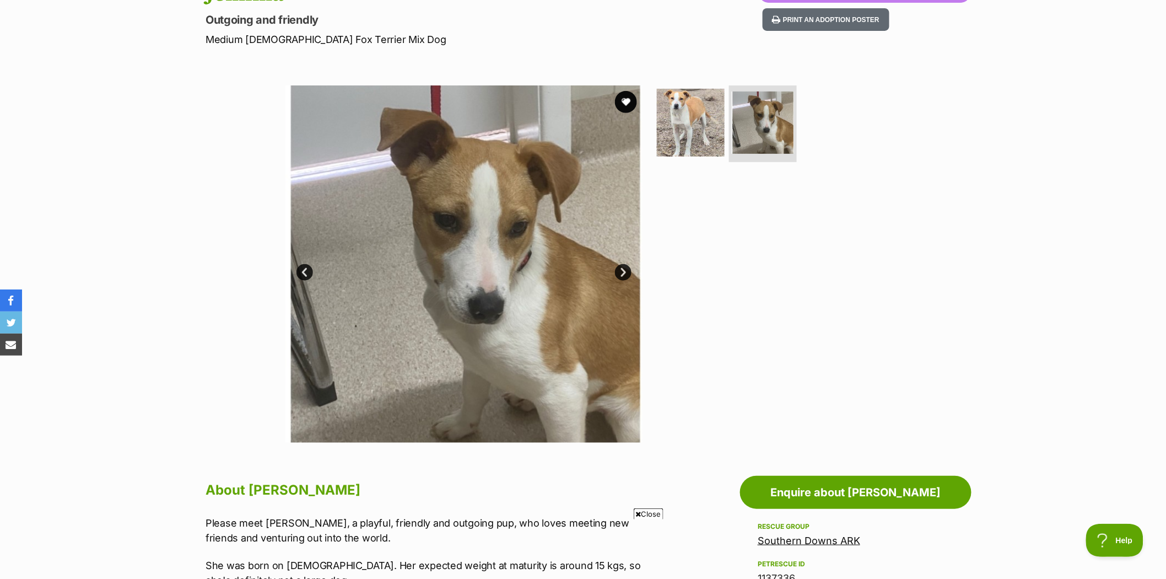
scroll to position [122, 0]
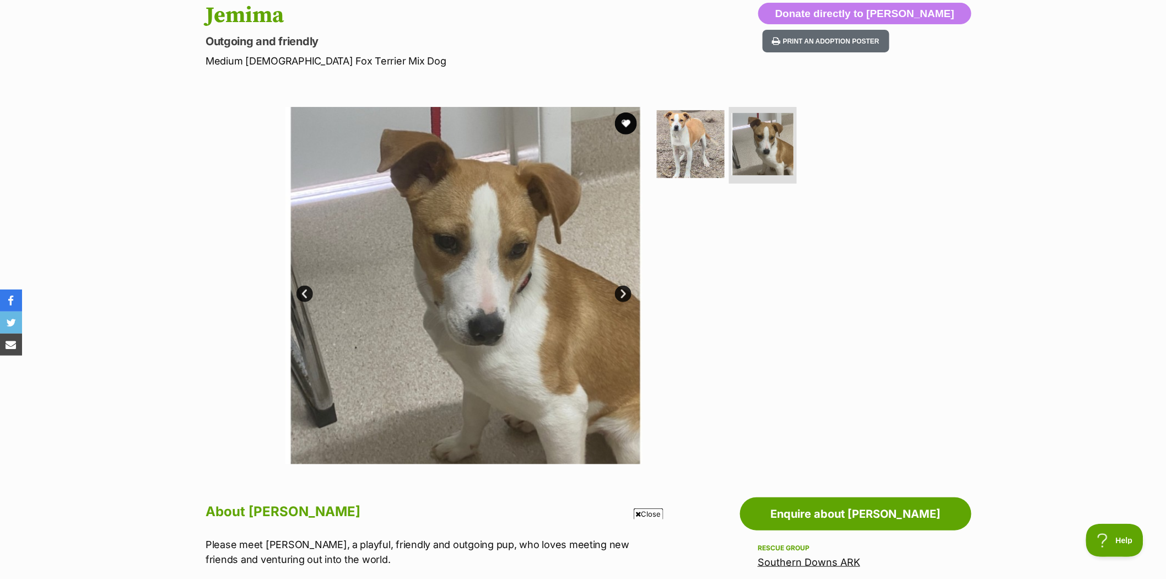
click at [625, 293] on link "Next" at bounding box center [623, 293] width 17 height 17
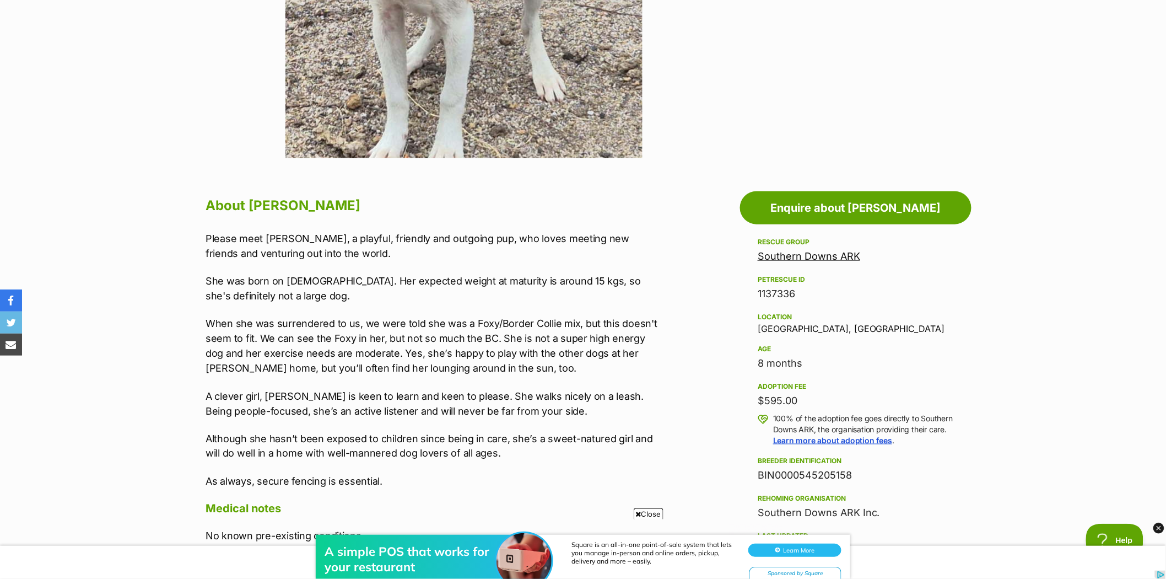
scroll to position [0, 0]
drag, startPoint x: 757, startPoint y: 326, endPoint x: 817, endPoint y: 330, distance: 60.2
click at [817, 330] on aside "Rescue group Southern Downs ARK PetRescue ID 1137336 Location Warwick, QLD Age …" at bounding box center [855, 462] width 231 height 455
click at [830, 323] on div "Location Warwick, QLD" at bounding box center [856, 321] width 196 height 23
drag, startPoint x: 814, startPoint y: 323, endPoint x: 757, endPoint y: 328, distance: 58.0
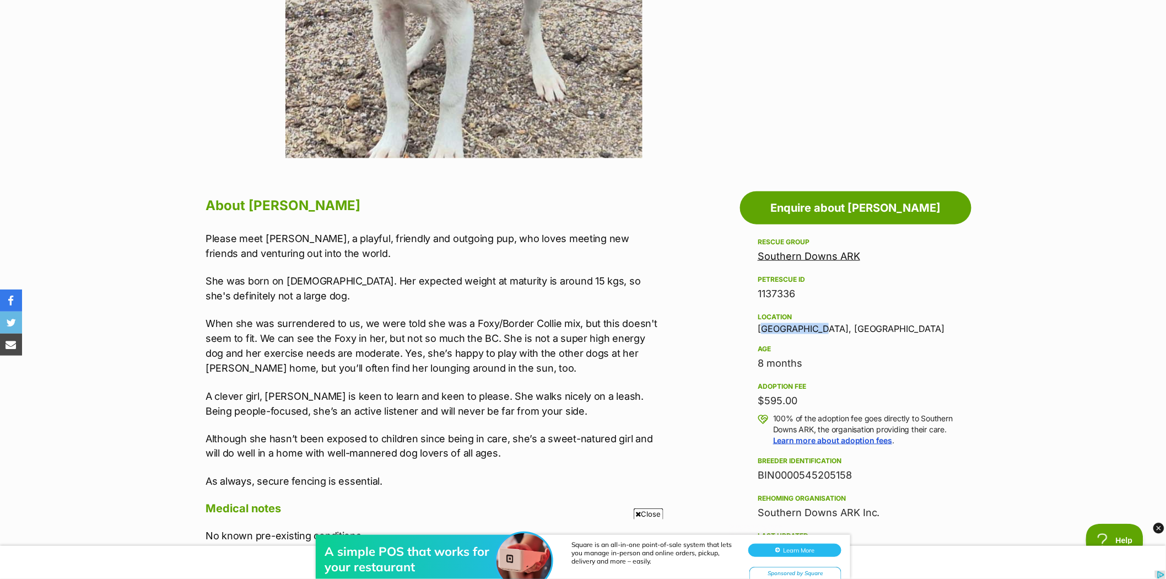
click at [757, 328] on aside "Rescue group Southern Downs ARK PetRescue ID 1137336 Location Warwick, QLD Age …" at bounding box center [855, 462] width 231 height 455
copy div "Warwick, QLD"
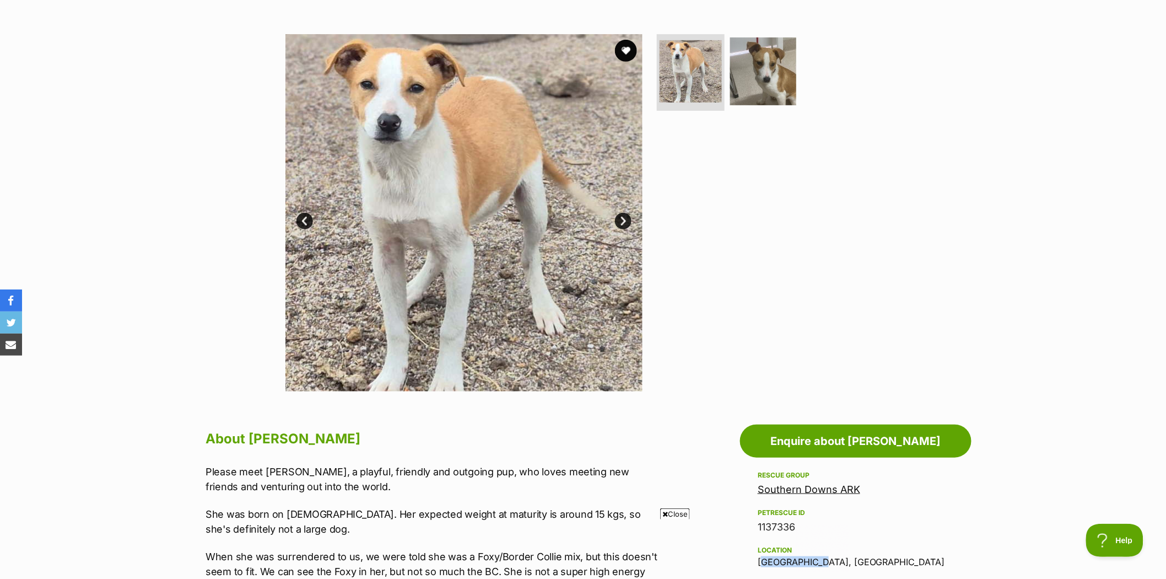
scroll to position [183, 0]
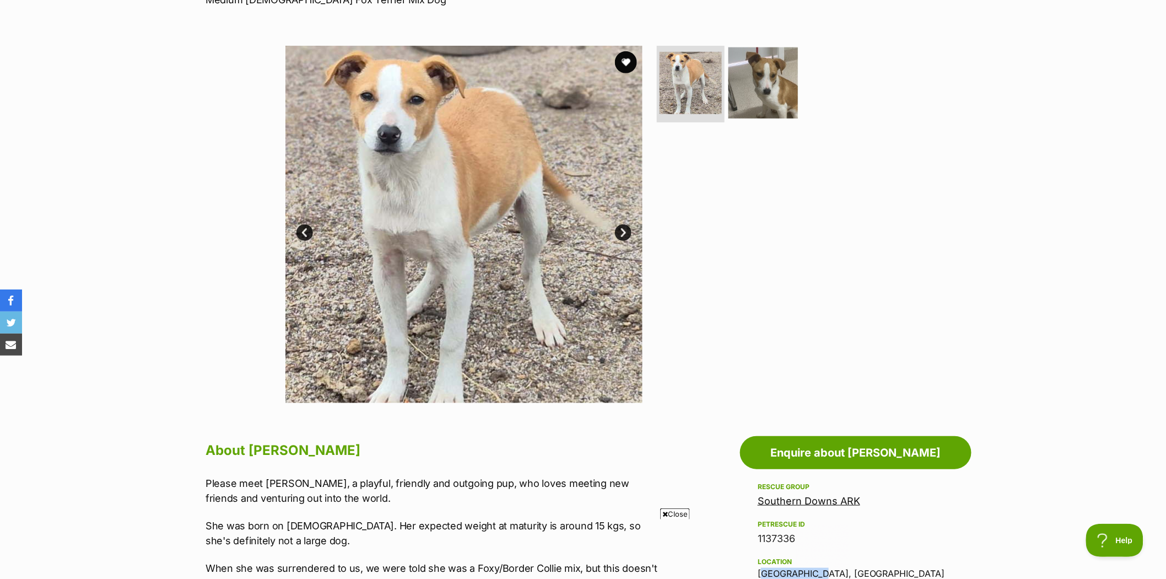
click at [745, 100] on img at bounding box center [762, 82] width 71 height 71
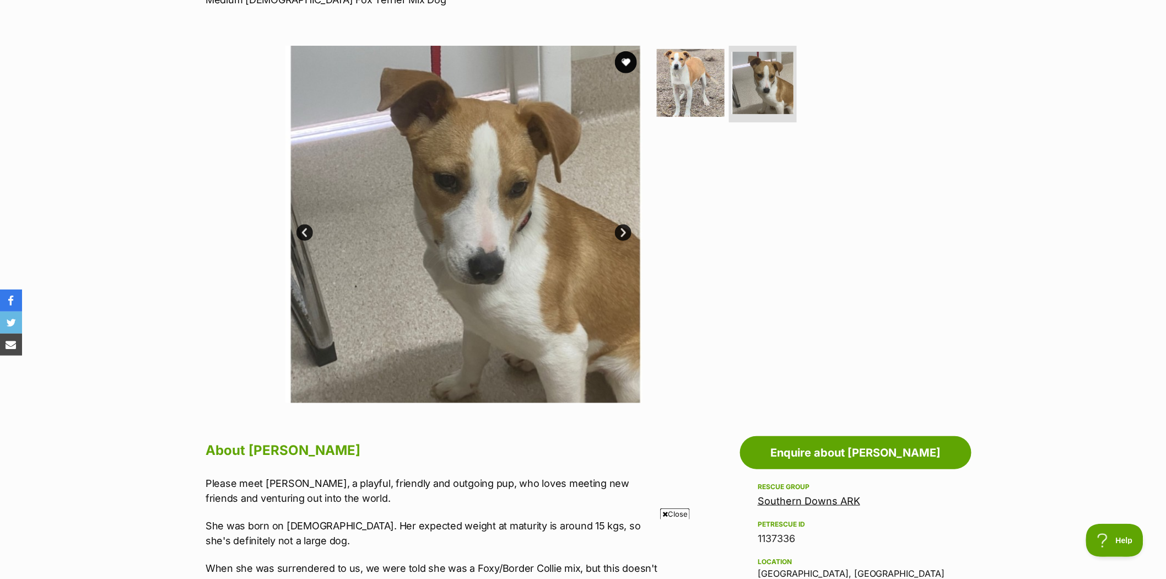
click at [678, 510] on span "Close" at bounding box center [675, 513] width 30 height 11
click at [674, 97] on img at bounding box center [690, 82] width 71 height 71
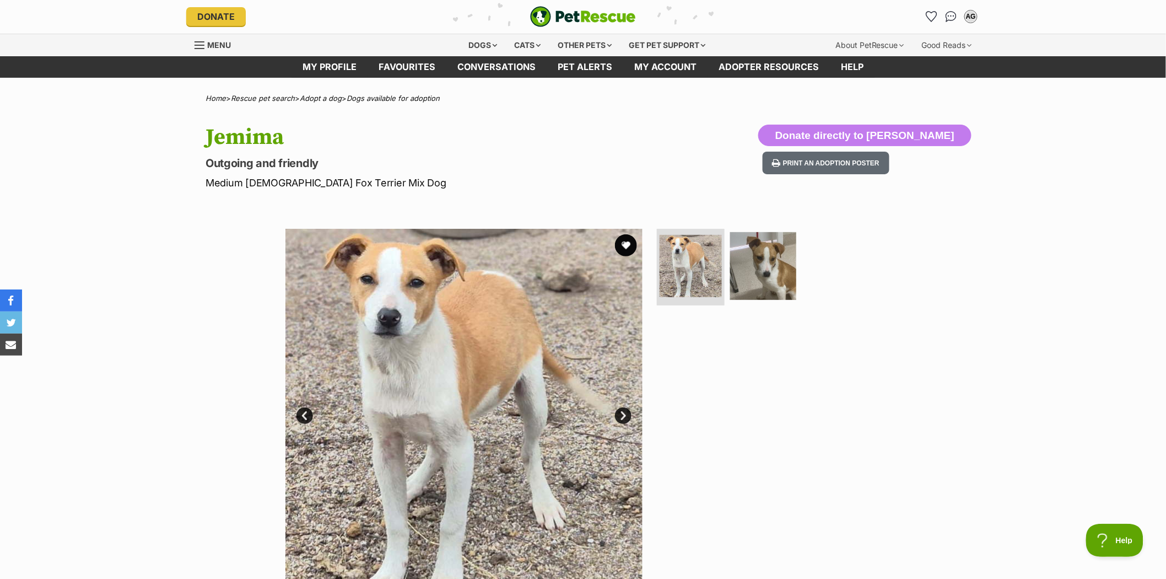
scroll to position [0, 0]
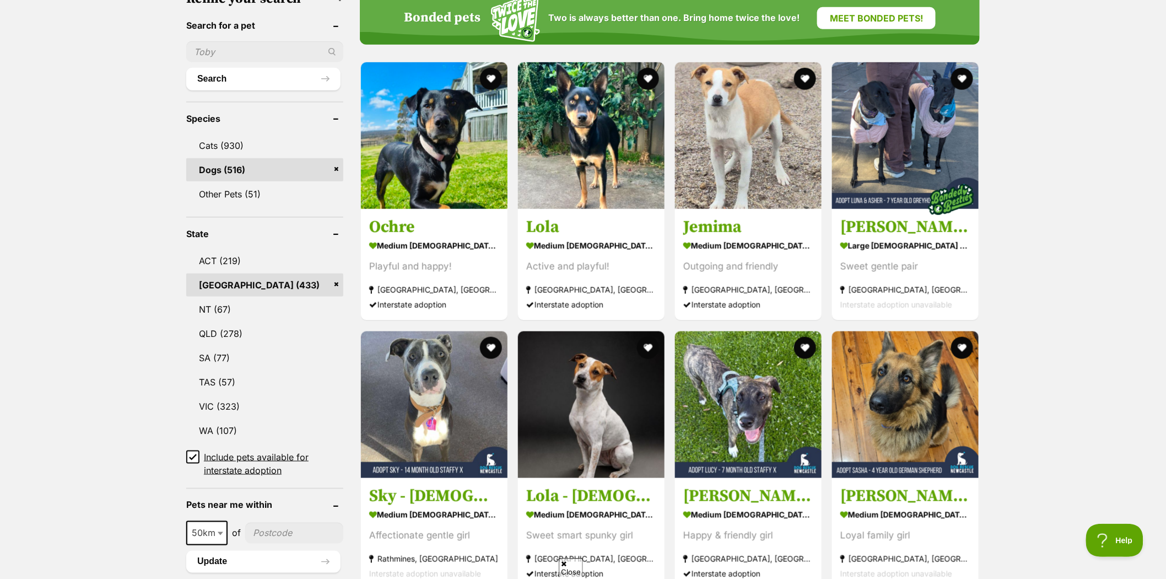
click at [223, 47] on input "text" at bounding box center [264, 51] width 157 height 21
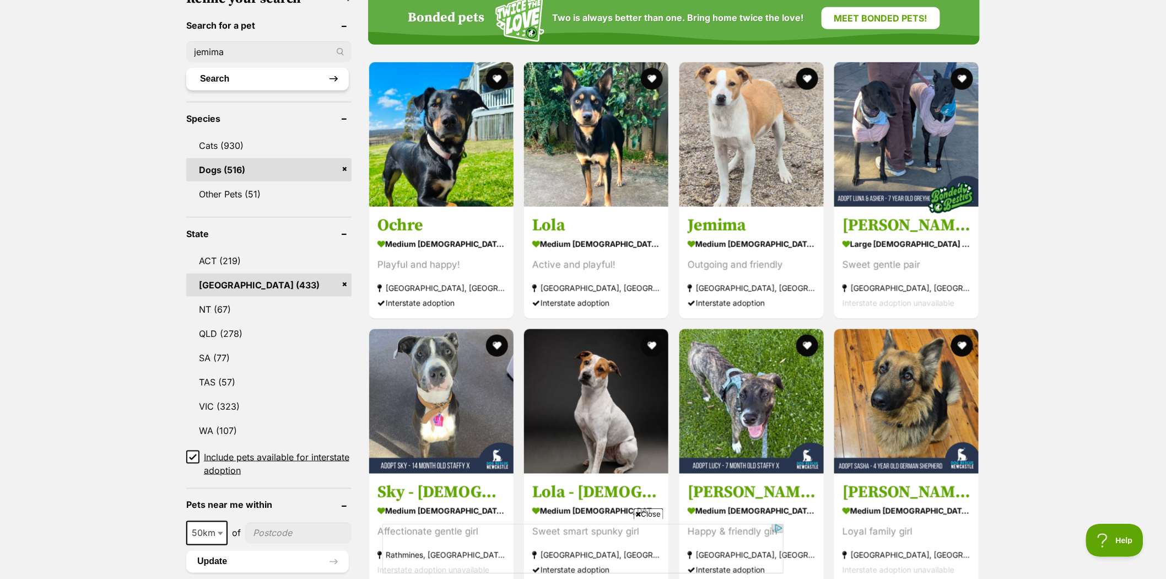
type input "jemima"
click at [213, 73] on button "Search" at bounding box center [267, 79] width 163 height 22
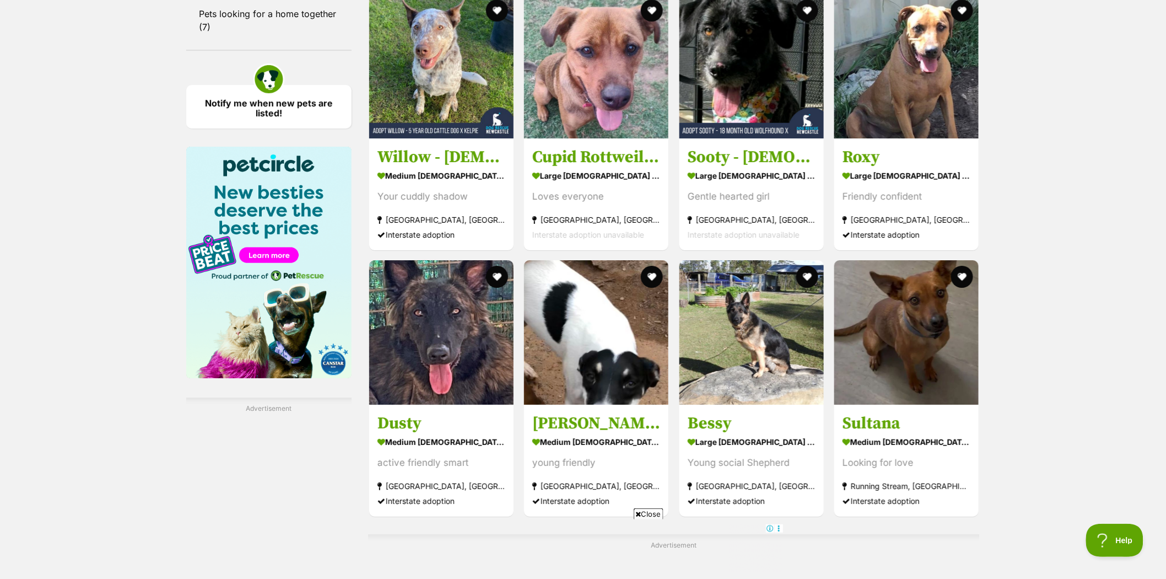
scroll to position [1593, 0]
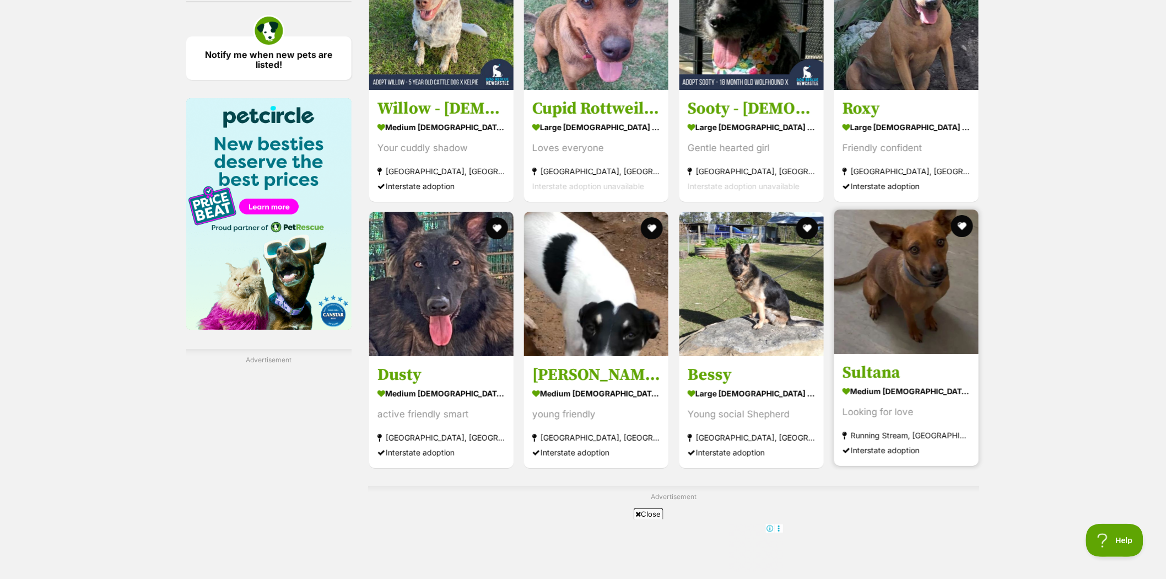
click at [923, 260] on img at bounding box center [906, 281] width 144 height 144
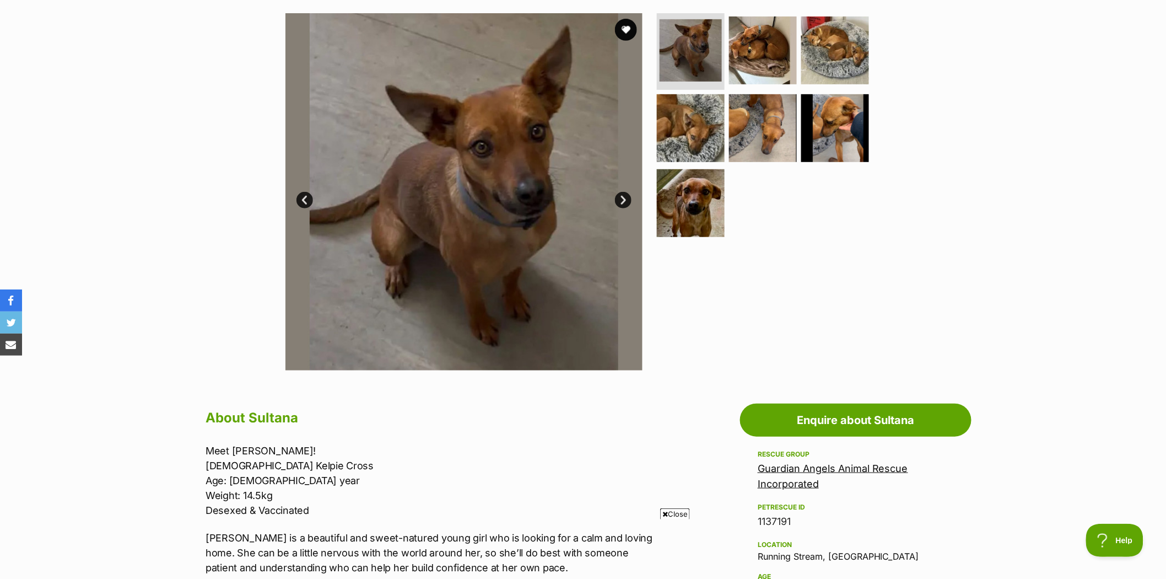
scroll to position [183, 0]
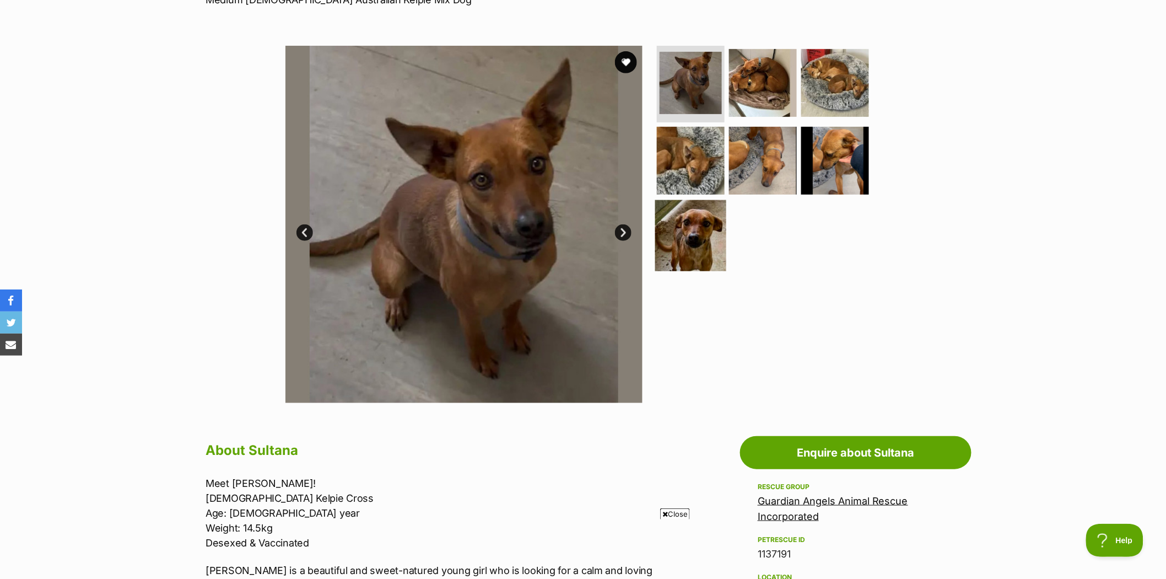
click at [698, 230] on img at bounding box center [690, 235] width 71 height 71
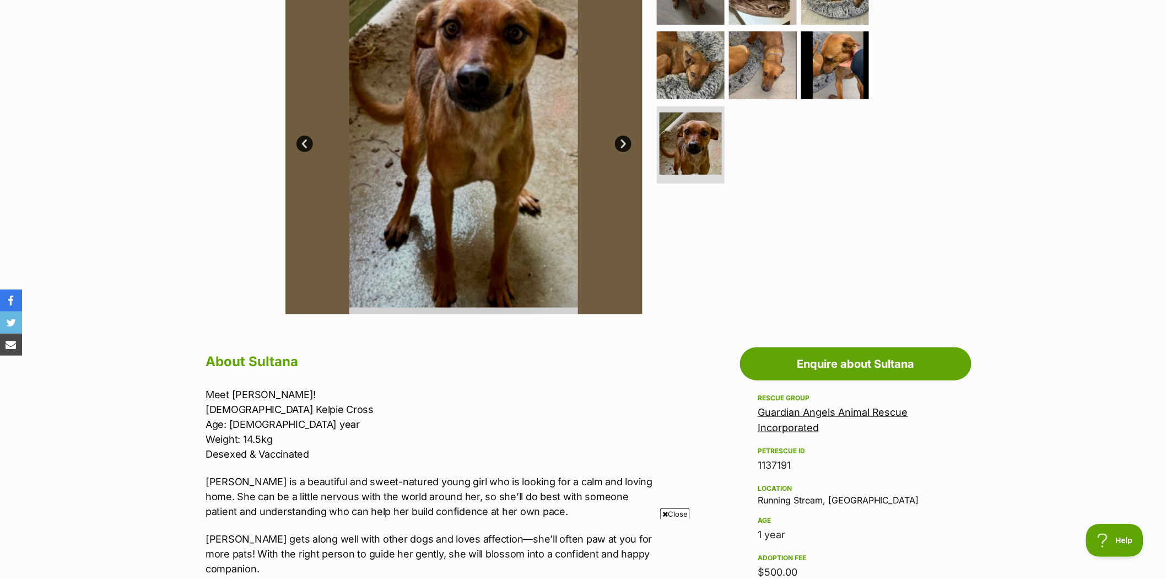
scroll to position [0, 0]
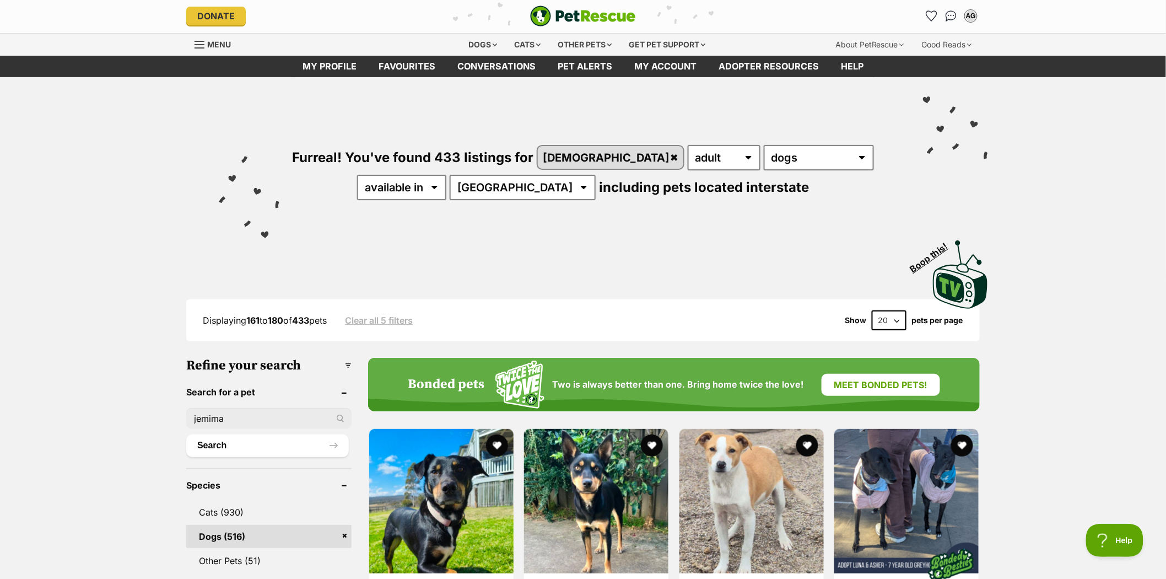
drag, startPoint x: 237, startPoint y: 410, endPoint x: 167, endPoint y: 399, distance: 70.9
type input "sultana"
click at [215, 443] on button "Search" at bounding box center [267, 445] width 163 height 22
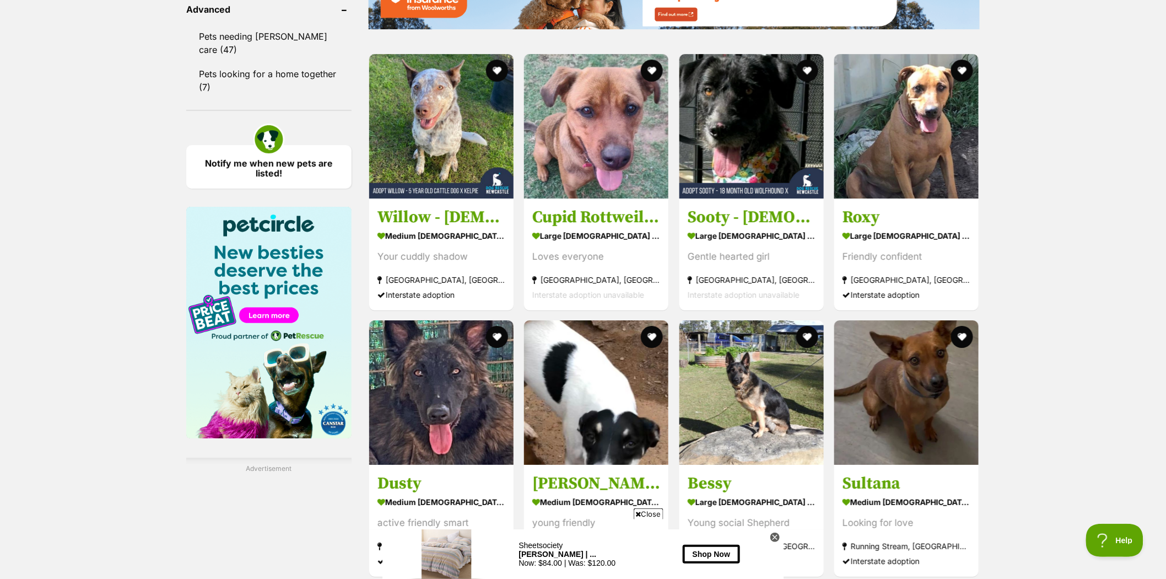
scroll to position [1838, 0]
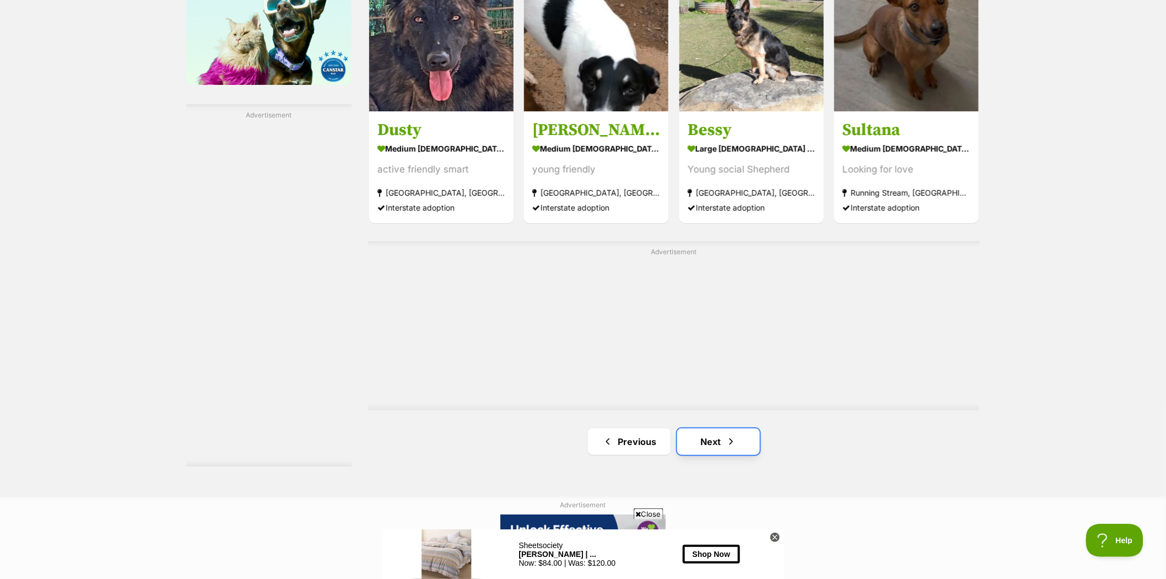
click at [709, 442] on link "Next" at bounding box center [718, 441] width 83 height 26
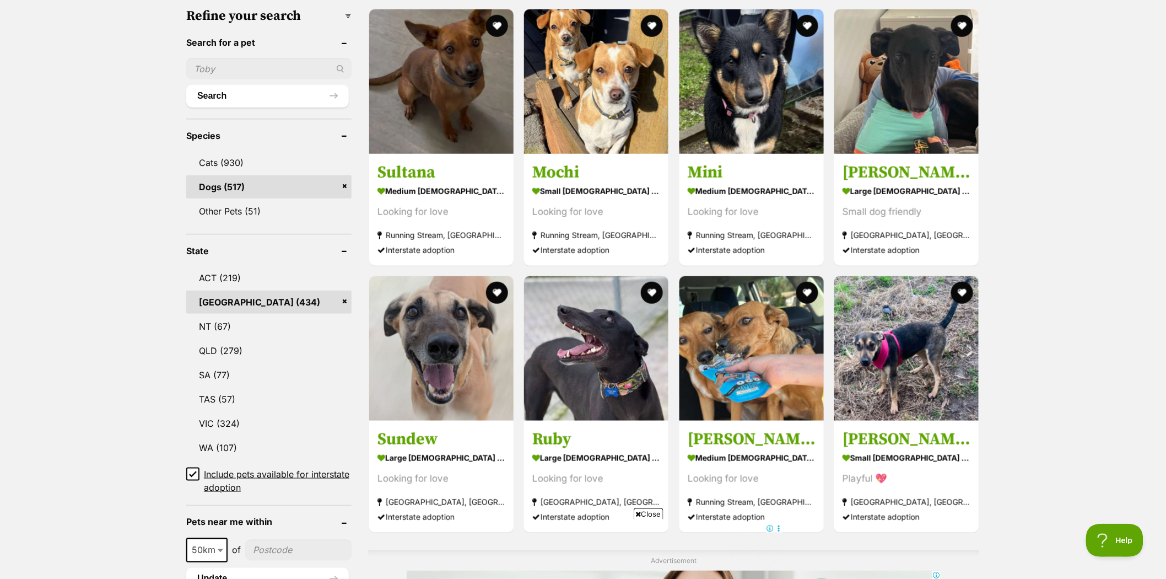
scroll to position [489, 0]
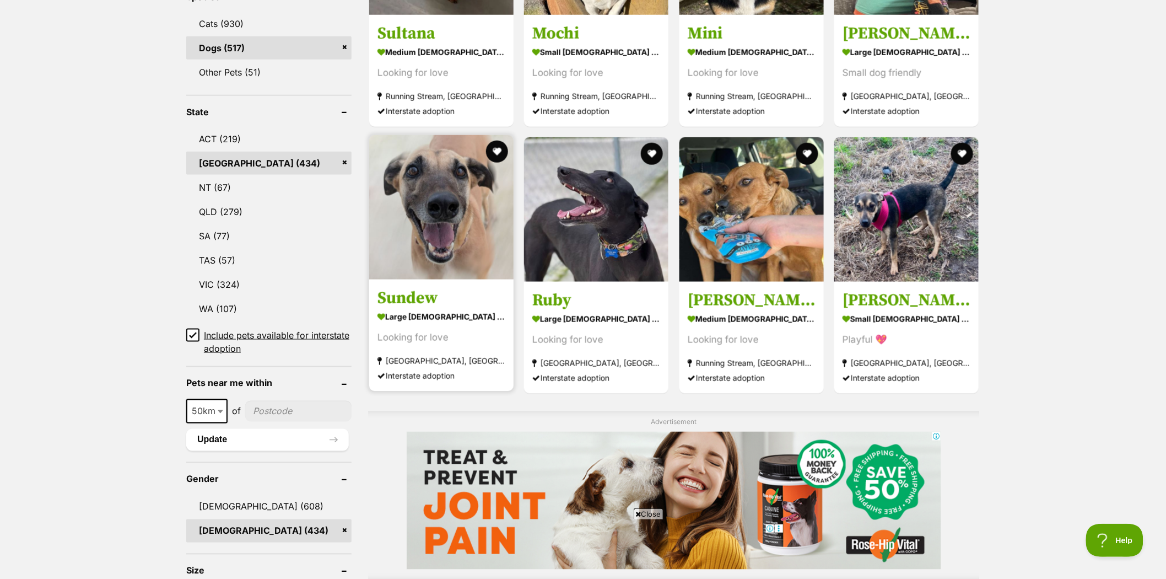
click at [422, 185] on img at bounding box center [441, 207] width 144 height 144
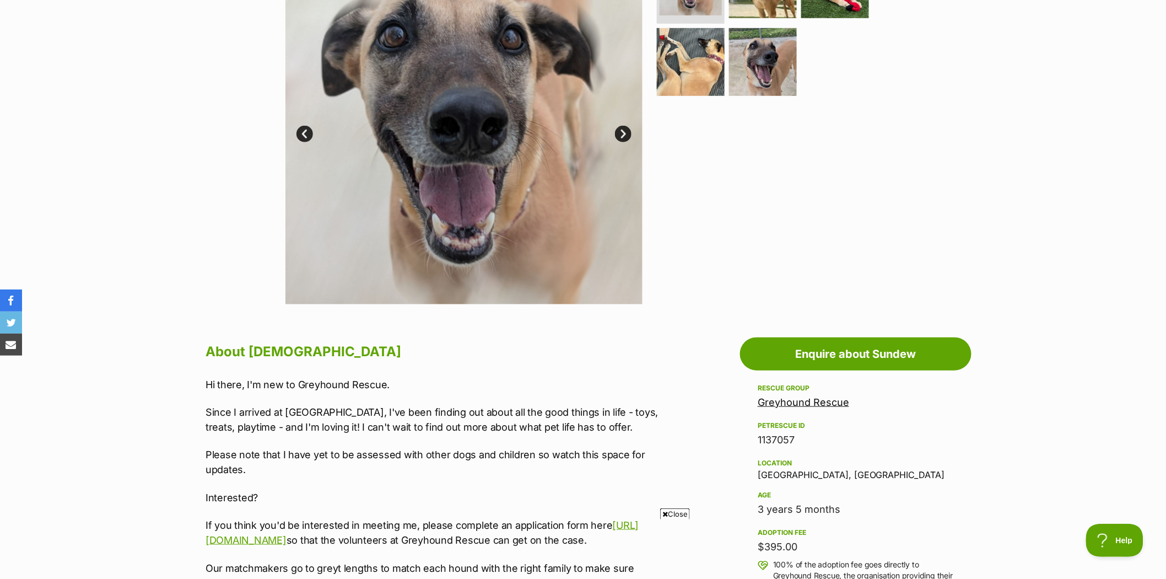
scroll to position [183, 0]
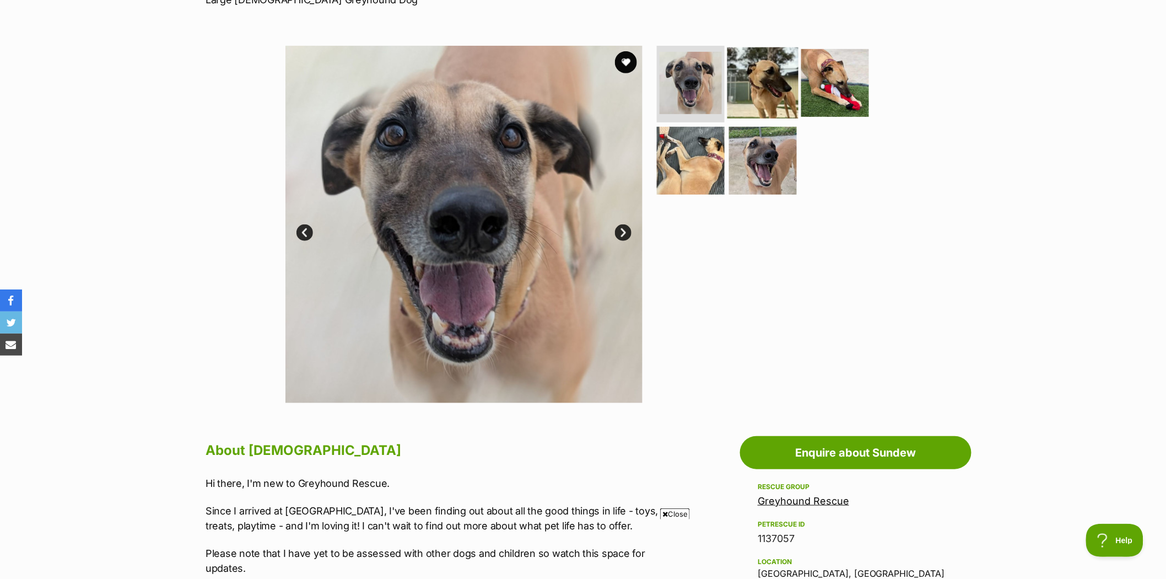
click at [757, 80] on img at bounding box center [762, 82] width 71 height 71
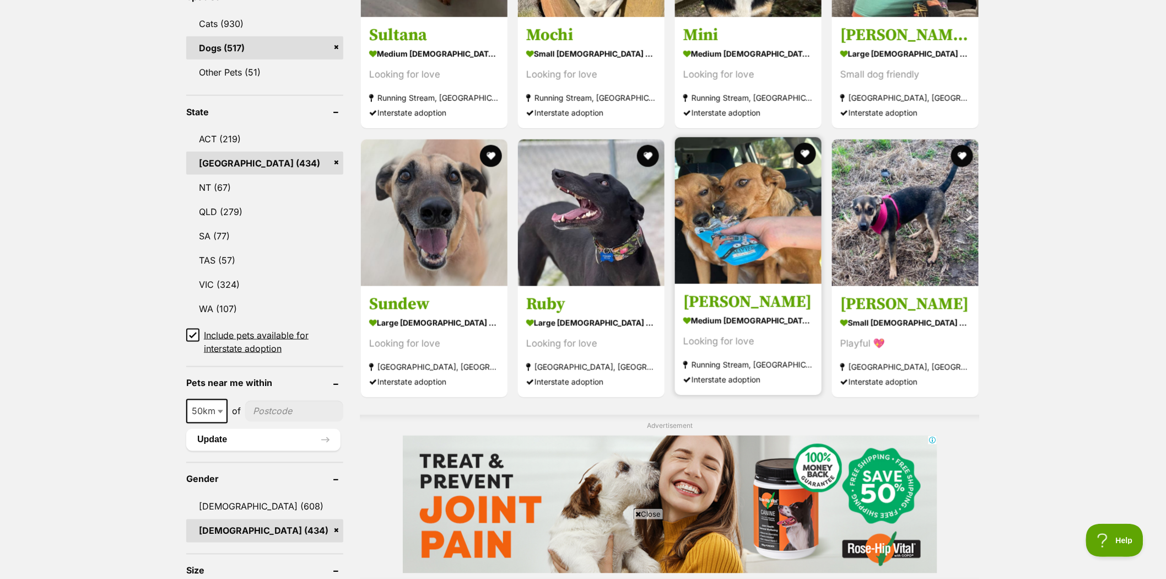
click at [742, 200] on img at bounding box center [748, 210] width 147 height 147
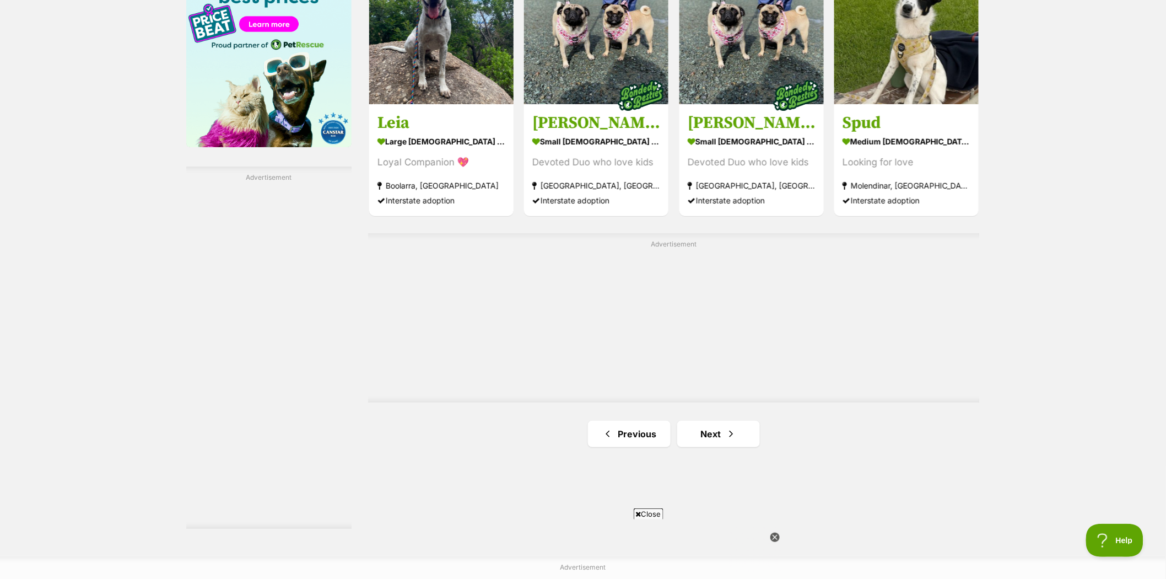
scroll to position [1714, 0]
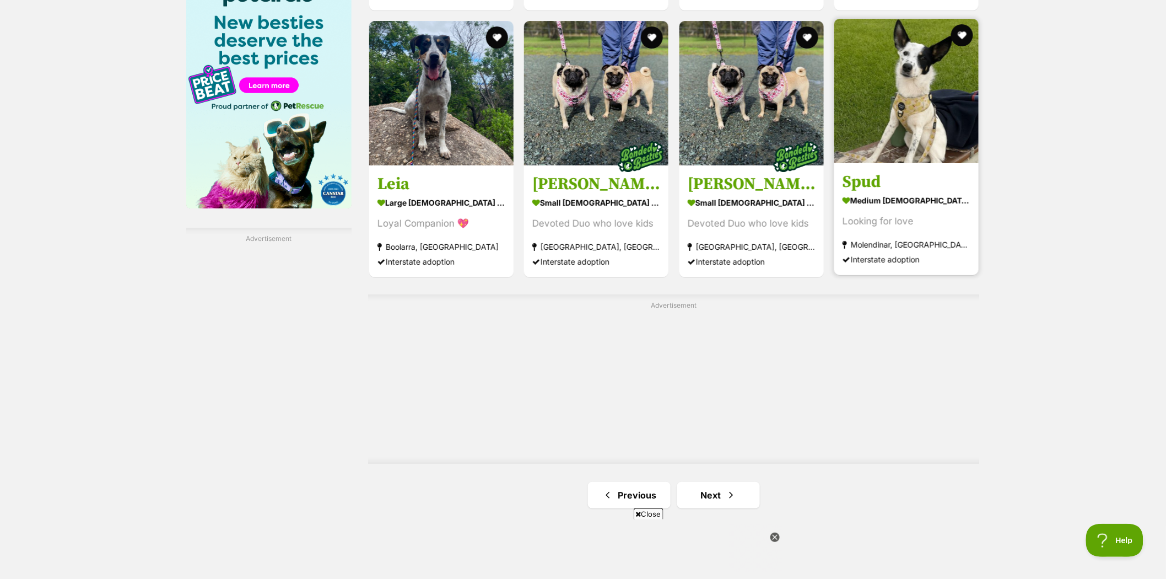
click at [944, 101] on img at bounding box center [906, 91] width 144 height 144
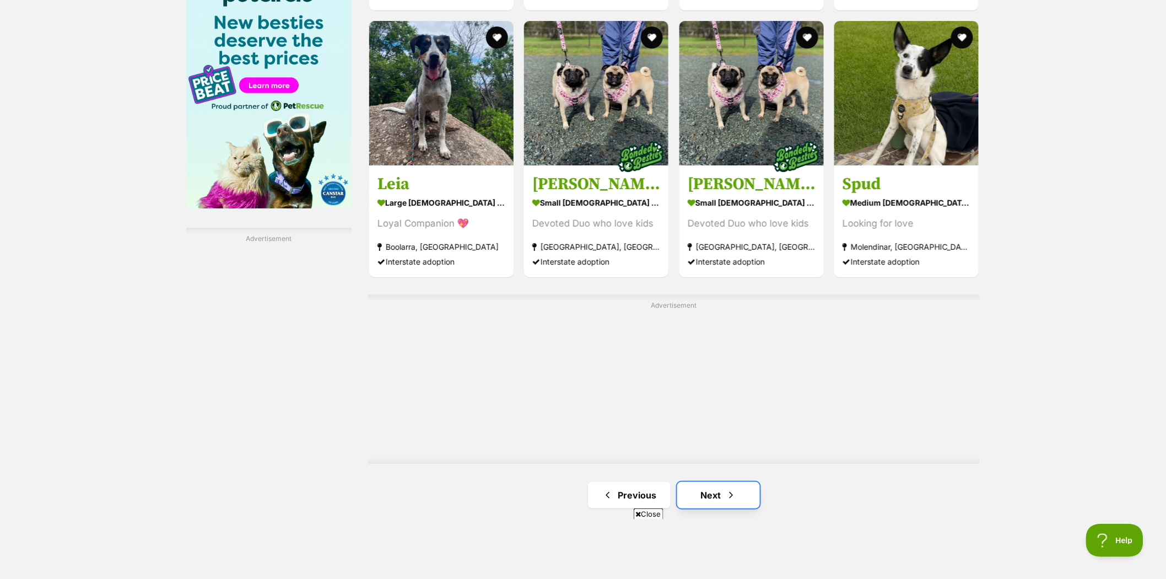
click at [714, 487] on link "Next" at bounding box center [718, 495] width 83 height 26
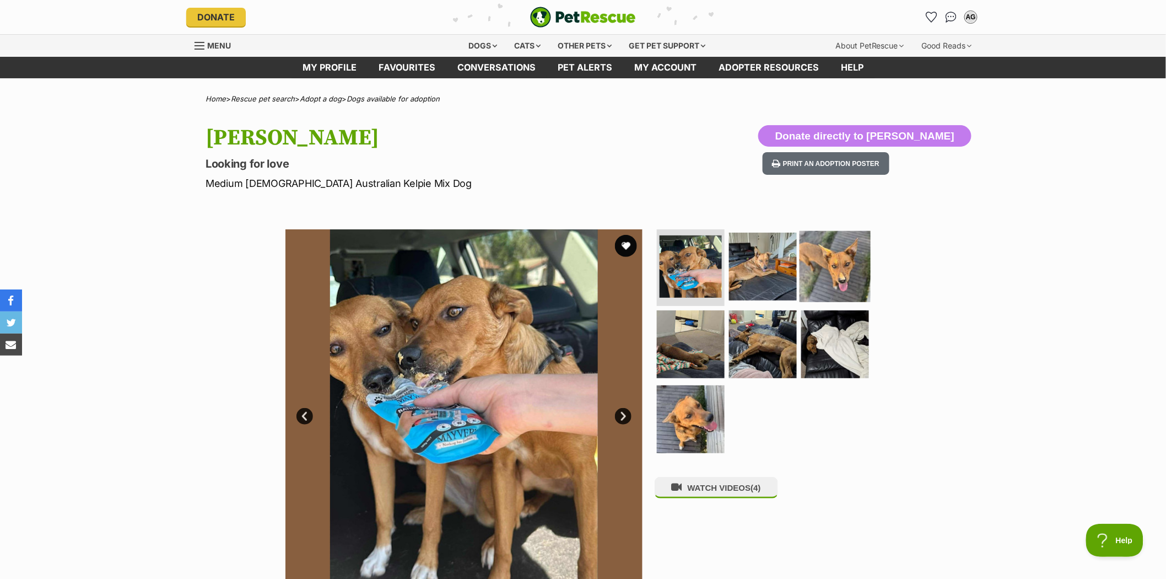
click at [835, 276] on img at bounding box center [835, 265] width 71 height 71
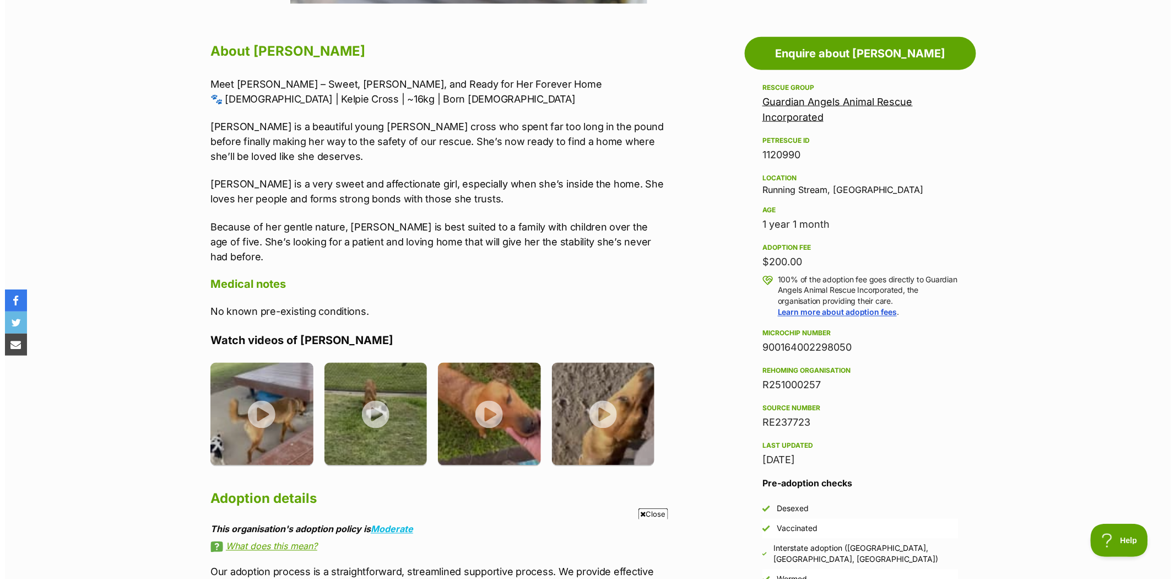
scroll to position [612, 0]
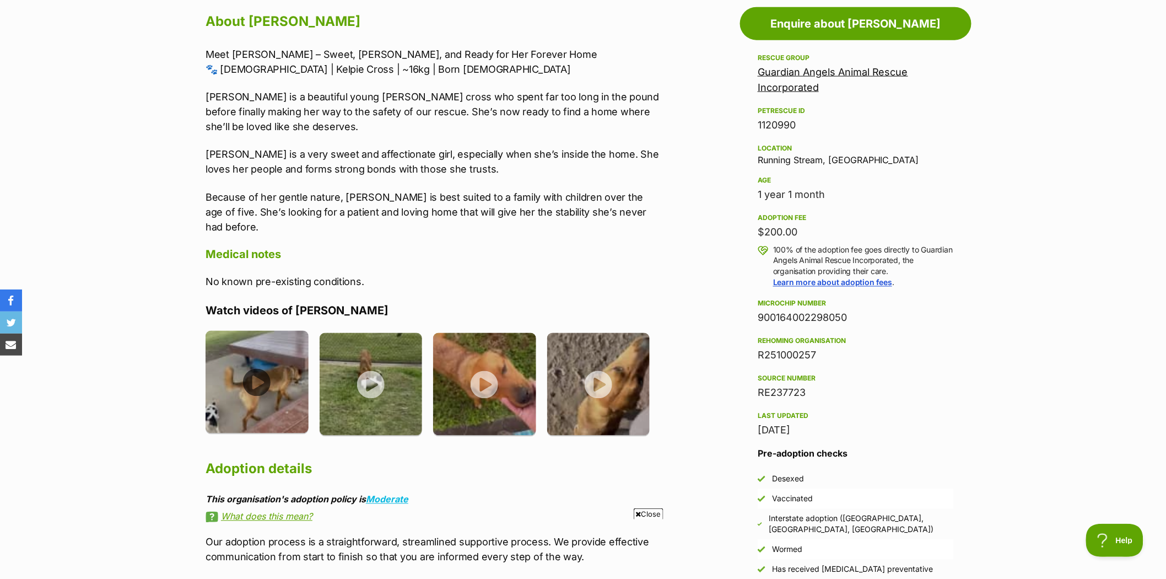
click at [260, 360] on img at bounding box center [257, 382] width 103 height 103
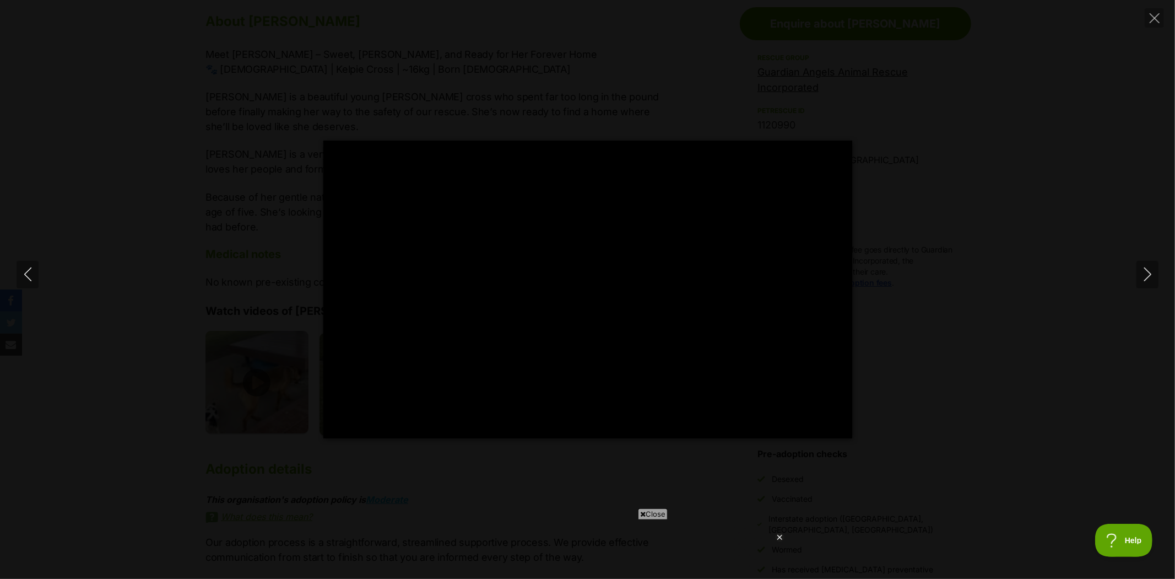
scroll to position [0, 0]
type input "100"
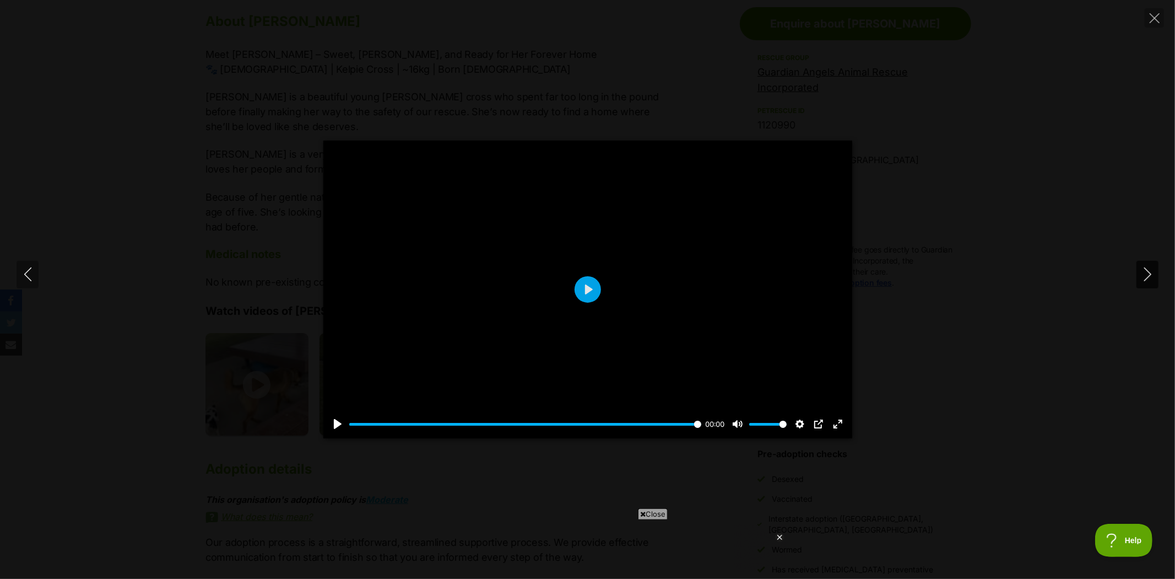
click at [1147, 274] on icon "Next" at bounding box center [1148, 274] width 14 height 14
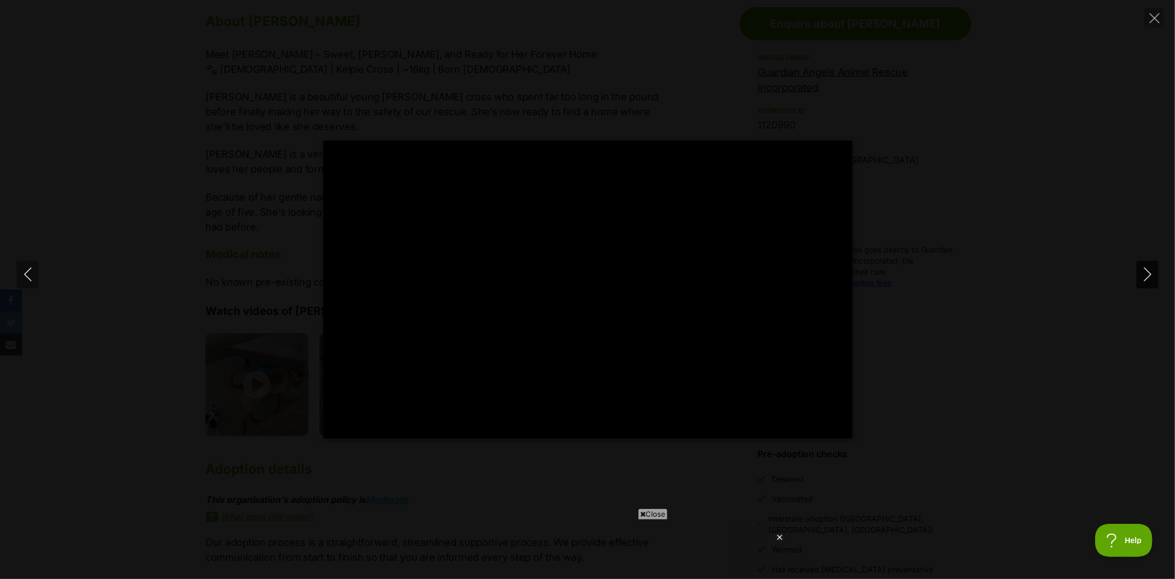
type input "100"
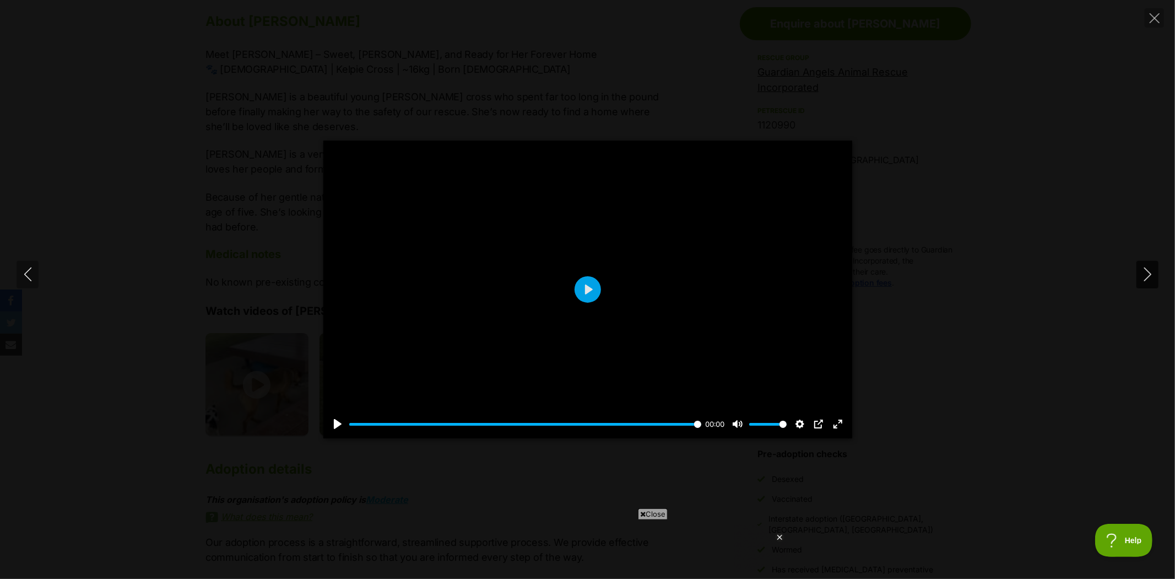
click at [1147, 274] on icon "Next" at bounding box center [1148, 274] width 14 height 14
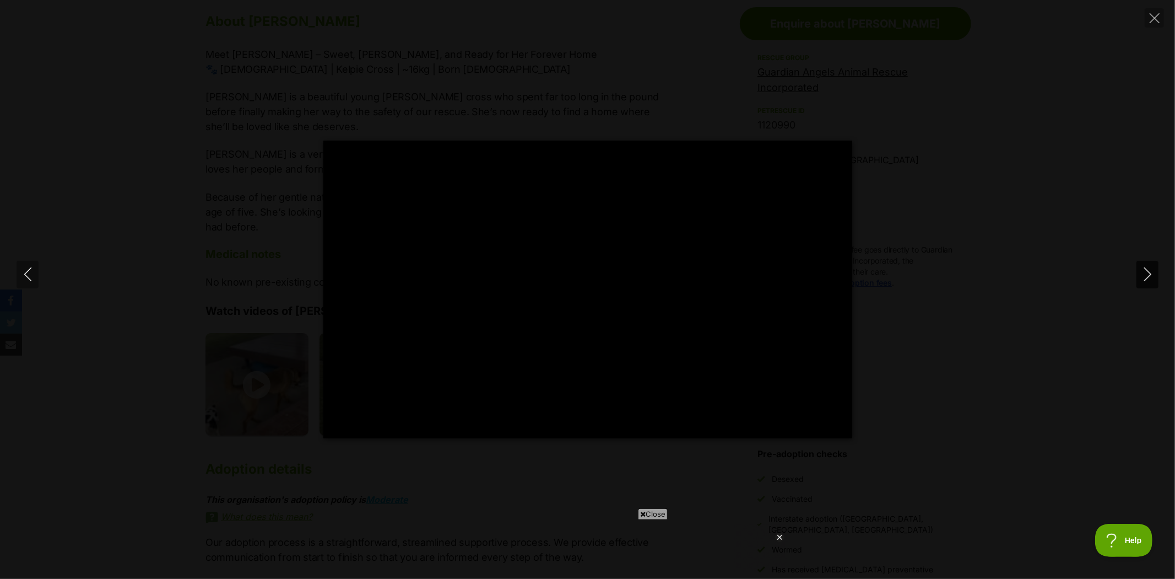
type input "0.05"
type input "2.42"
type input "1.65"
type input "5.17"
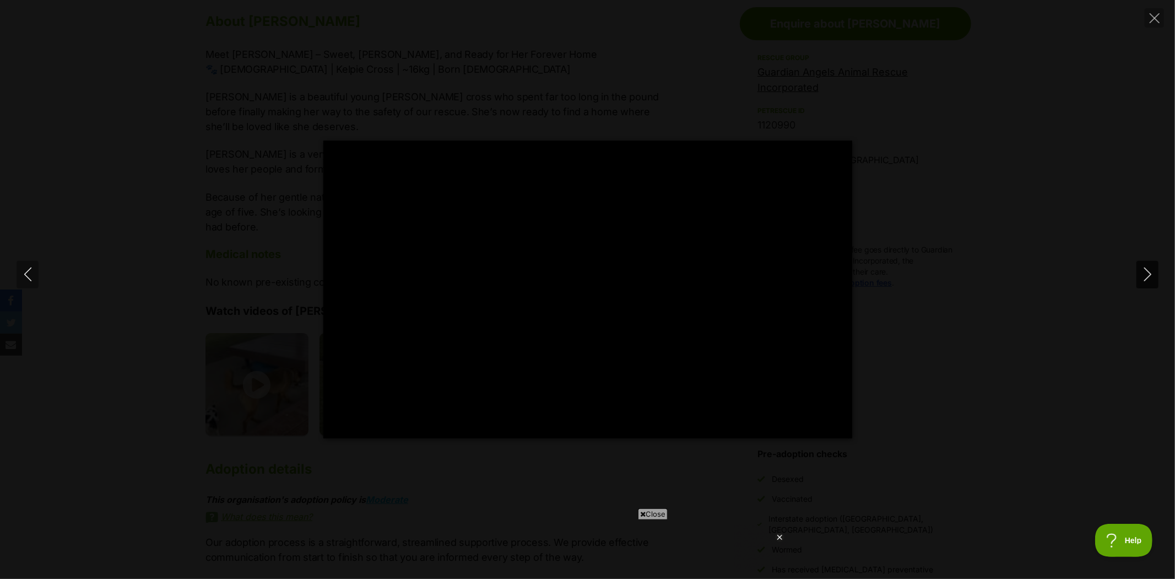
type input "3.31"
type input "7.65"
type input "4.99"
type input "10.17"
type input "6.79"
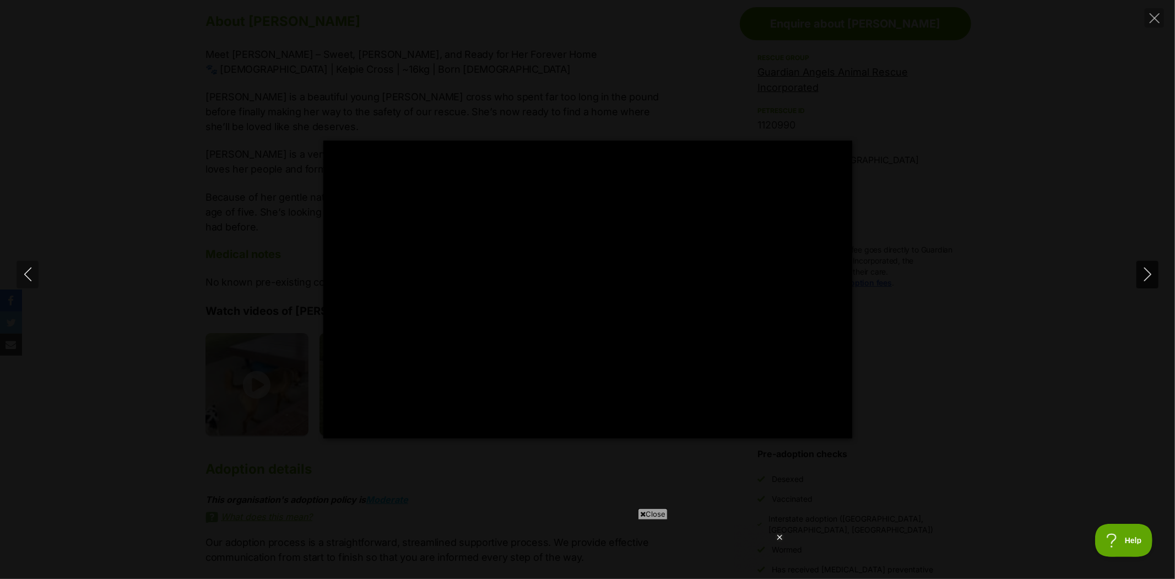
type input "12.66"
type input "8.47"
type input "15.21"
type input "10.12"
type input "17.69"
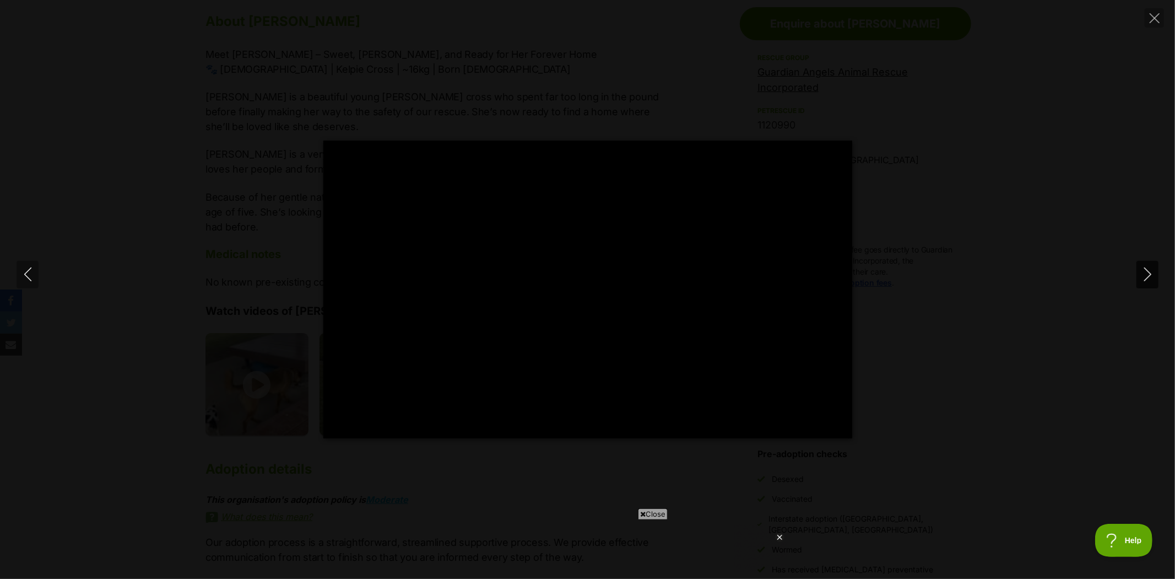
type input "11.79"
type input "20.39"
type input "13.45"
type input "22.91"
type input "15.23"
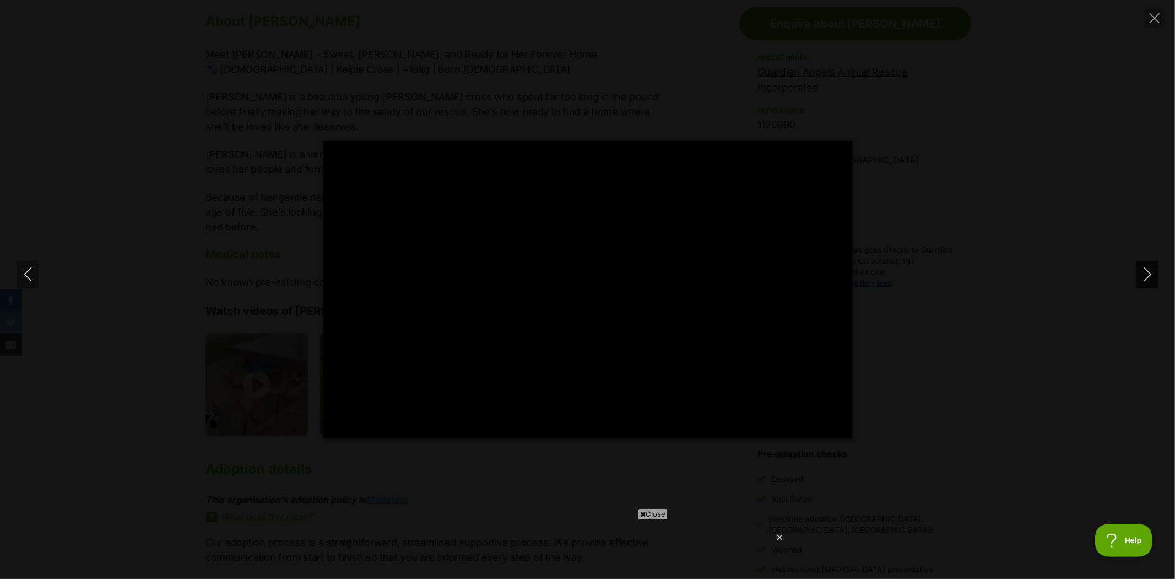
type input "25.43"
type input "16.91"
type input "27.94"
type input "18.59"
type input "30.44"
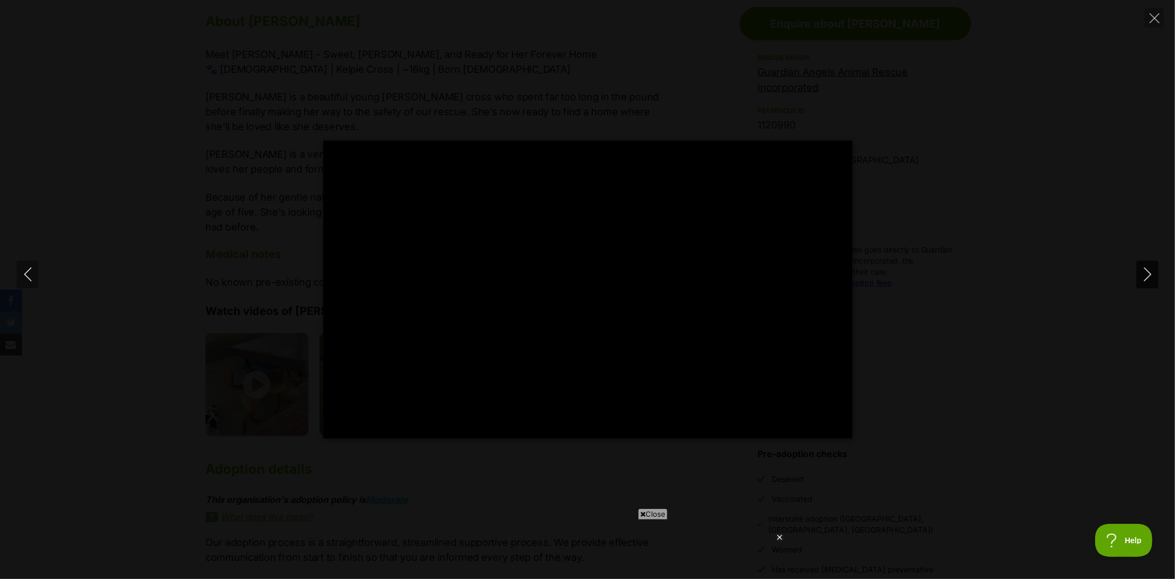
type input "20.24"
type input "32.94"
type input "21.92"
type input "35.56"
type input "23.65"
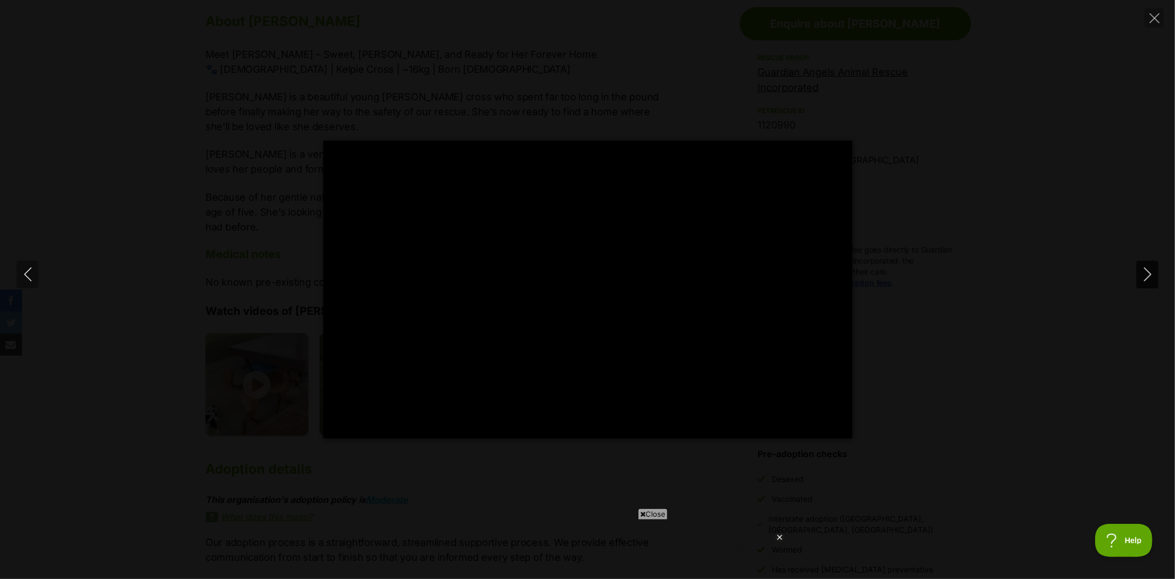
type input "38.18"
type input "25.25"
type input "40.68"
type input "27.03"
type input "43.19"
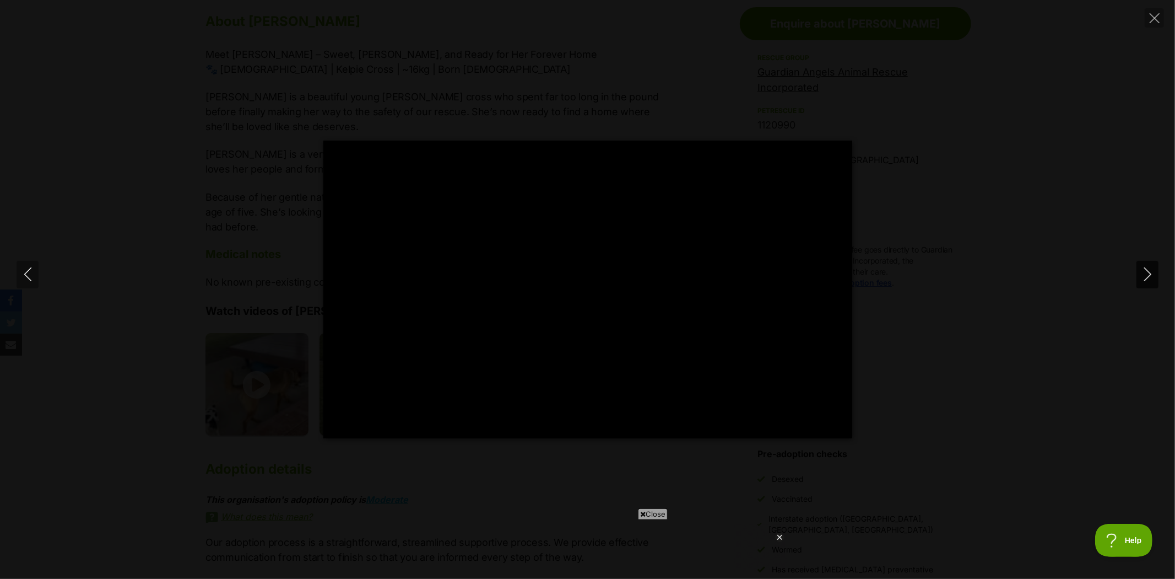
type input "28.72"
type input "45.71"
type input "30.38"
type input "48.22"
type input "32.04"
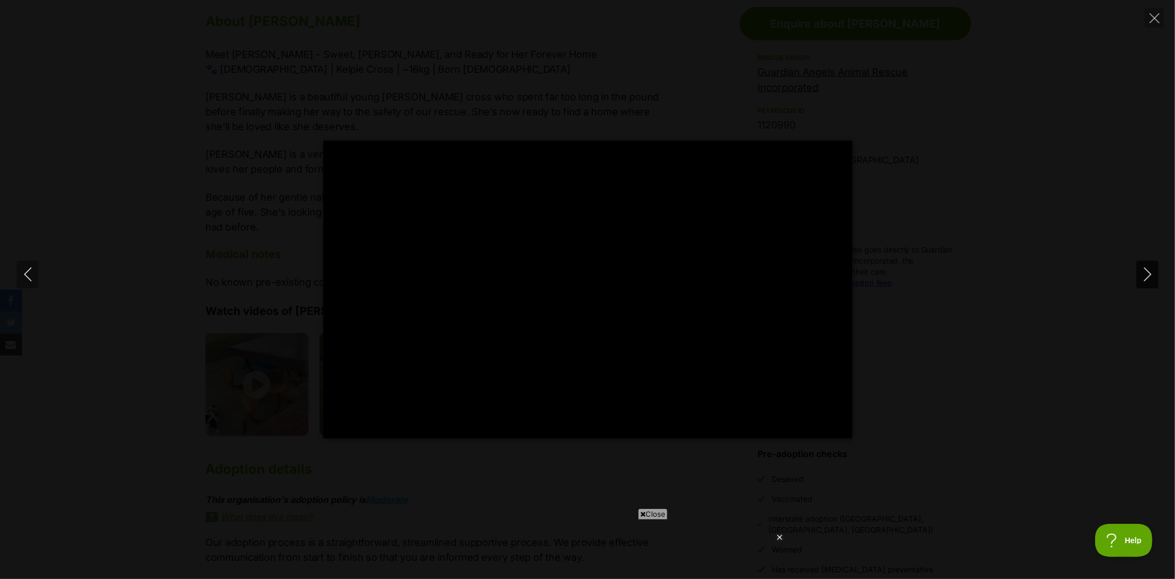
type input "50.94"
type input "33.71"
type input "53.44"
type input "35.38"
type input "55.96"
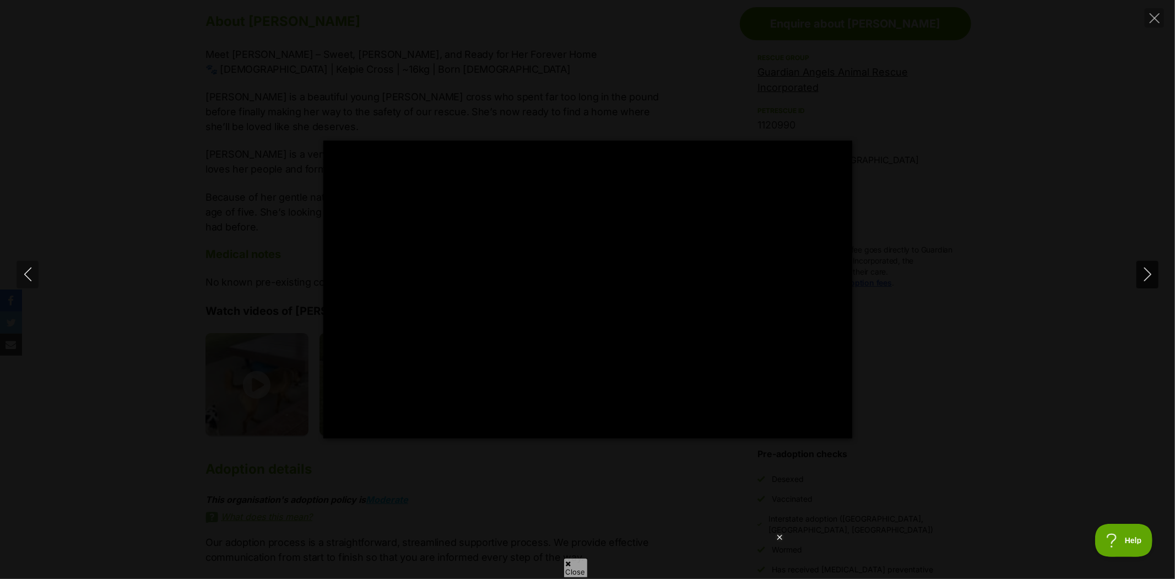
type input "37.16"
type input "58.45"
type input "38.84"
type input "60.98"
type input "40.52"
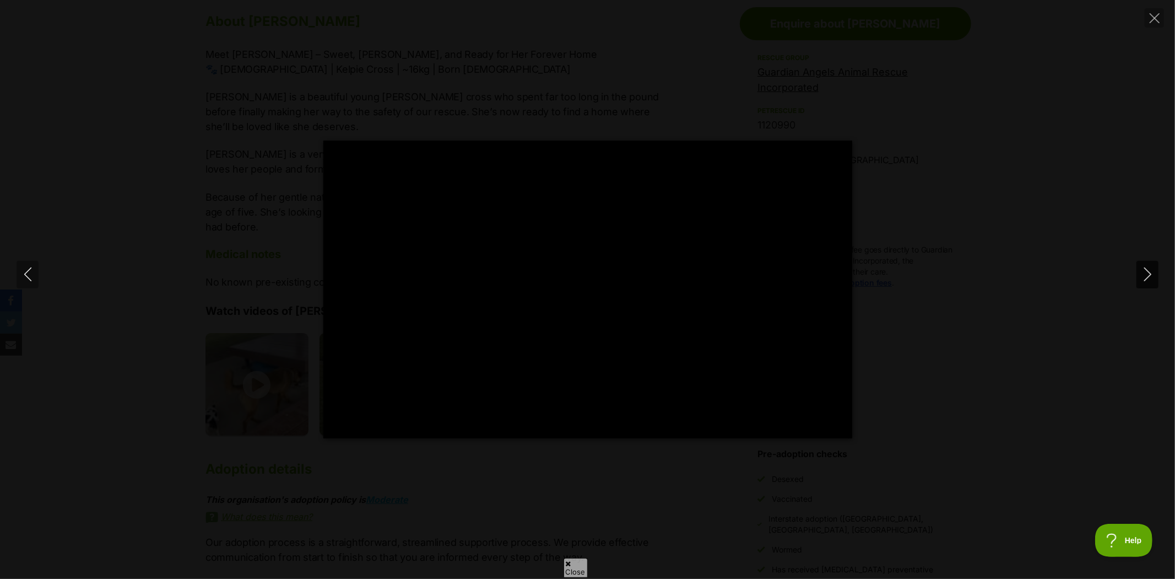
type input "63.57"
type input "42.23"
type input "65.98"
type input "43.83"
type input "68.8"
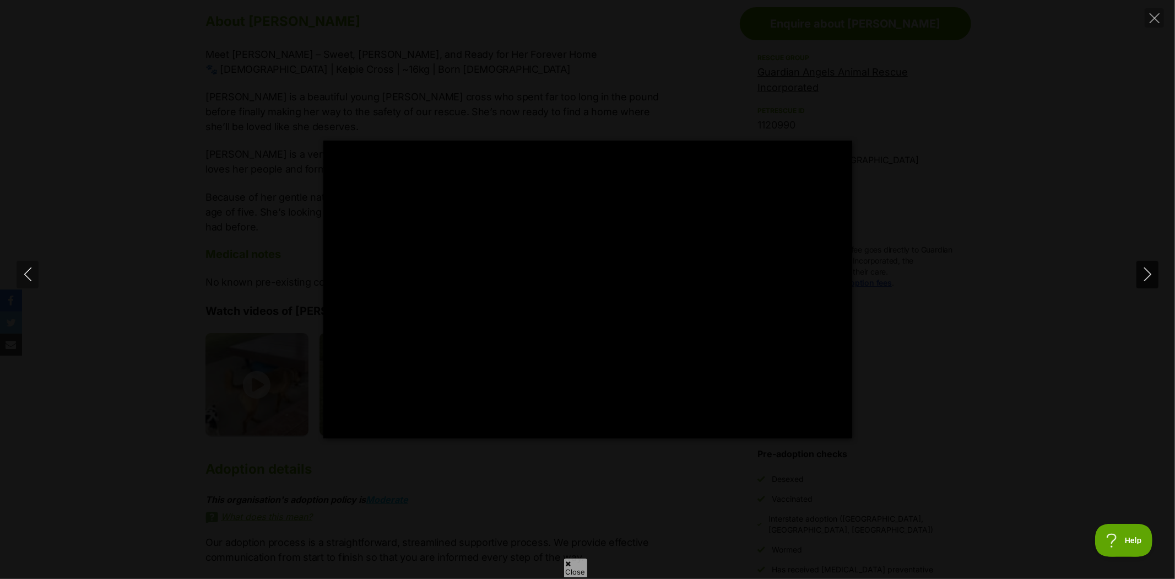
type input "45.53"
type input "71.2"
type input "47.18"
type input "73.95"
type input "48.95"
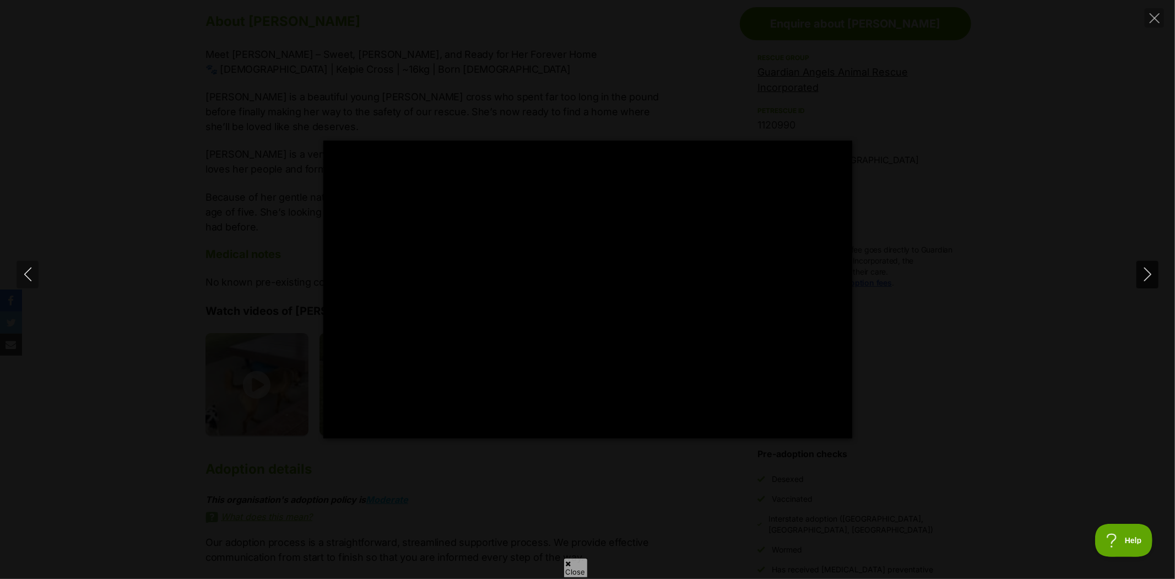
type input "76.23"
type input "50.65"
type input "78.73"
type input "52.31"
type input "81.26"
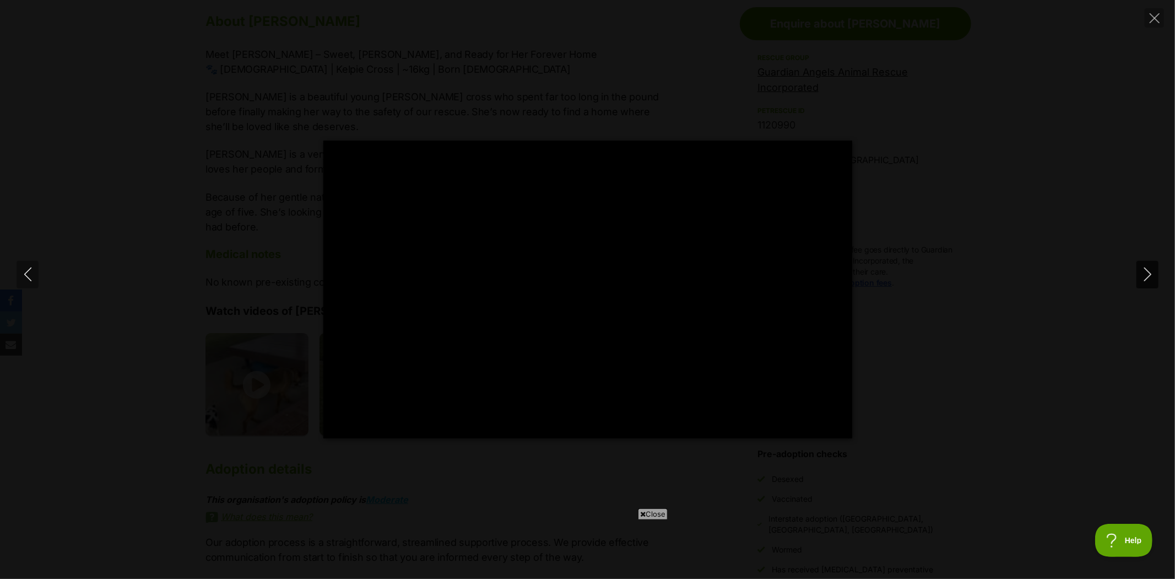
type input "53.98"
type input "84.07"
type input "55.63"
type input "86.51"
type input "57.29"
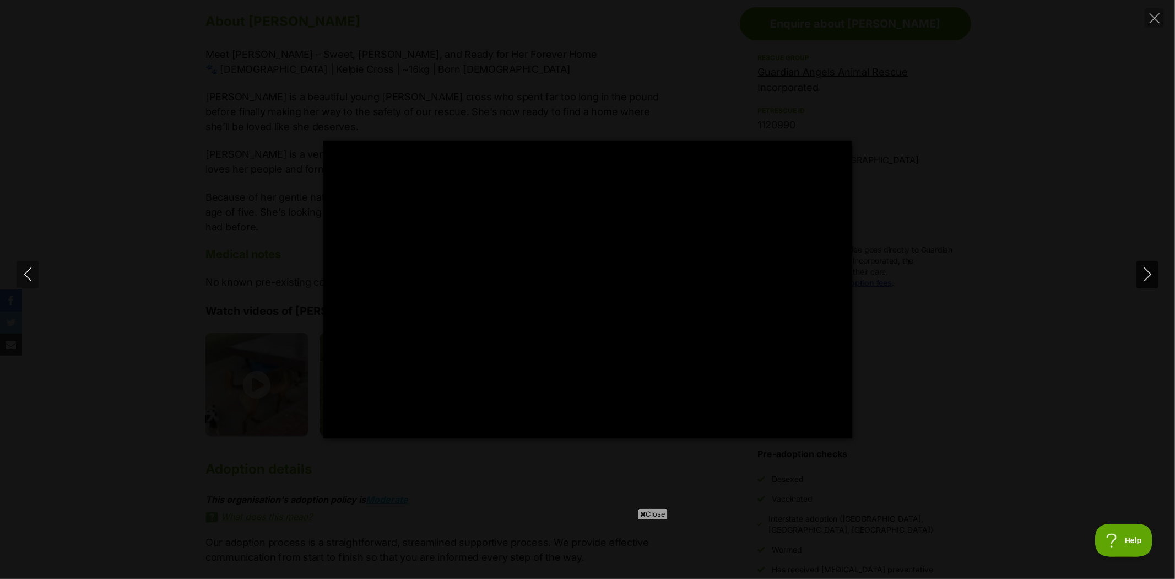
type input "88.97"
type input "59.09"
type input "91.52"
type input "60.78"
type input "94"
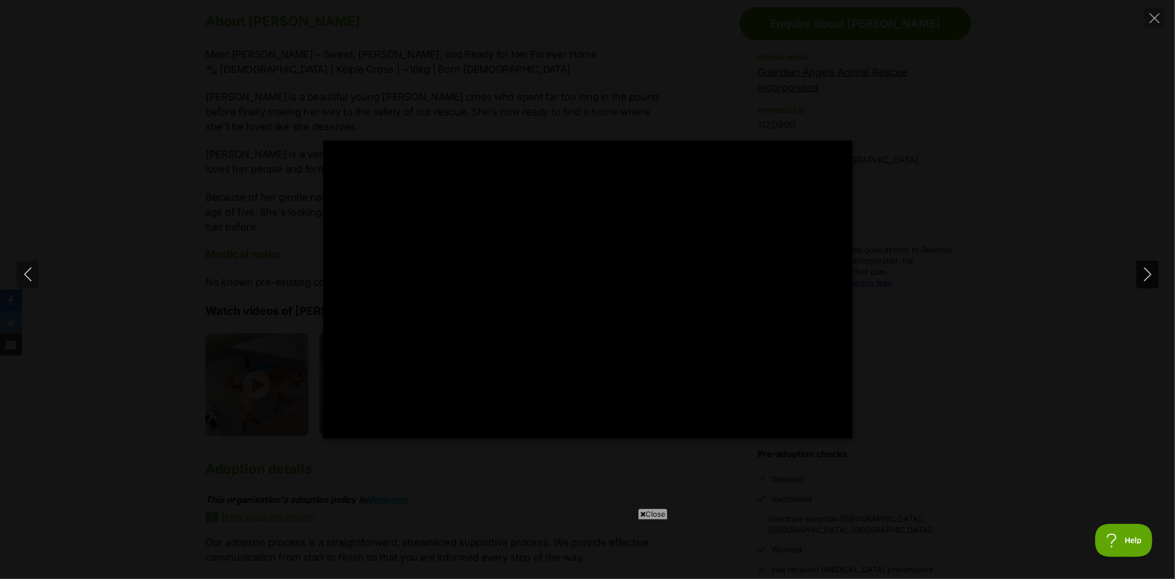
type input "62.43"
type input "96.5"
type input "64.11"
type input "99.18"
type input "65.76"
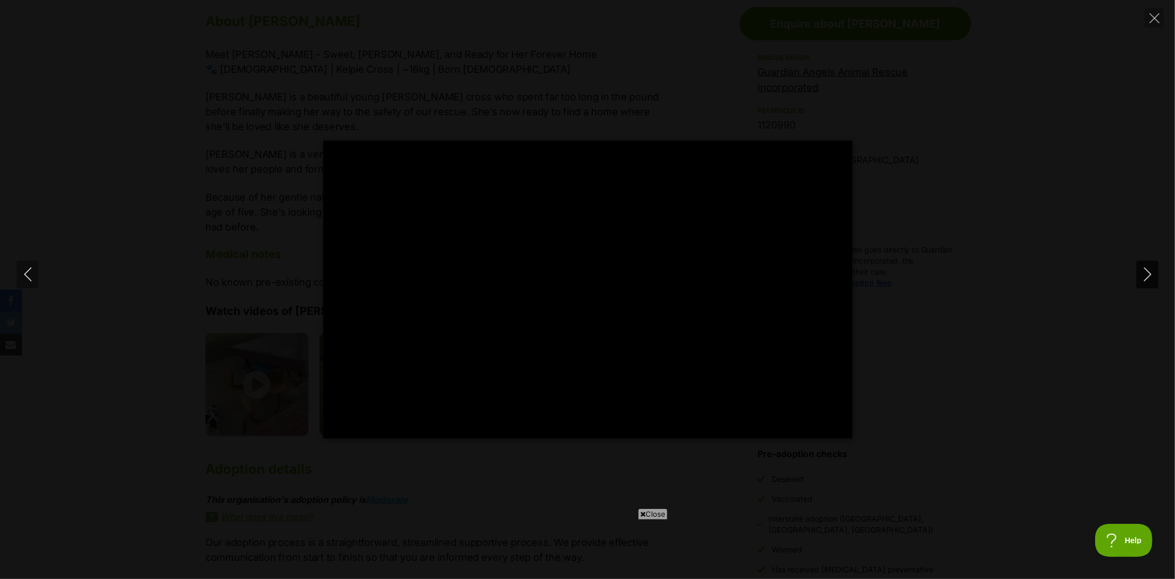
type input "100"
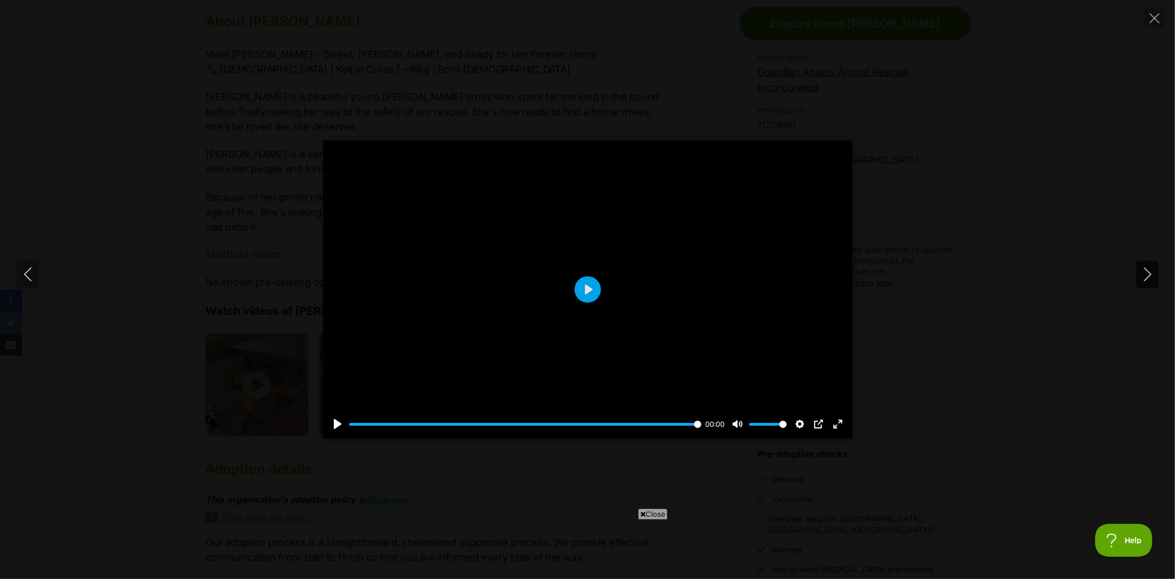
click at [1149, 272] on icon "Next" at bounding box center [1147, 274] width 7 height 14
type input "70.97"
type input "0.07"
type input "72.62"
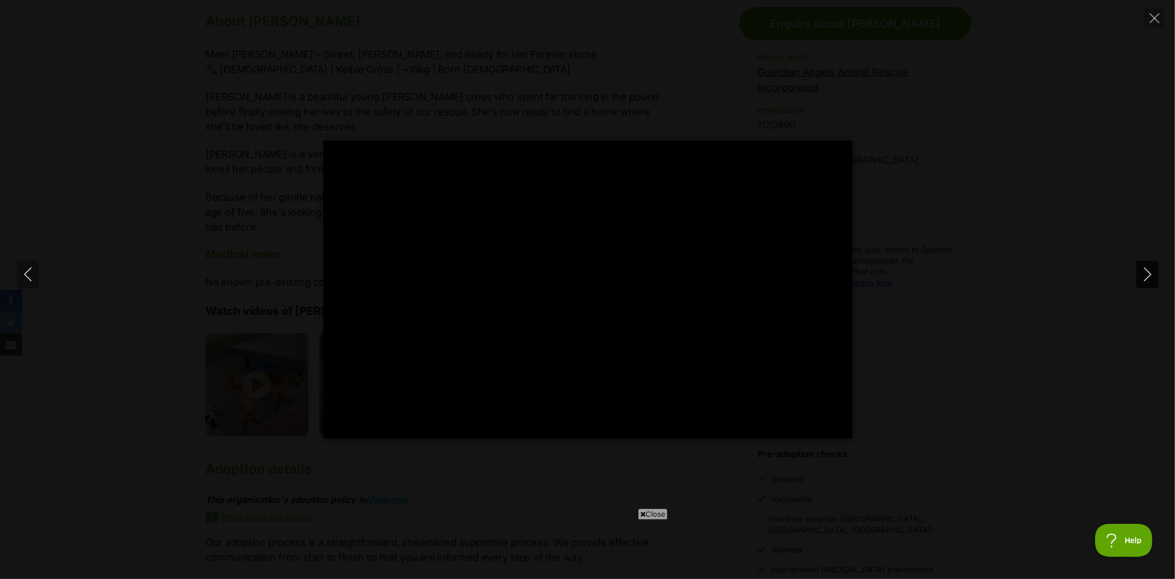
type input "5.61"
type input "74.25"
type input "11.18"
type input "75.88"
type input "16.82"
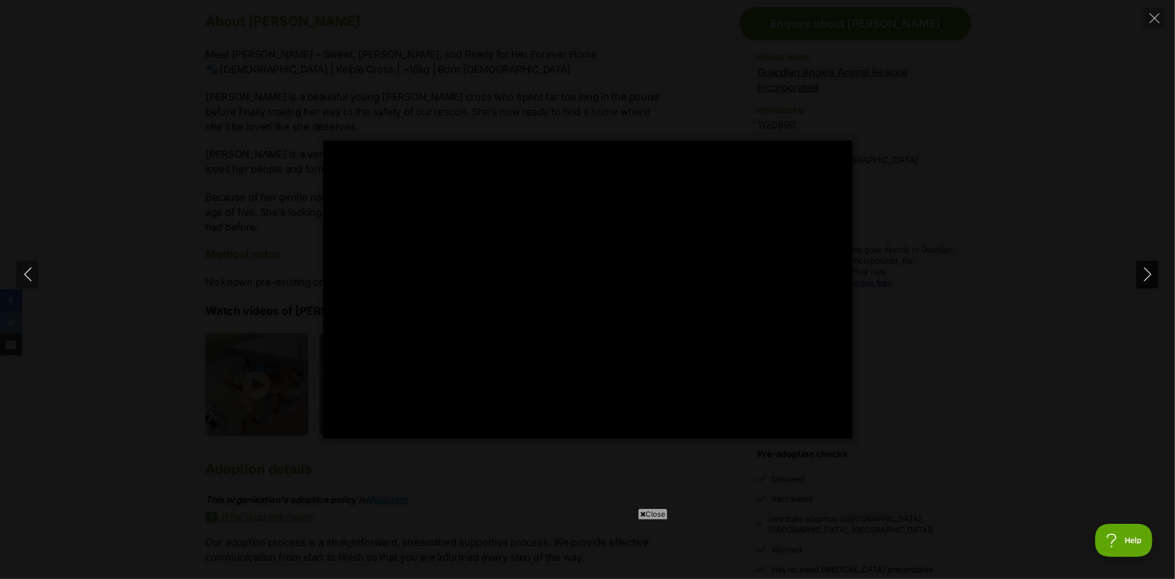
type input "77.57"
type input "22.69"
type input "79.22"
type input "28.12"
type input "81.02"
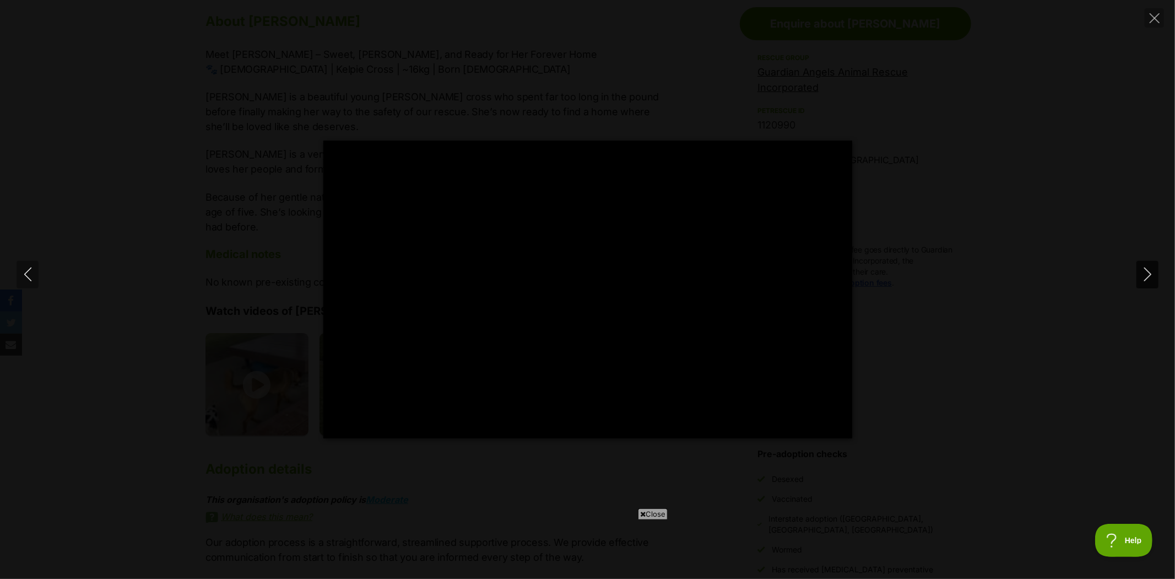
type input "33.76"
type input "82.71"
type input "39.41"
type input "84.36"
type input "45.14"
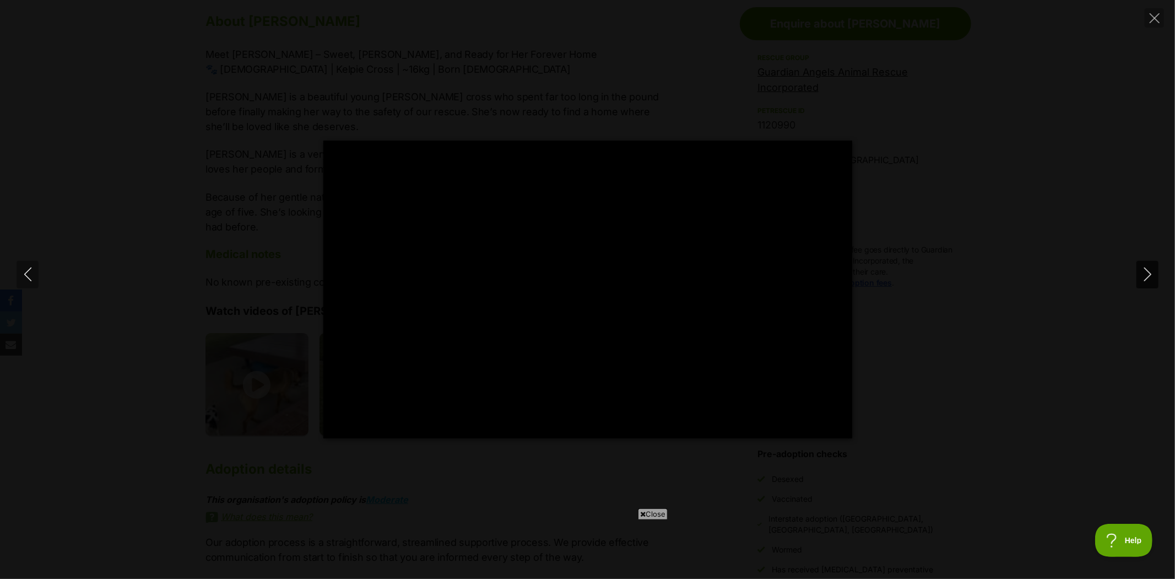
type input "86.04"
click at [1150, 274] on icon "Next" at bounding box center [1147, 274] width 7 height 14
type input "51.73"
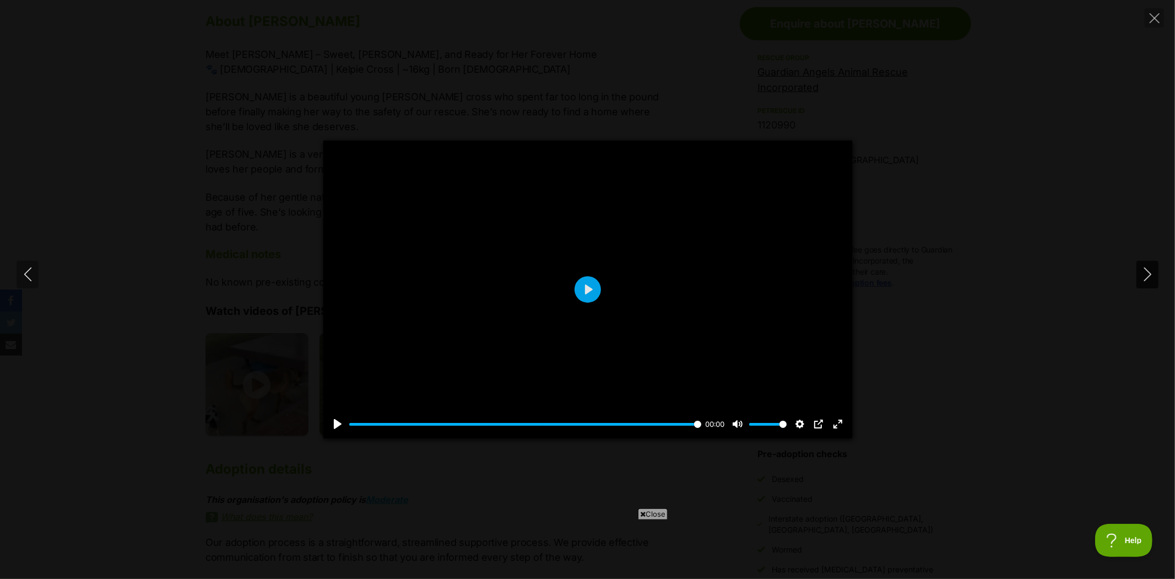
type input "89.38"
type input "0"
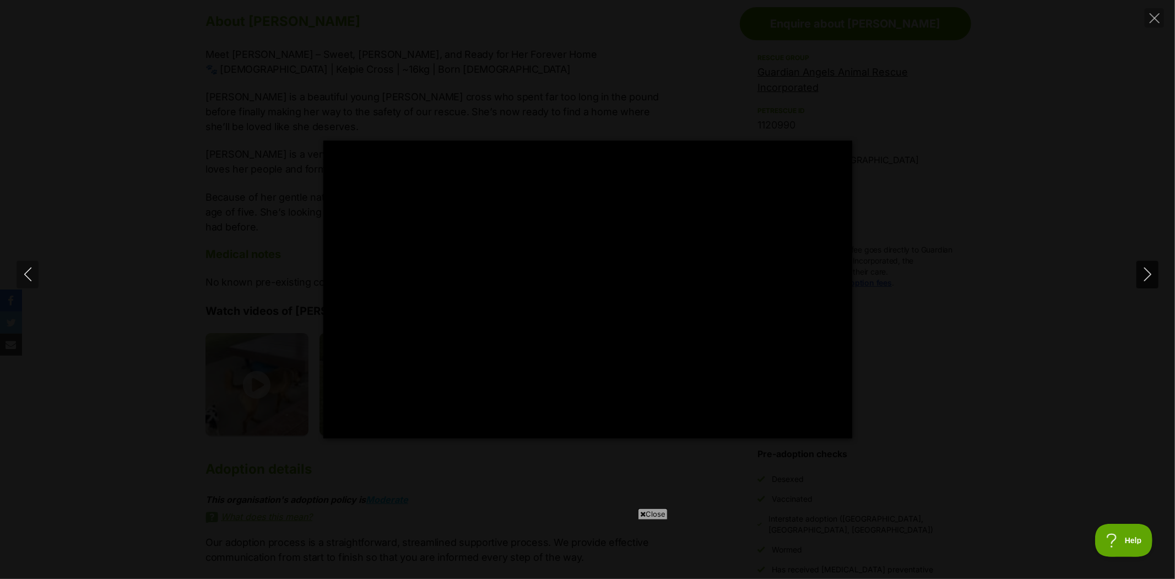
type input "91.18"
click at [1150, 274] on icon "Next" at bounding box center [1147, 274] width 7 height 14
type input "2.1"
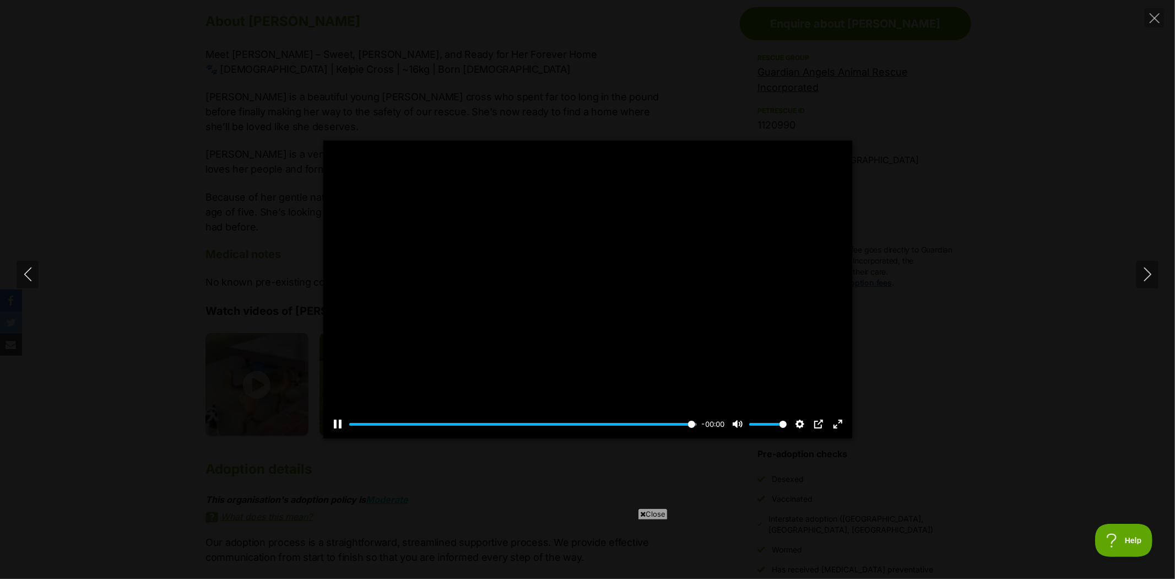
type input "100"
click at [734, 420] on button "Unmute Mute" at bounding box center [738, 424] width 18 height 18
type input "0"
click at [585, 288] on button "Play" at bounding box center [588, 289] width 26 height 26
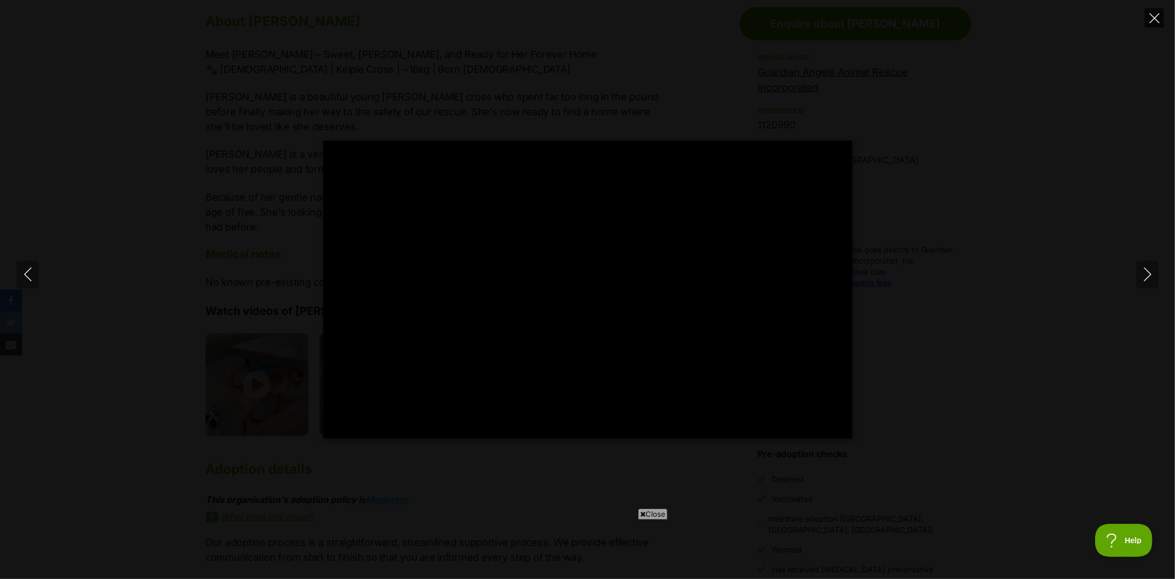
click at [1154, 19] on icon "Close" at bounding box center [1155, 18] width 10 height 10
type input "84.51"
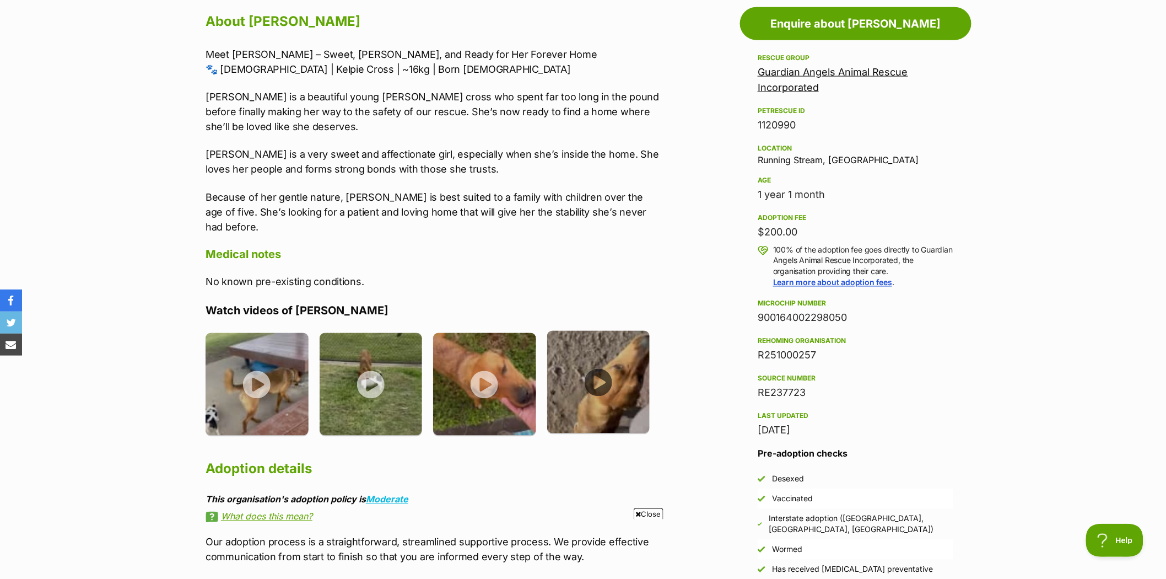
click at [603, 362] on img at bounding box center [598, 382] width 103 height 103
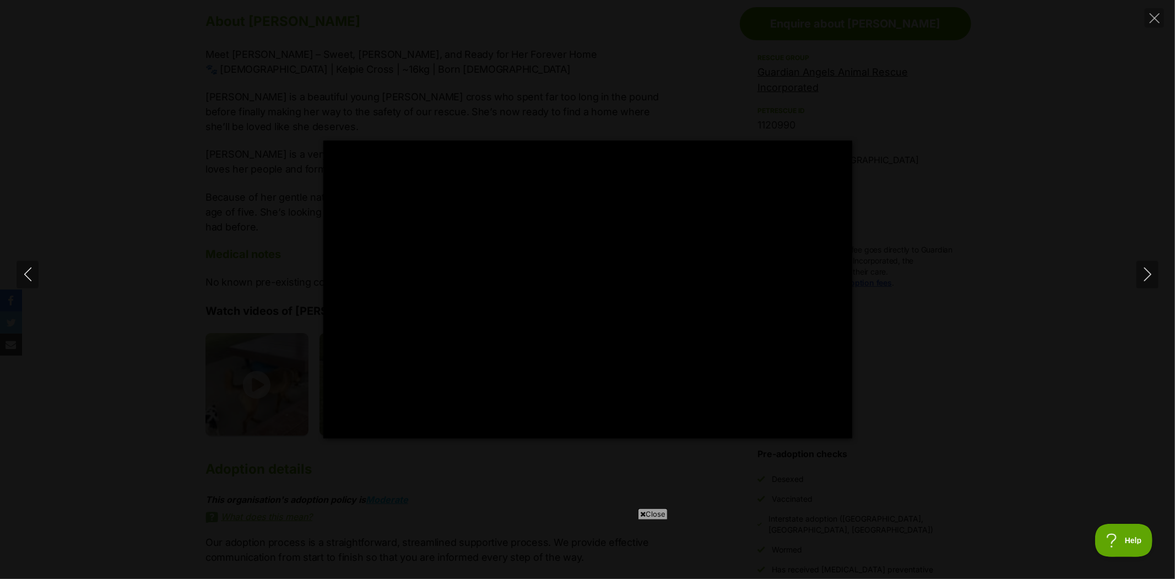
type input "50.28"
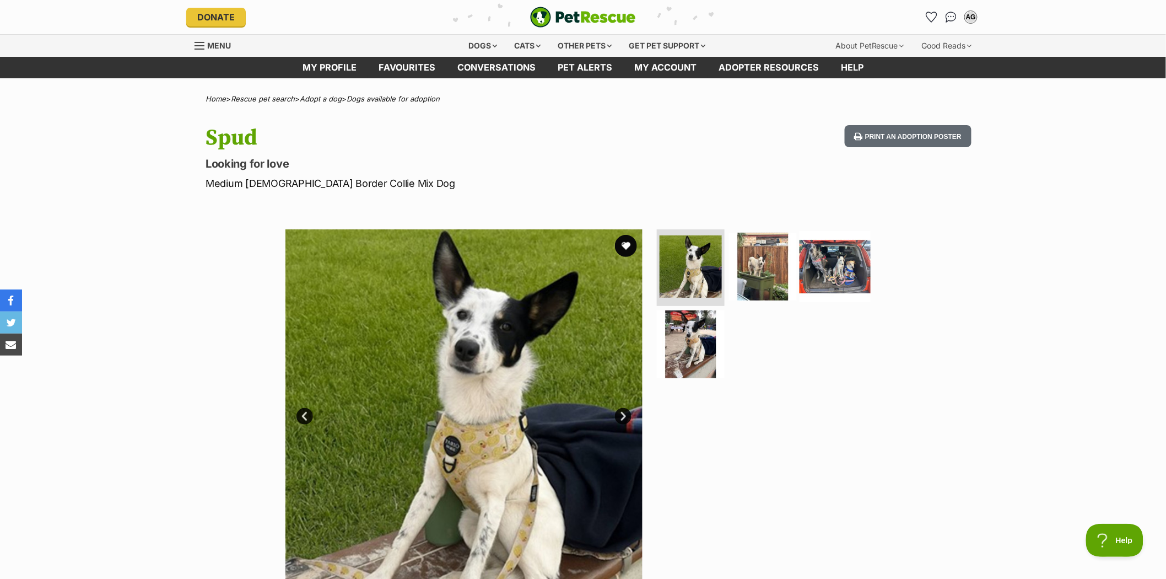
click at [846, 273] on img at bounding box center [835, 265] width 71 height 71
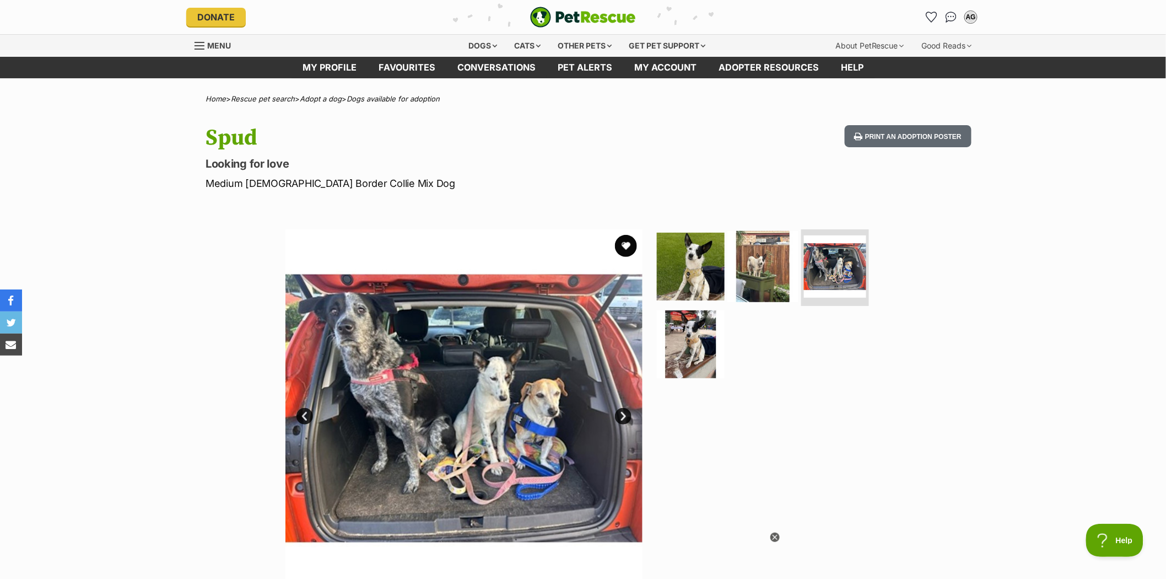
click at [776, 268] on img at bounding box center [762, 265] width 71 height 71
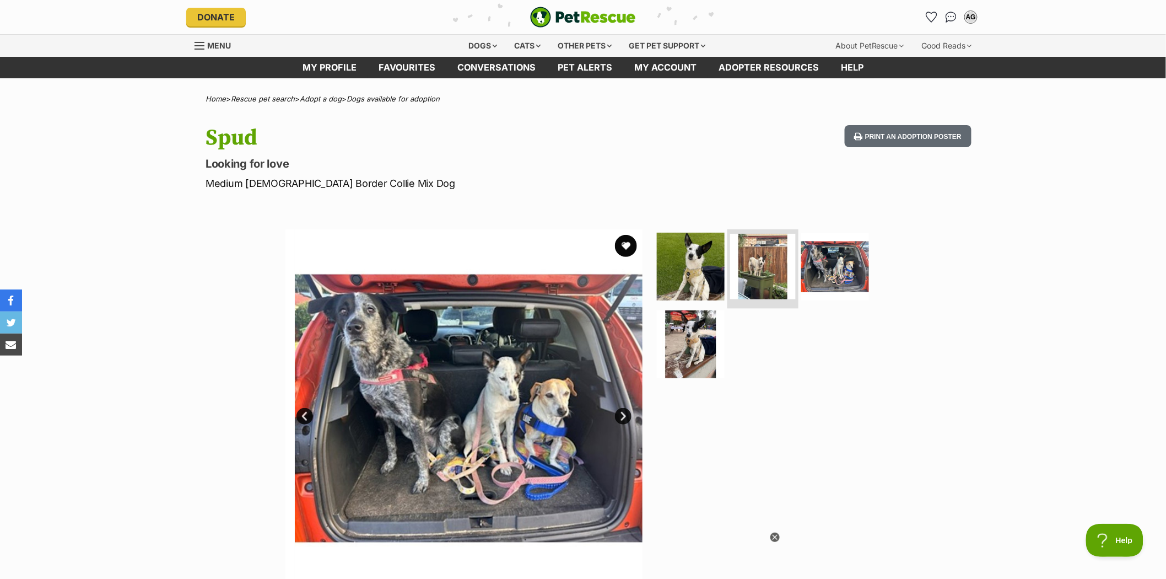
click at [776, 268] on img at bounding box center [763, 267] width 66 height 66
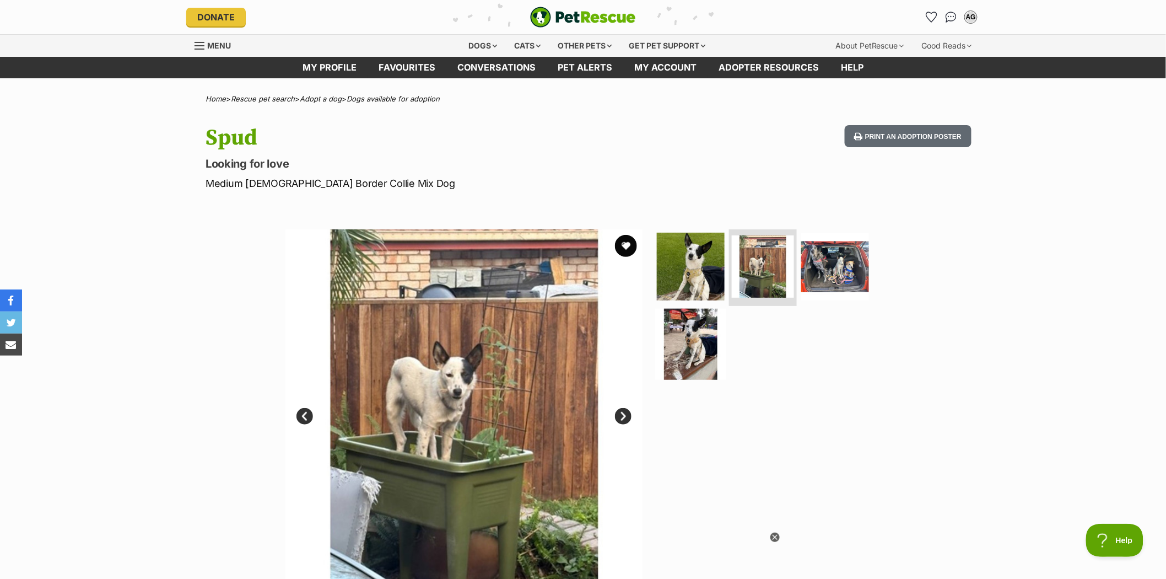
click at [682, 342] on img at bounding box center [690, 344] width 71 height 71
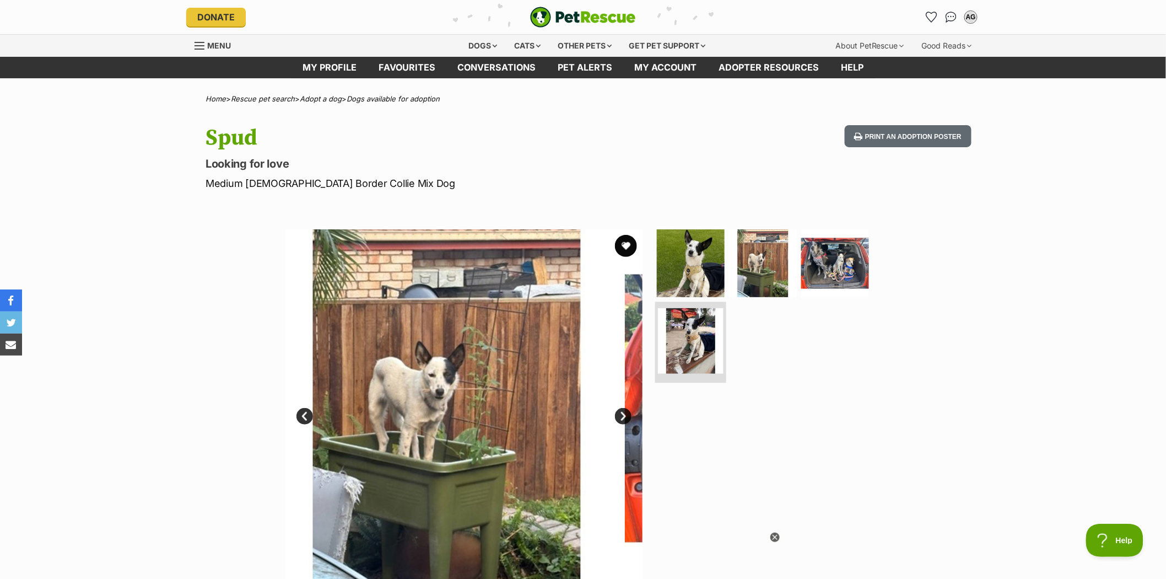
click at [682, 342] on img at bounding box center [691, 341] width 66 height 66
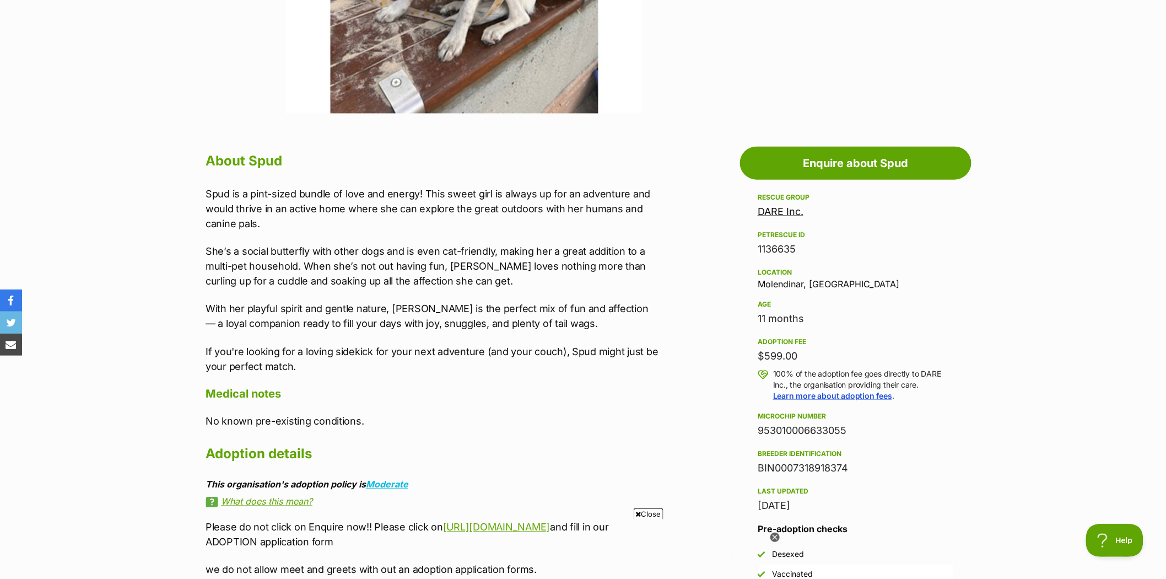
scroll to position [489, 0]
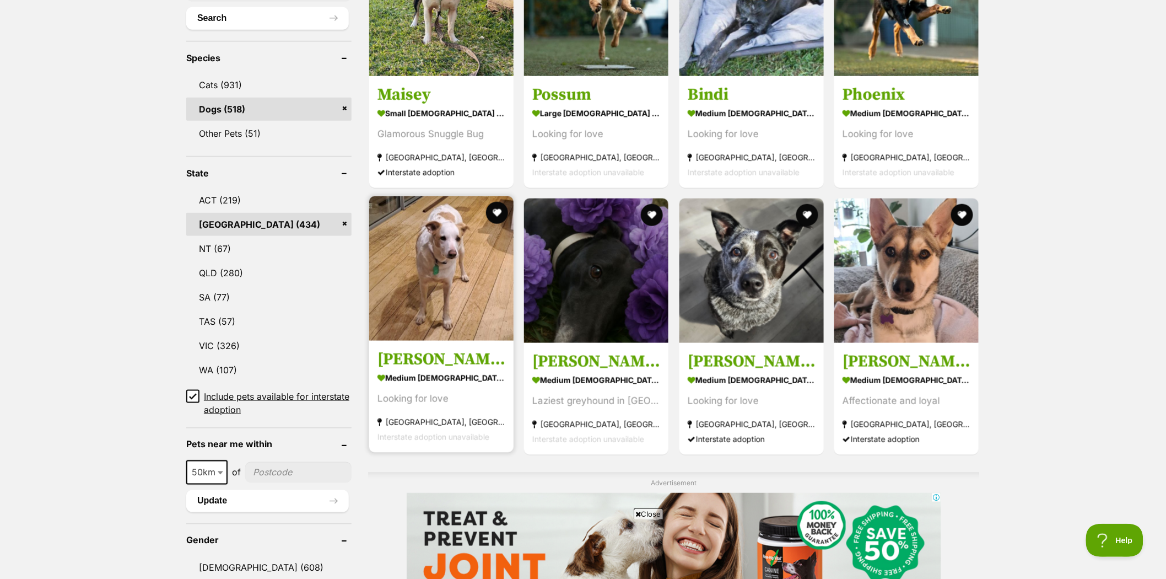
click at [446, 268] on img at bounding box center [441, 268] width 144 height 144
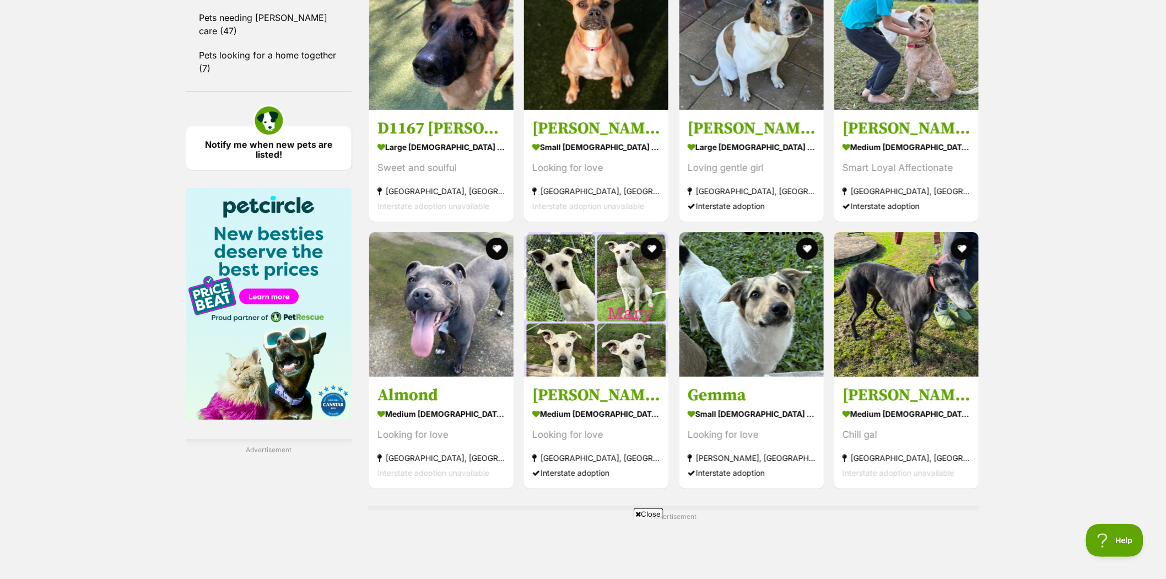
scroll to position [1530, 0]
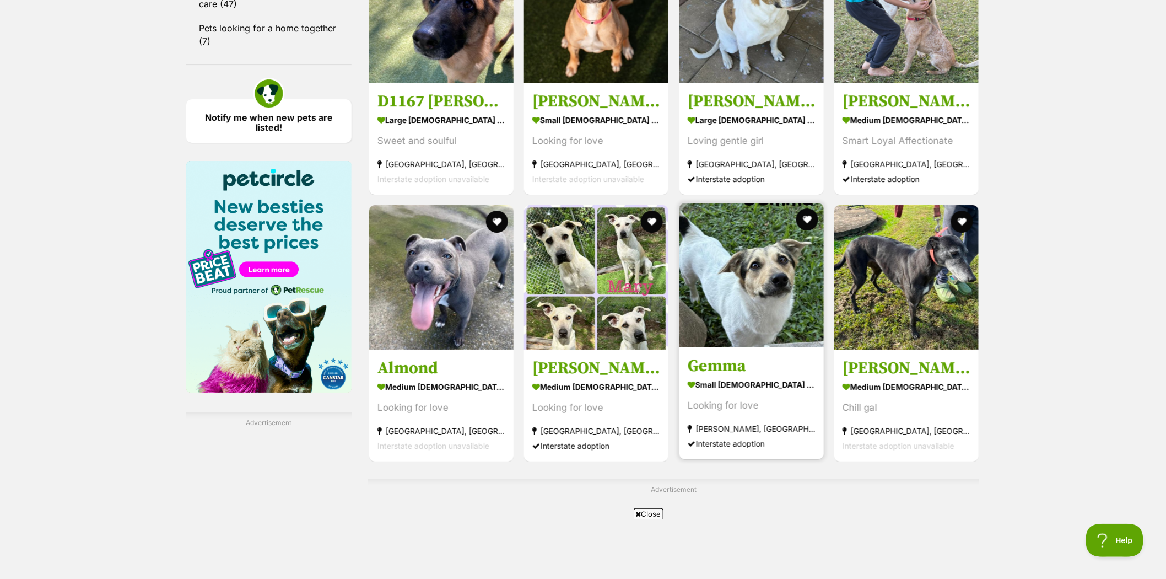
click at [752, 250] on img at bounding box center [751, 275] width 144 height 144
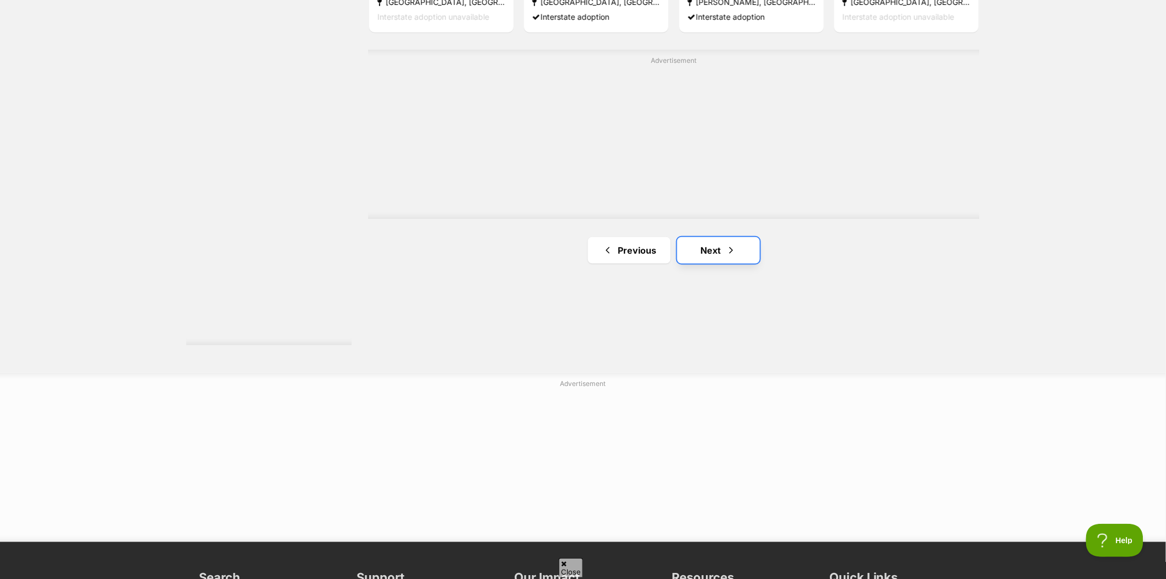
scroll to position [0, 0]
click at [707, 246] on link "Next" at bounding box center [718, 250] width 83 height 26
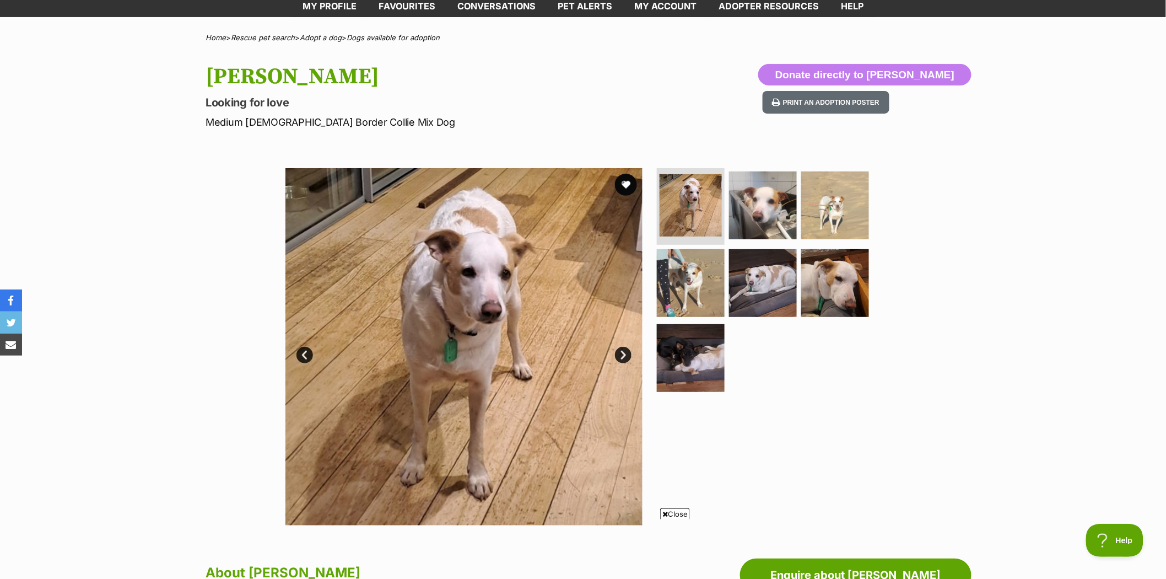
scroll to position [122, 0]
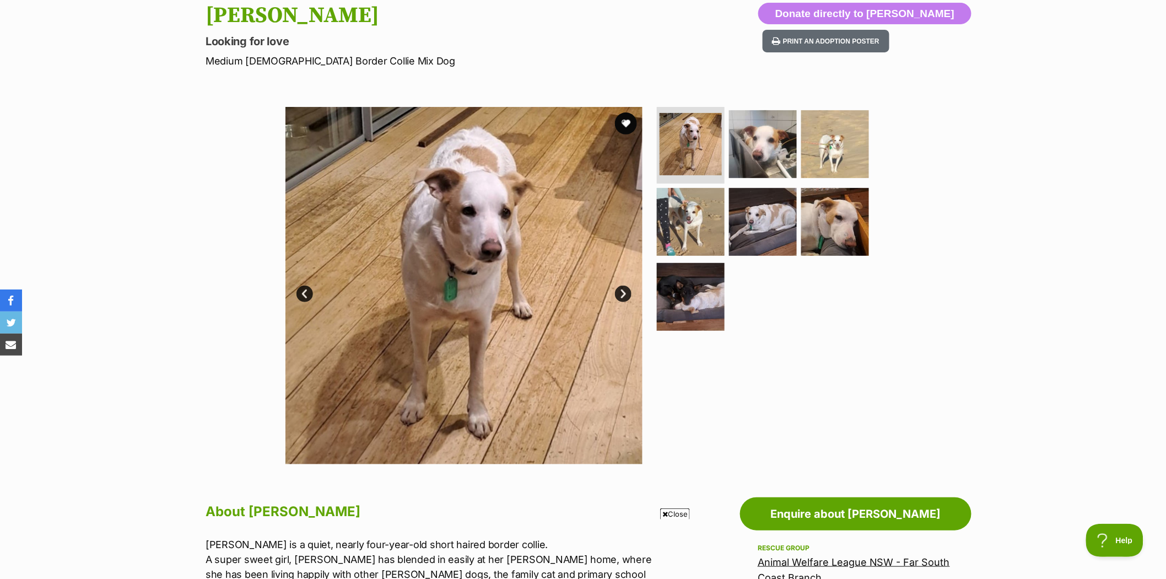
click at [625, 294] on link "Next" at bounding box center [623, 293] width 17 height 17
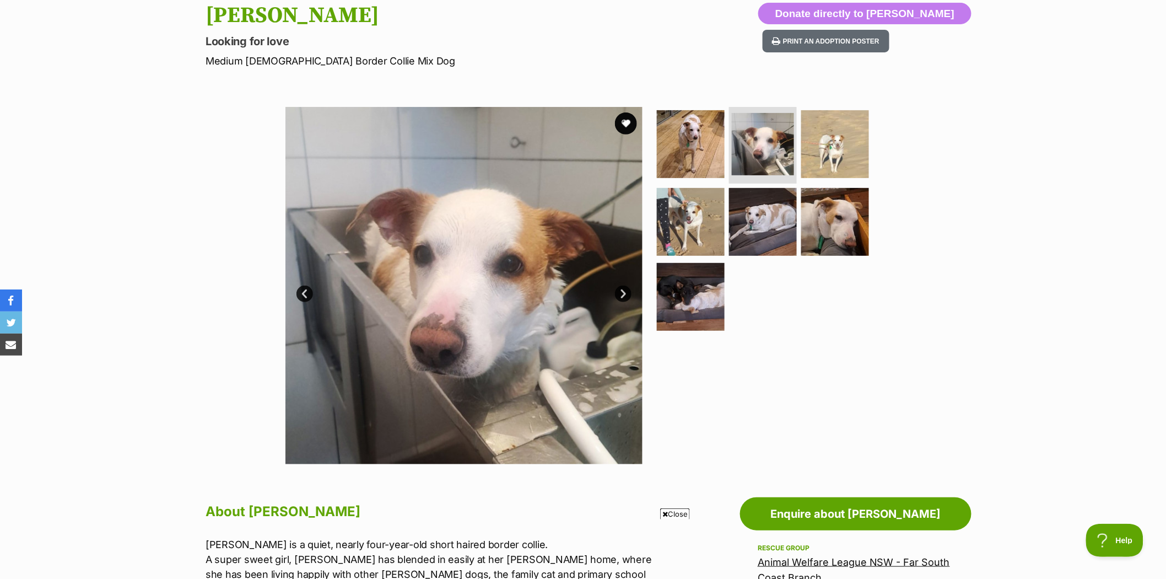
click at [625, 294] on link "Next" at bounding box center [623, 293] width 17 height 17
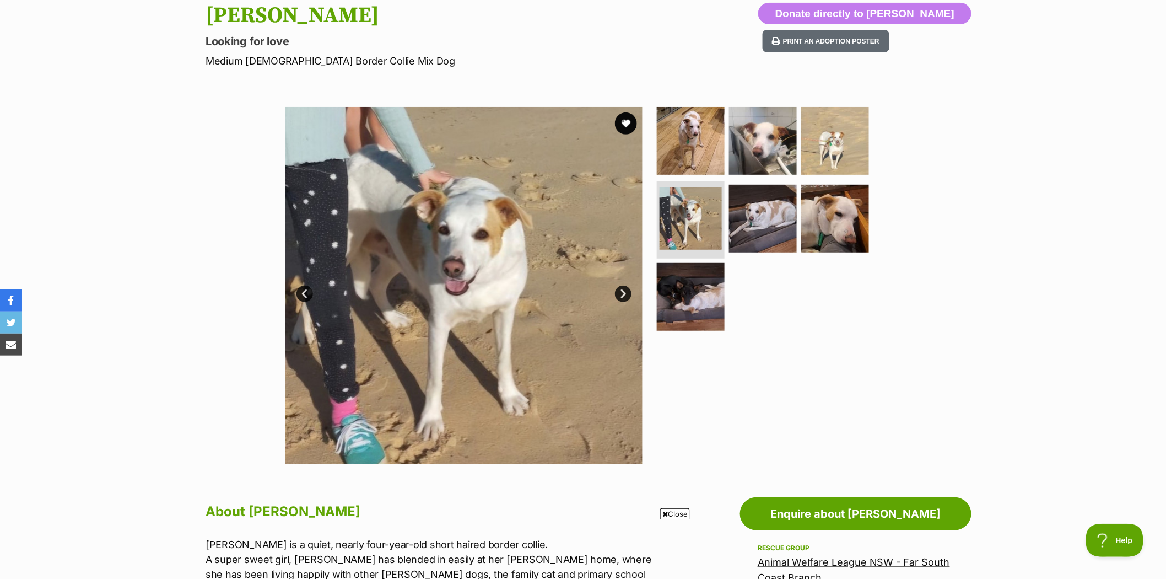
click at [625, 294] on link "Next" at bounding box center [623, 293] width 17 height 17
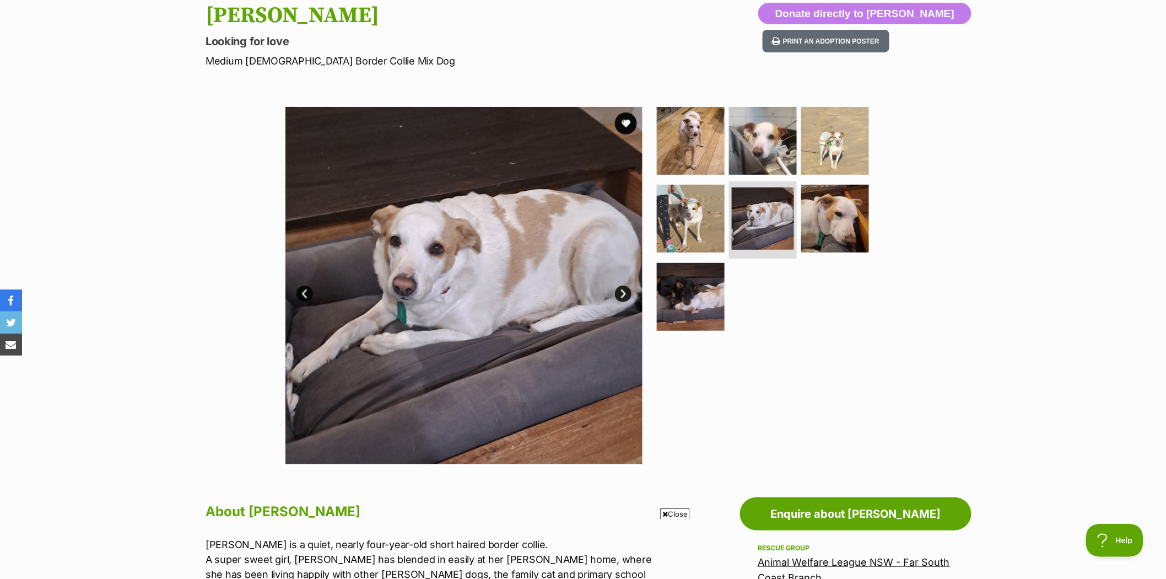
click at [625, 294] on link "Next" at bounding box center [623, 293] width 17 height 17
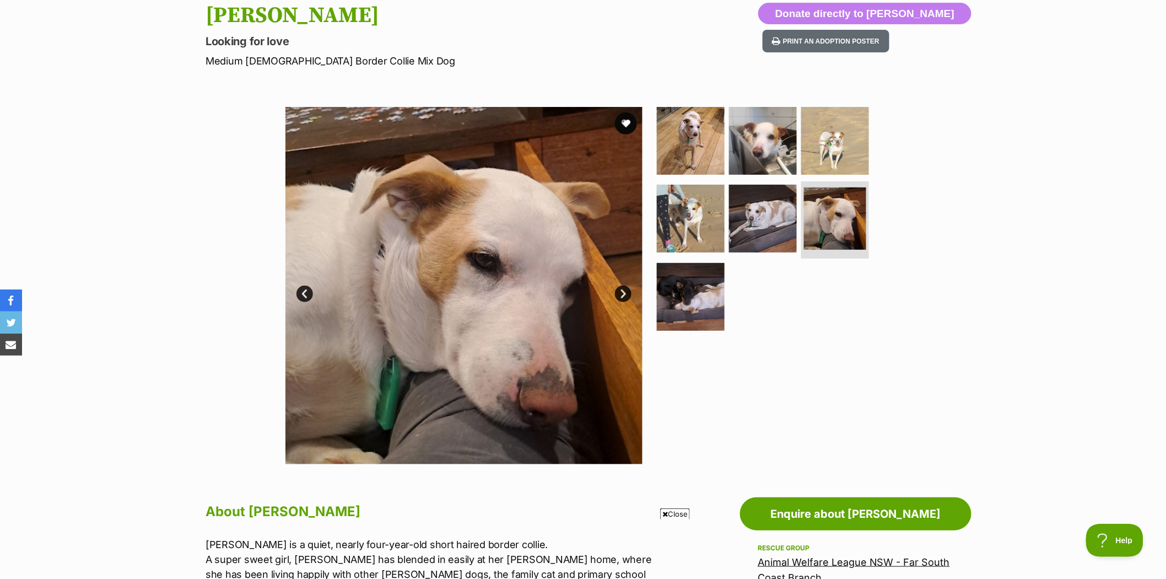
click at [625, 294] on link "Next" at bounding box center [623, 293] width 17 height 17
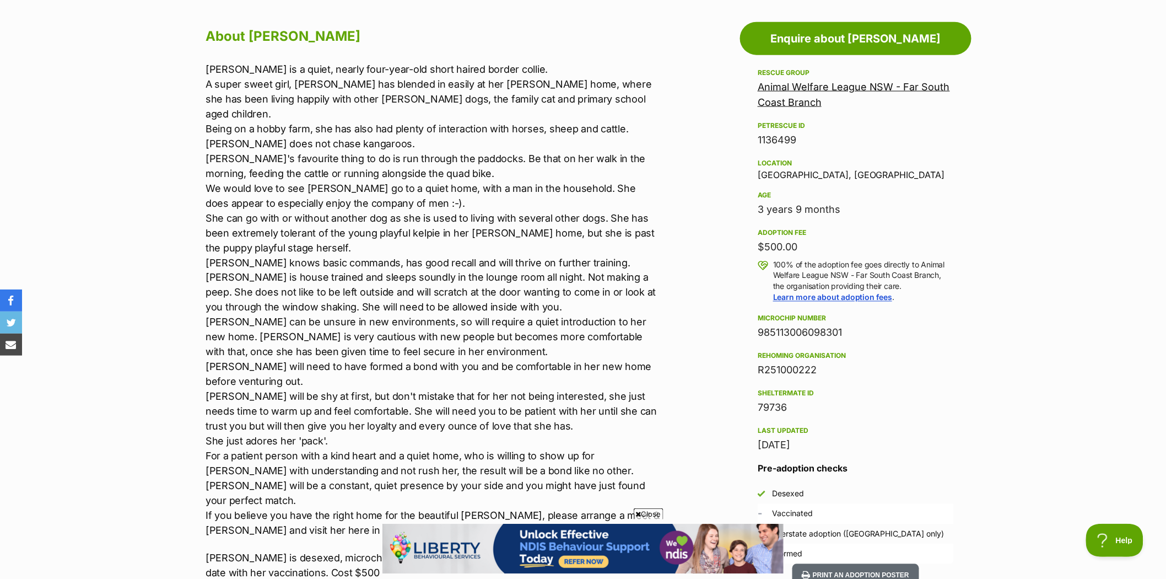
scroll to position [612, 0]
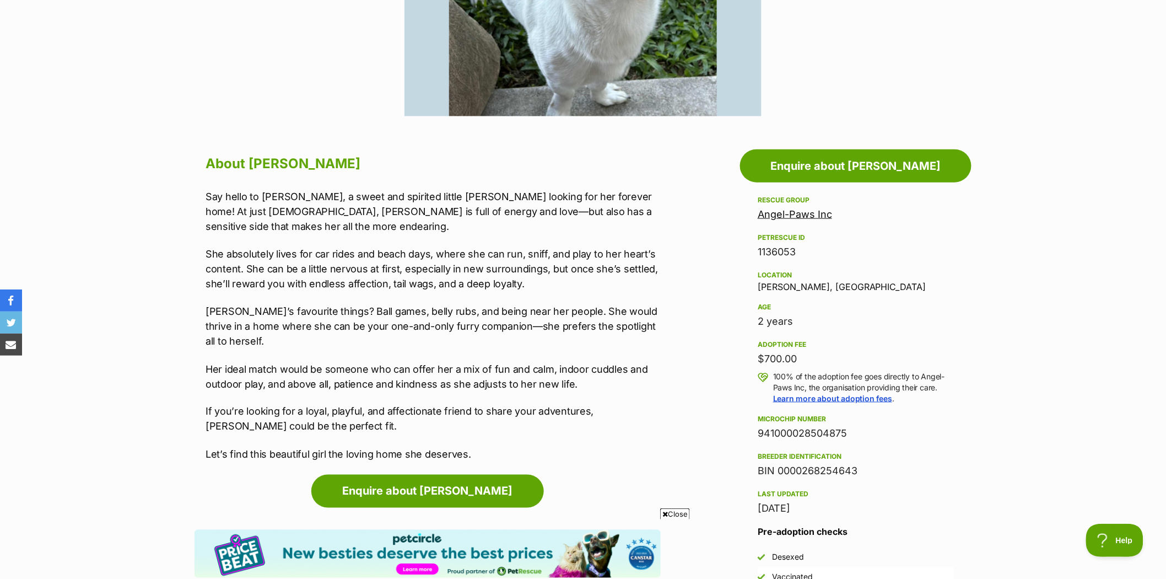
scroll to position [489, 0]
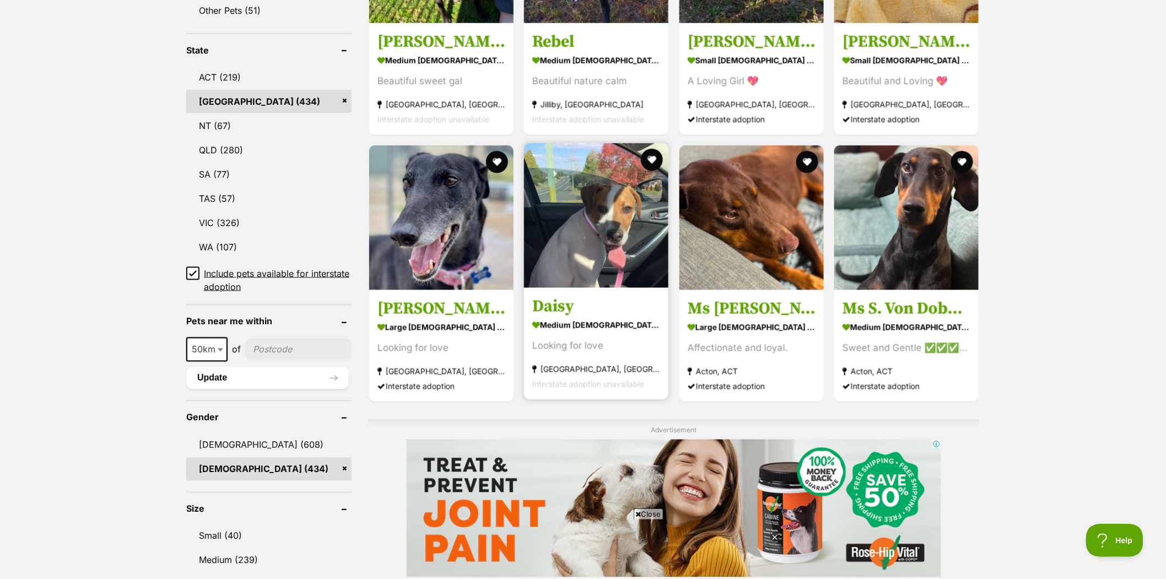
click at [597, 236] on img at bounding box center [596, 215] width 144 height 144
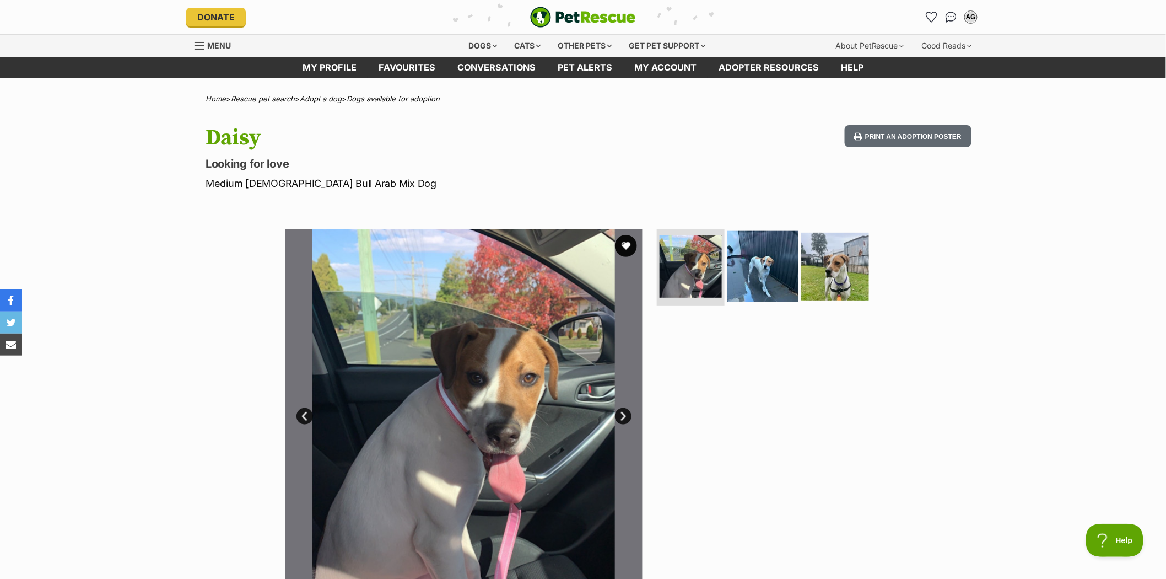
click at [764, 259] on img at bounding box center [762, 265] width 71 height 71
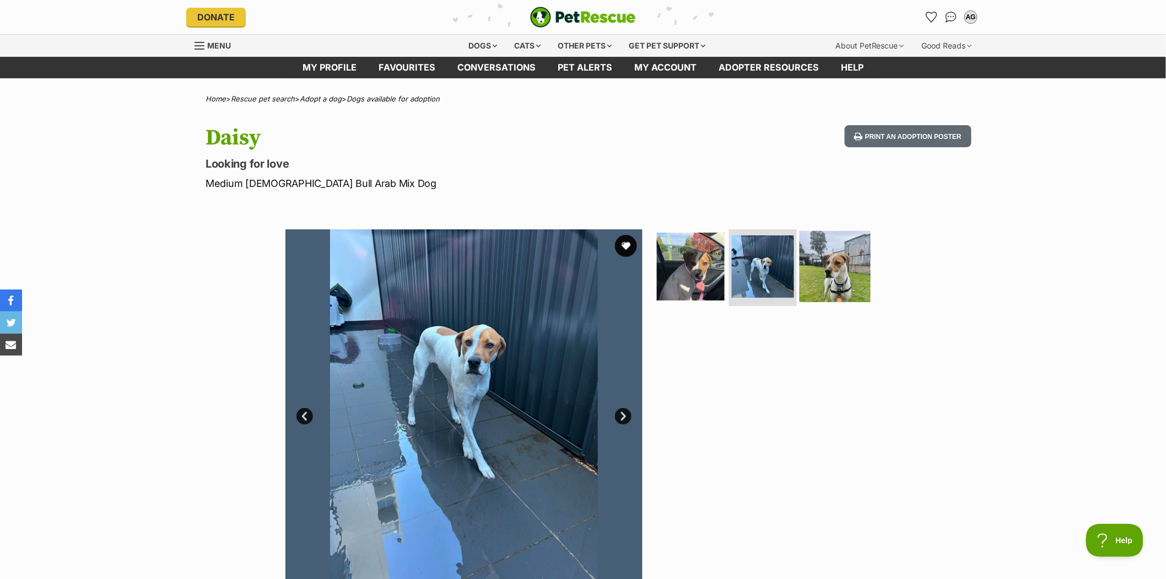
click at [838, 259] on img at bounding box center [835, 265] width 71 height 71
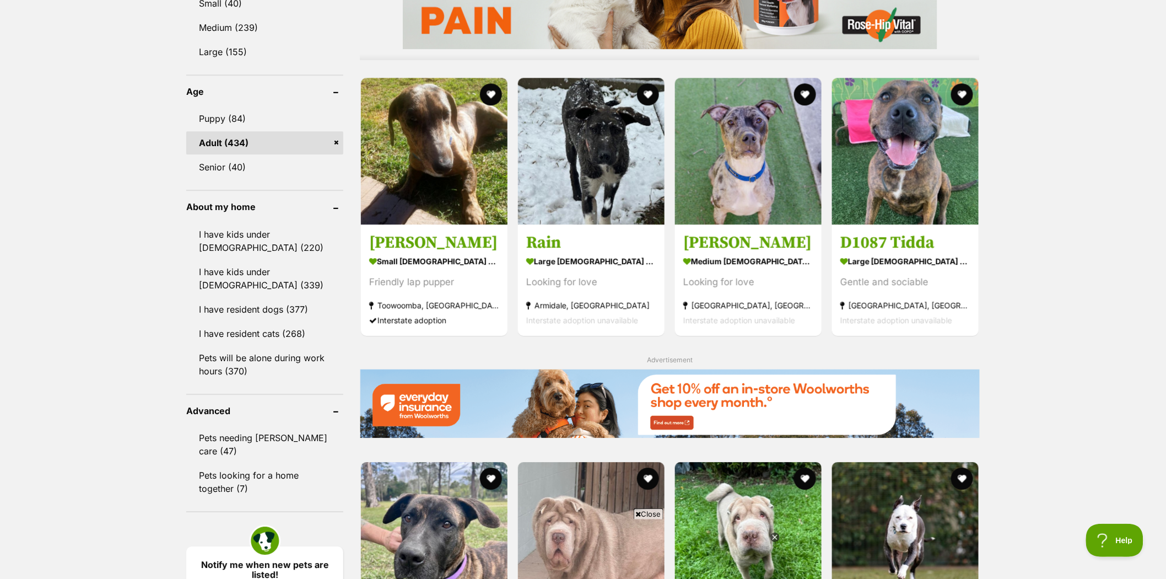
scroll to position [1095, 0]
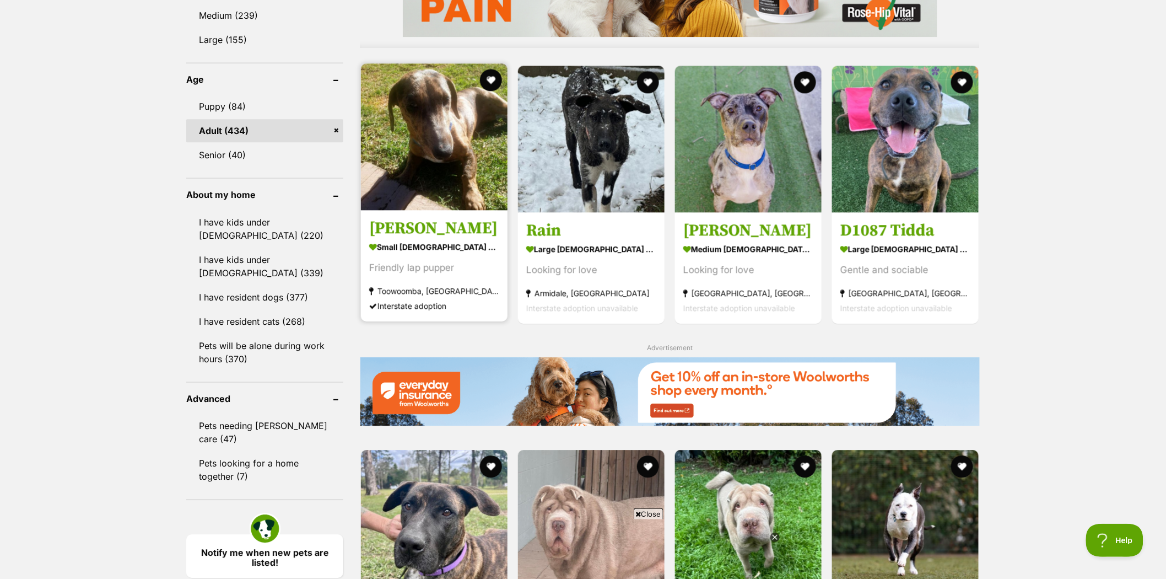
click at [461, 140] on img at bounding box center [434, 136] width 147 height 147
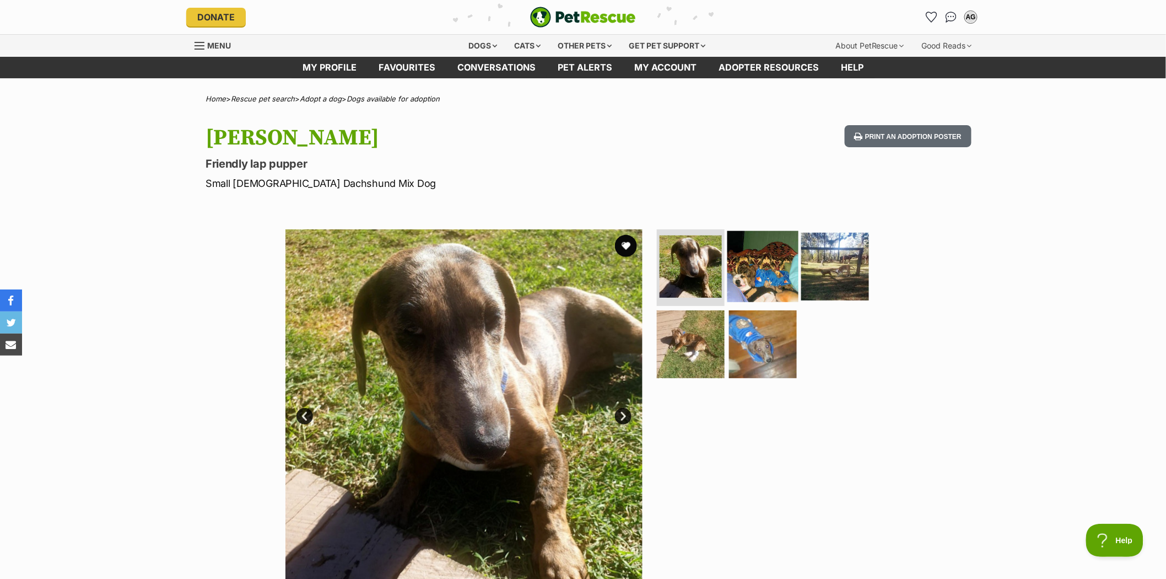
click at [768, 270] on img at bounding box center [762, 265] width 71 height 71
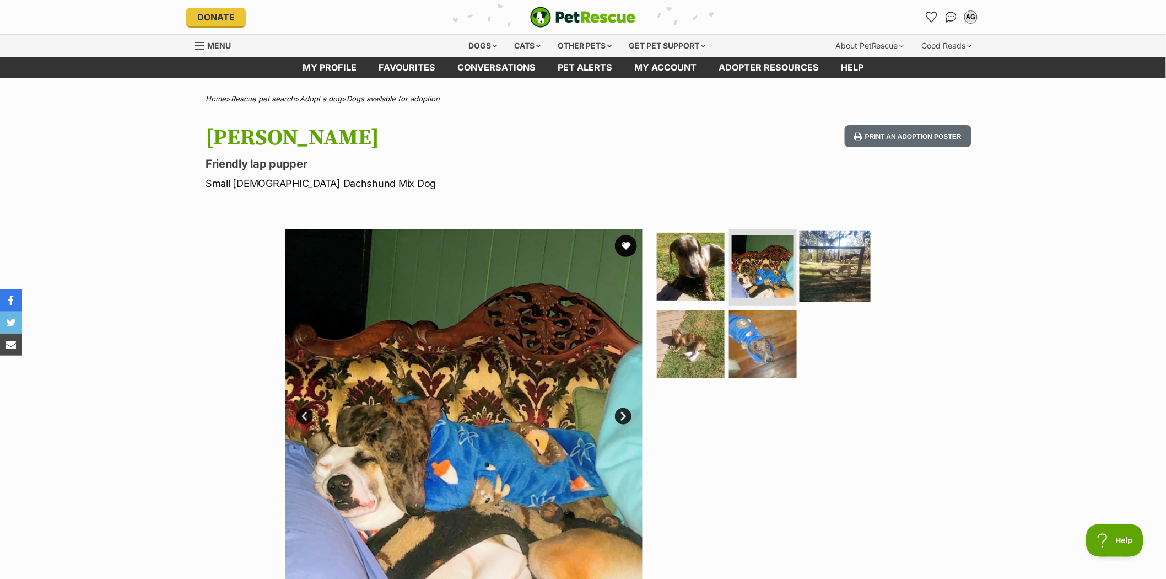
click at [838, 271] on img at bounding box center [835, 265] width 71 height 71
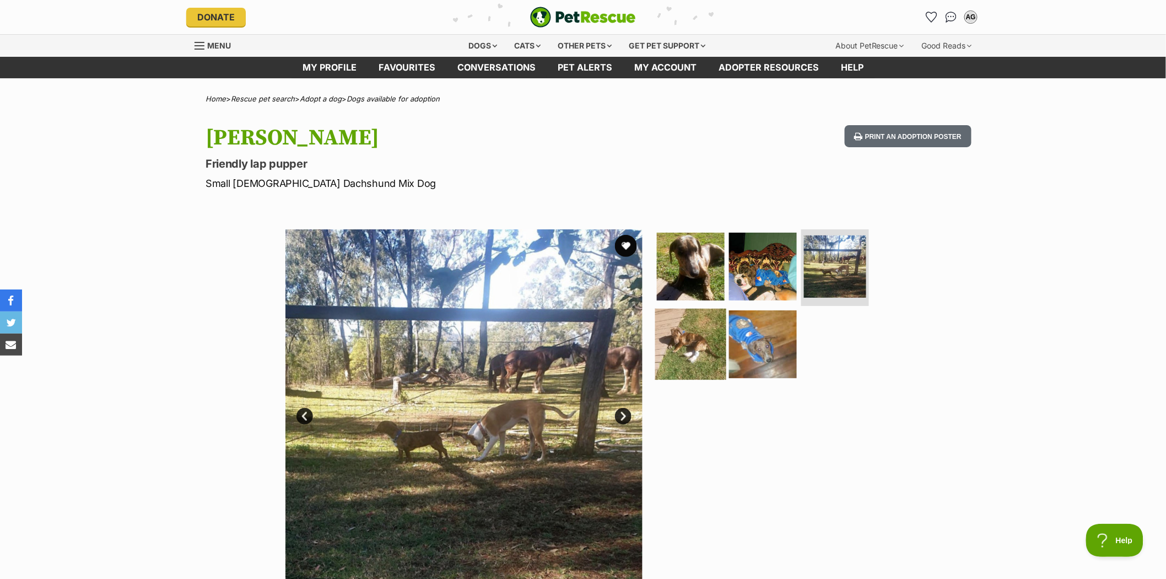
click at [696, 350] on img at bounding box center [690, 344] width 71 height 71
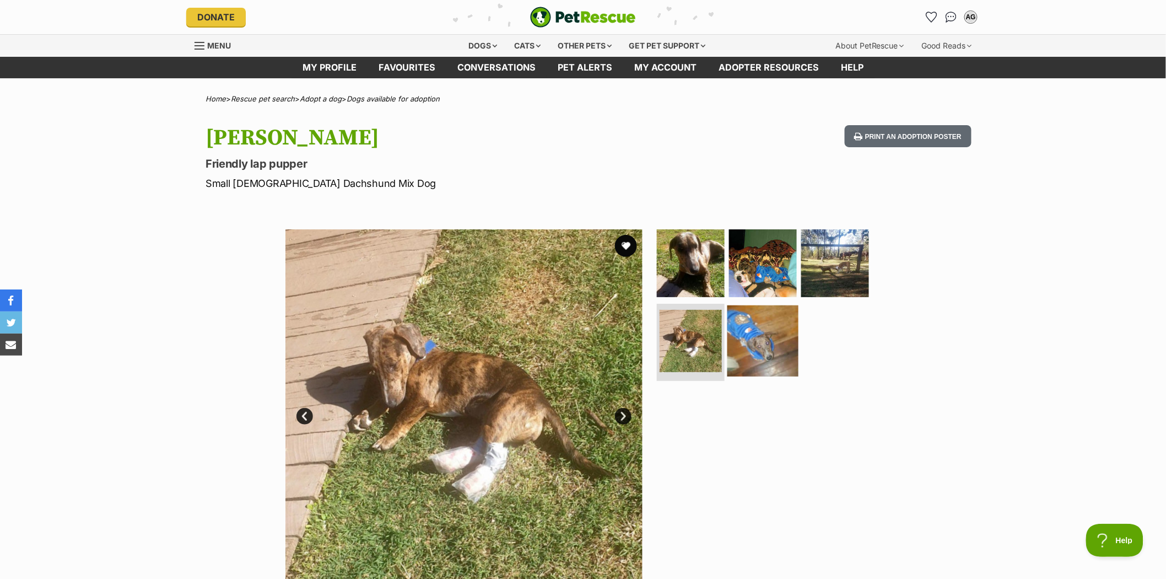
click at [759, 336] on img at bounding box center [762, 340] width 71 height 71
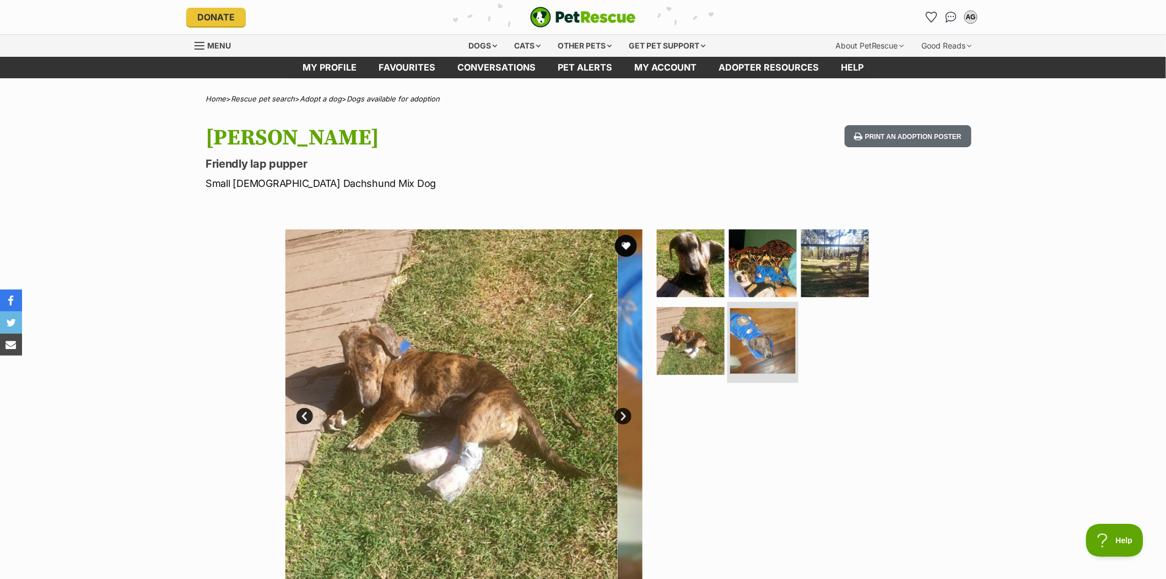
click at [759, 336] on img at bounding box center [763, 341] width 66 height 66
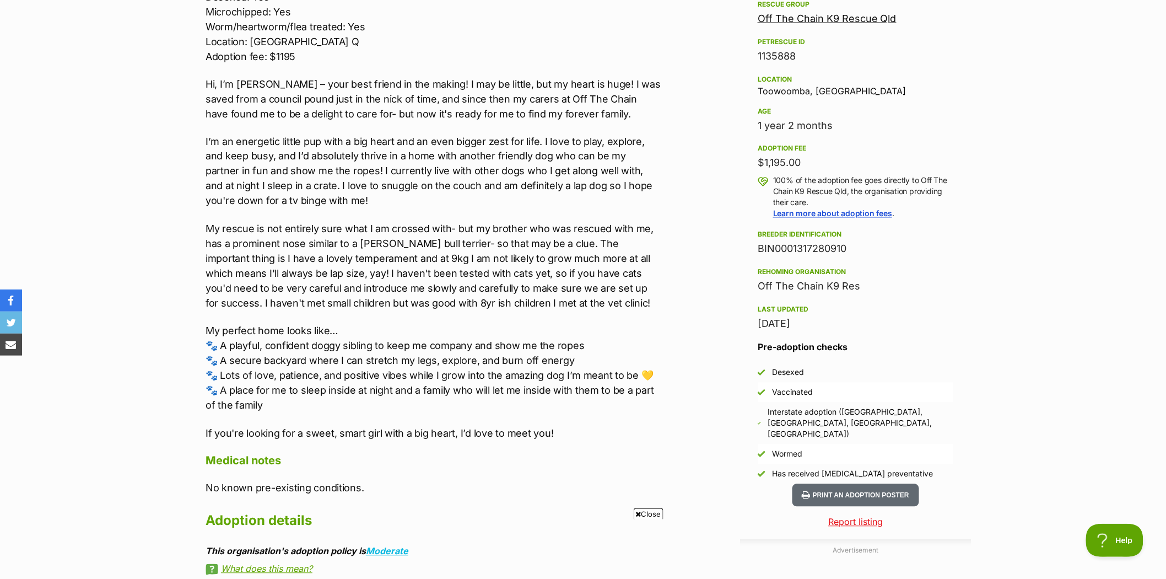
scroll to position [857, 0]
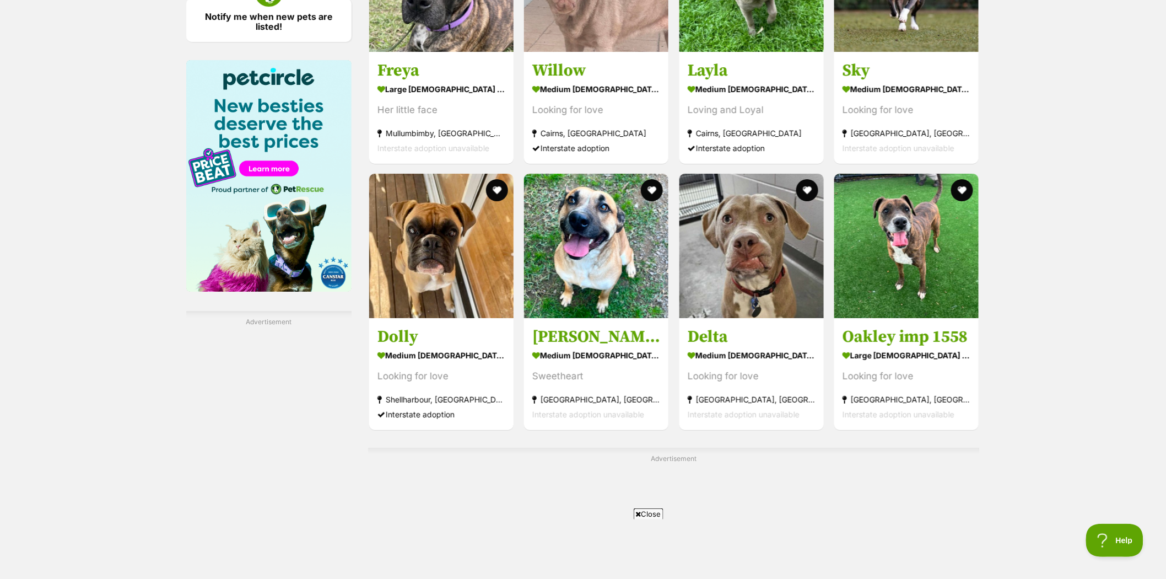
scroll to position [1640, 0]
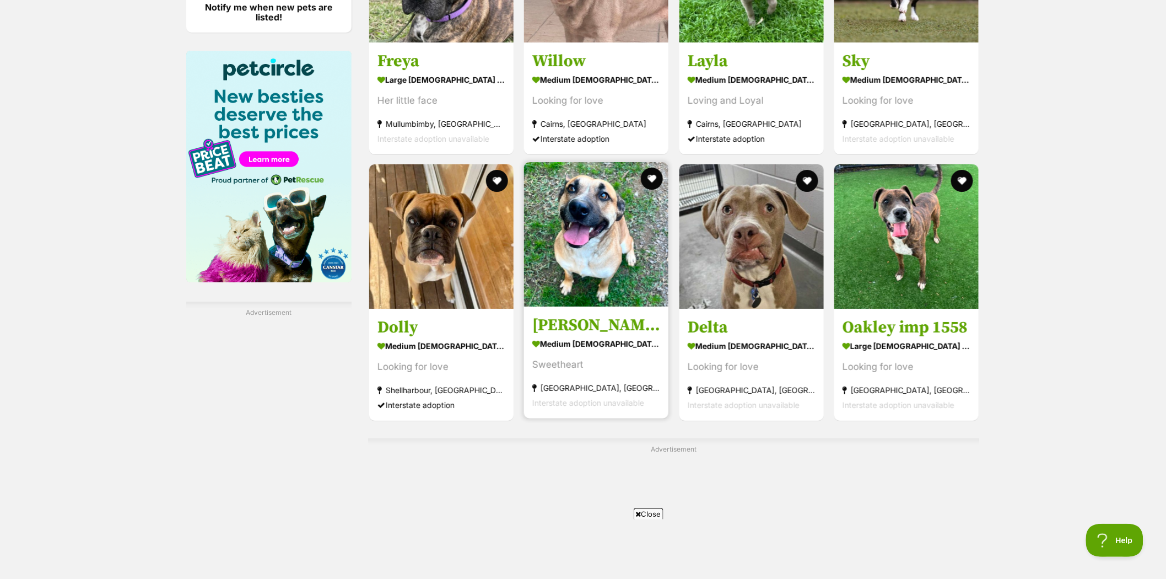
click at [616, 217] on img at bounding box center [596, 234] width 144 height 144
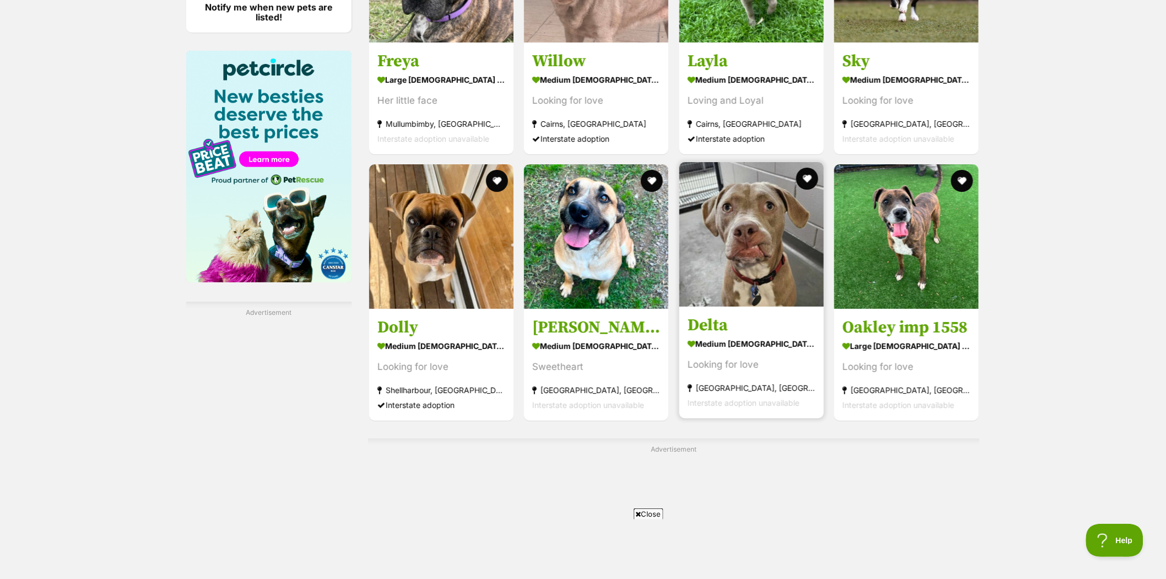
click at [743, 218] on img at bounding box center [751, 234] width 144 height 144
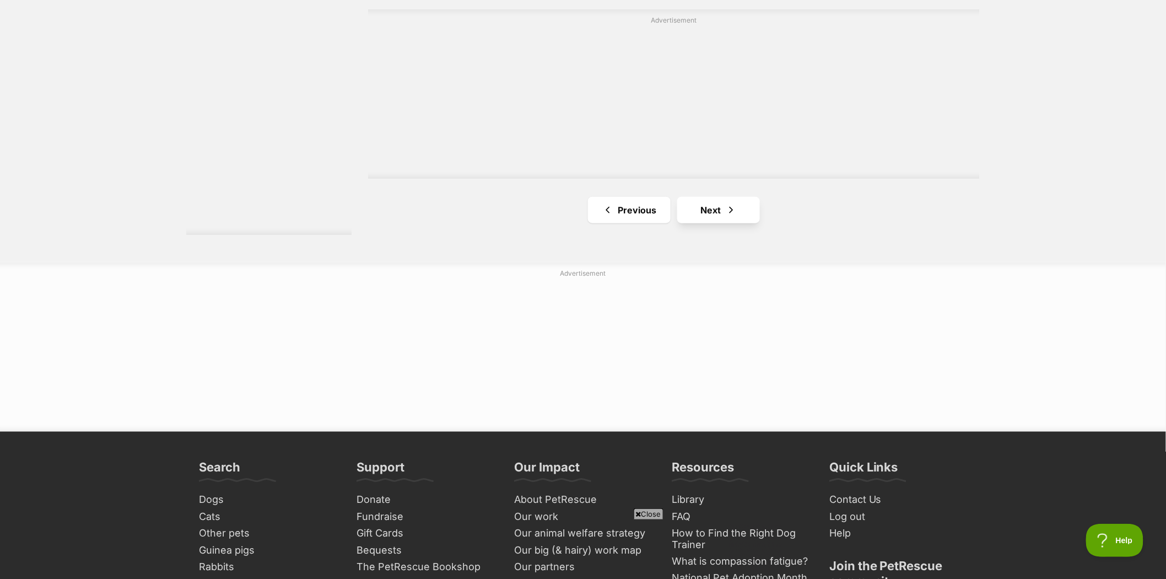
scroll to position [0, 0]
click at [710, 209] on link "Next" at bounding box center [718, 210] width 83 height 26
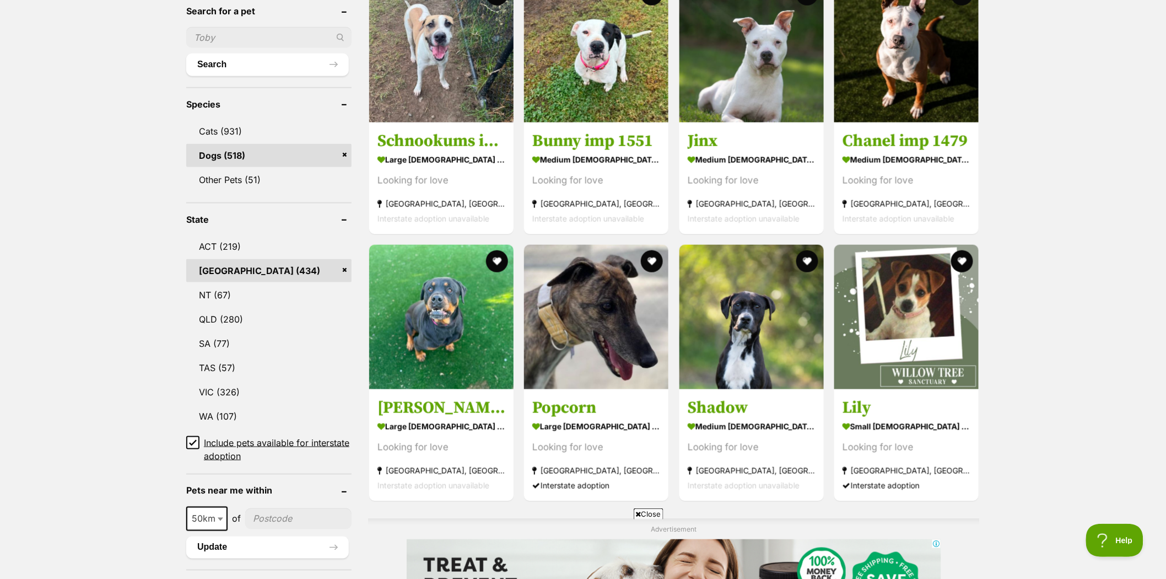
scroll to position [428, 0]
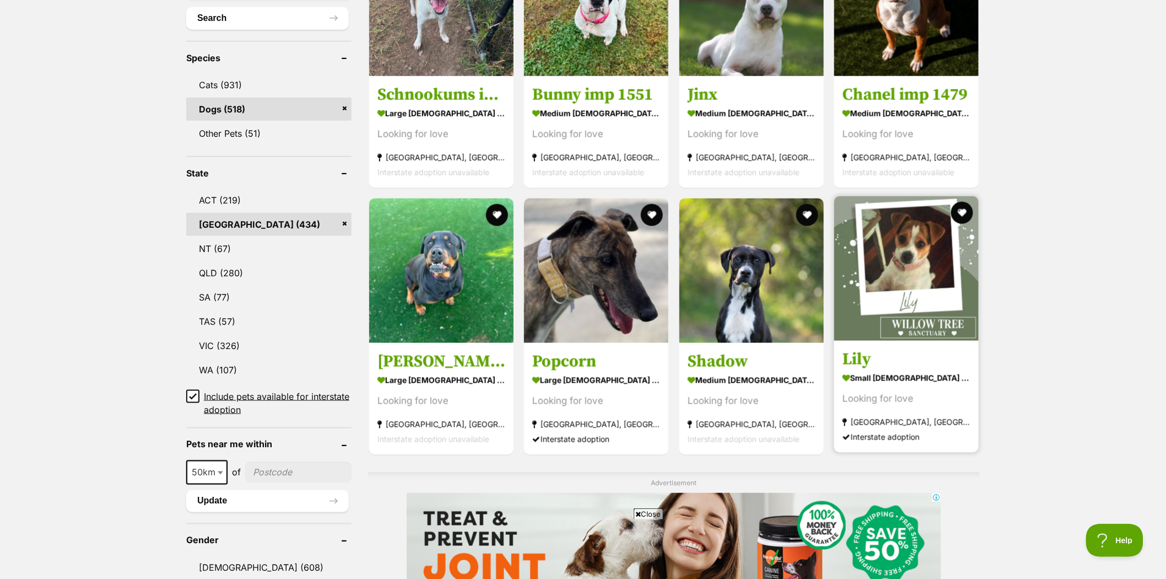
click at [919, 249] on img at bounding box center [906, 268] width 144 height 144
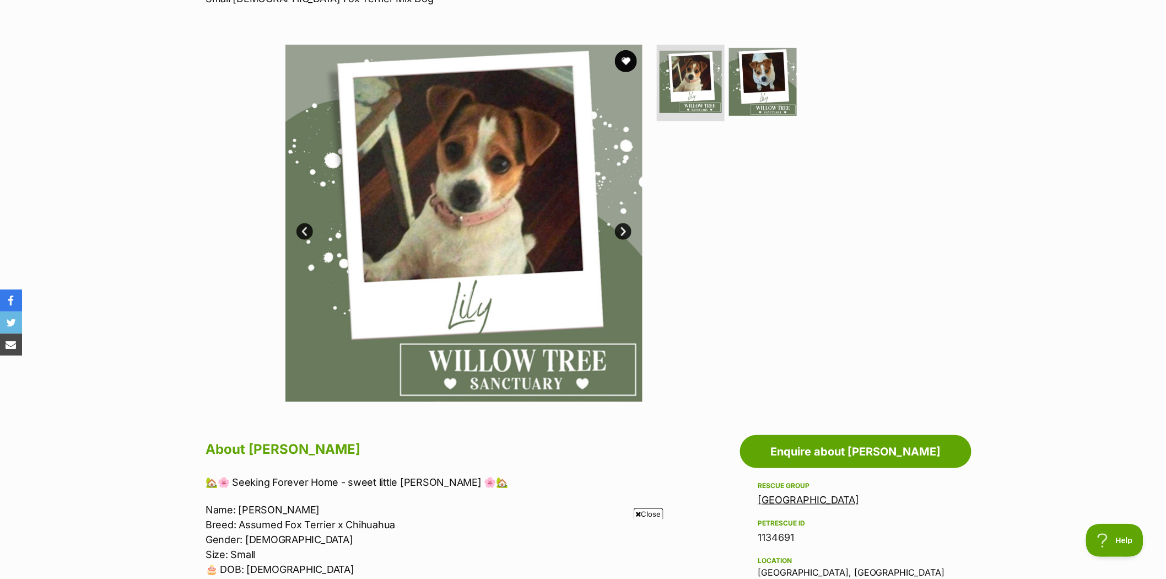
scroll to position [183, 0]
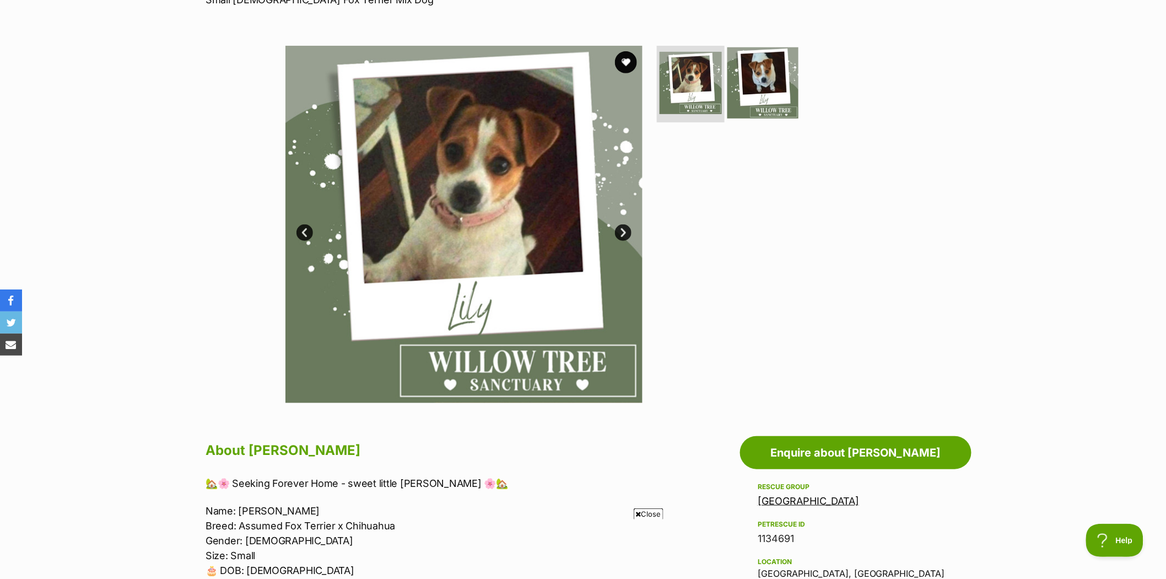
click at [757, 71] on img at bounding box center [762, 82] width 71 height 71
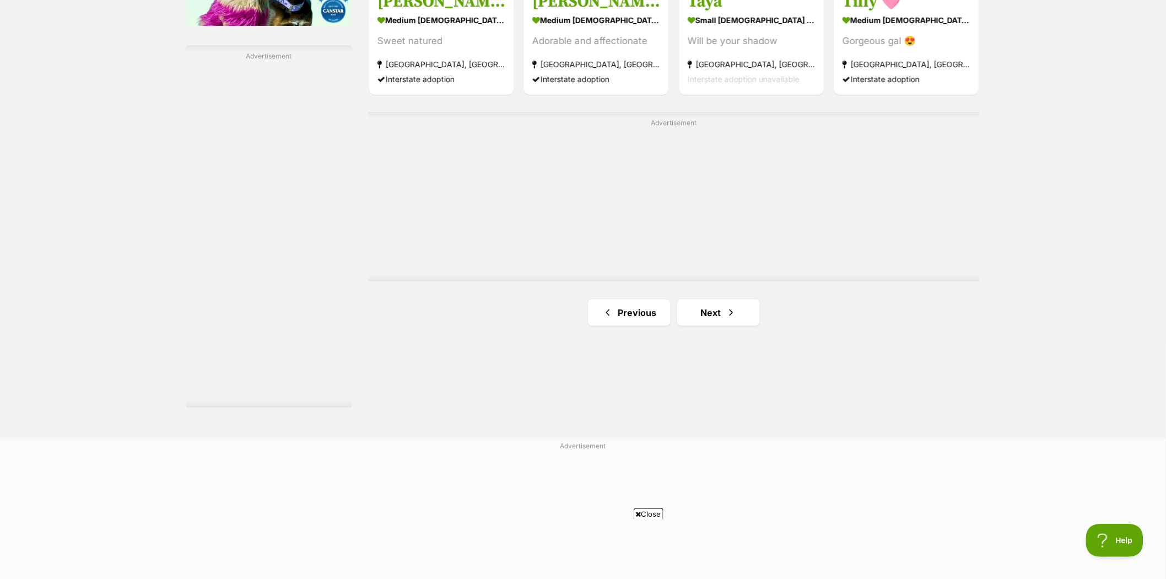
scroll to position [1898, 0]
click at [710, 313] on link "Next" at bounding box center [718, 311] width 83 height 26
